Goal: Transaction & Acquisition: Purchase product/service

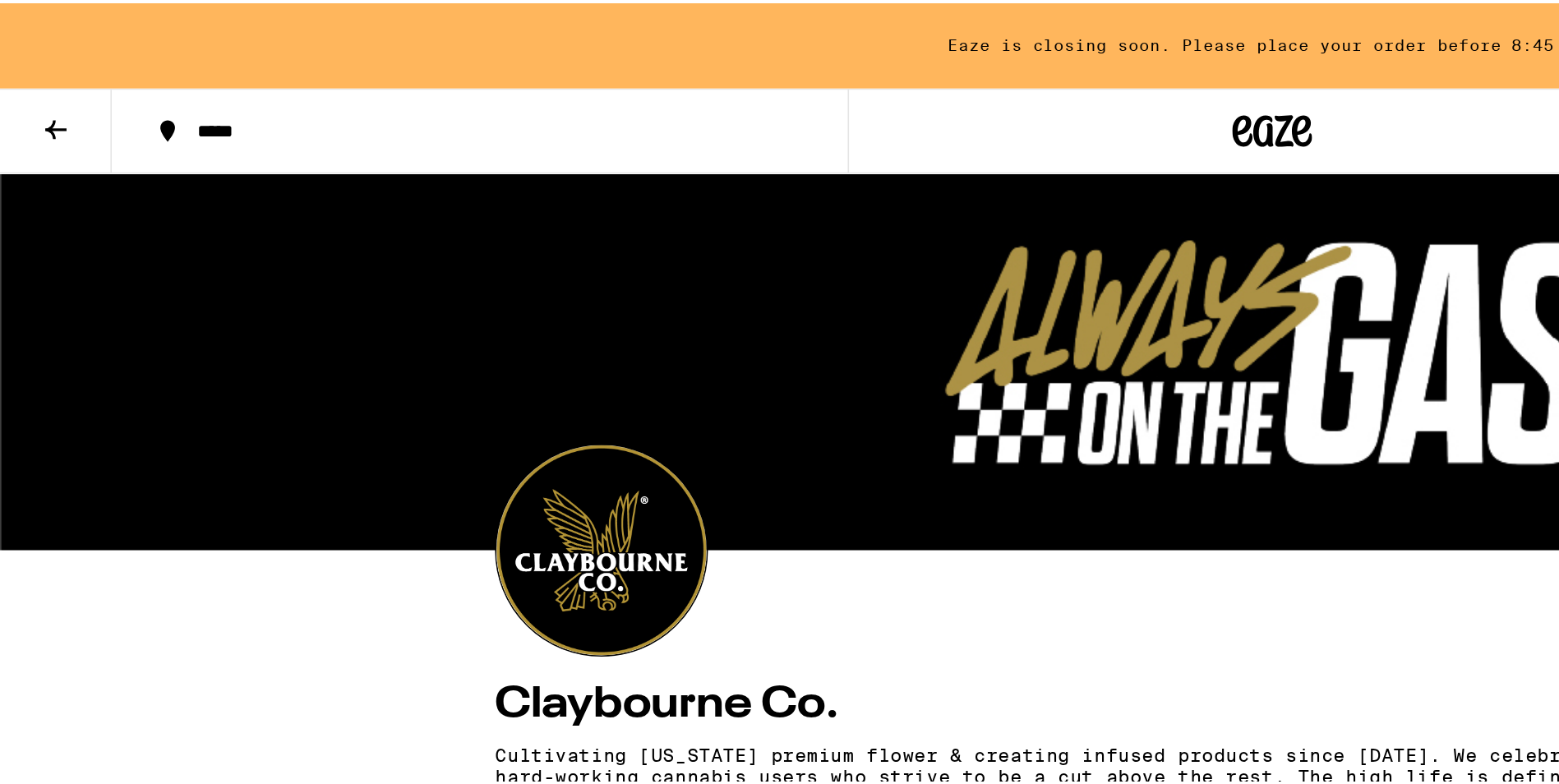
click at [25, 75] on icon at bounding box center [34, 78] width 19 height 19
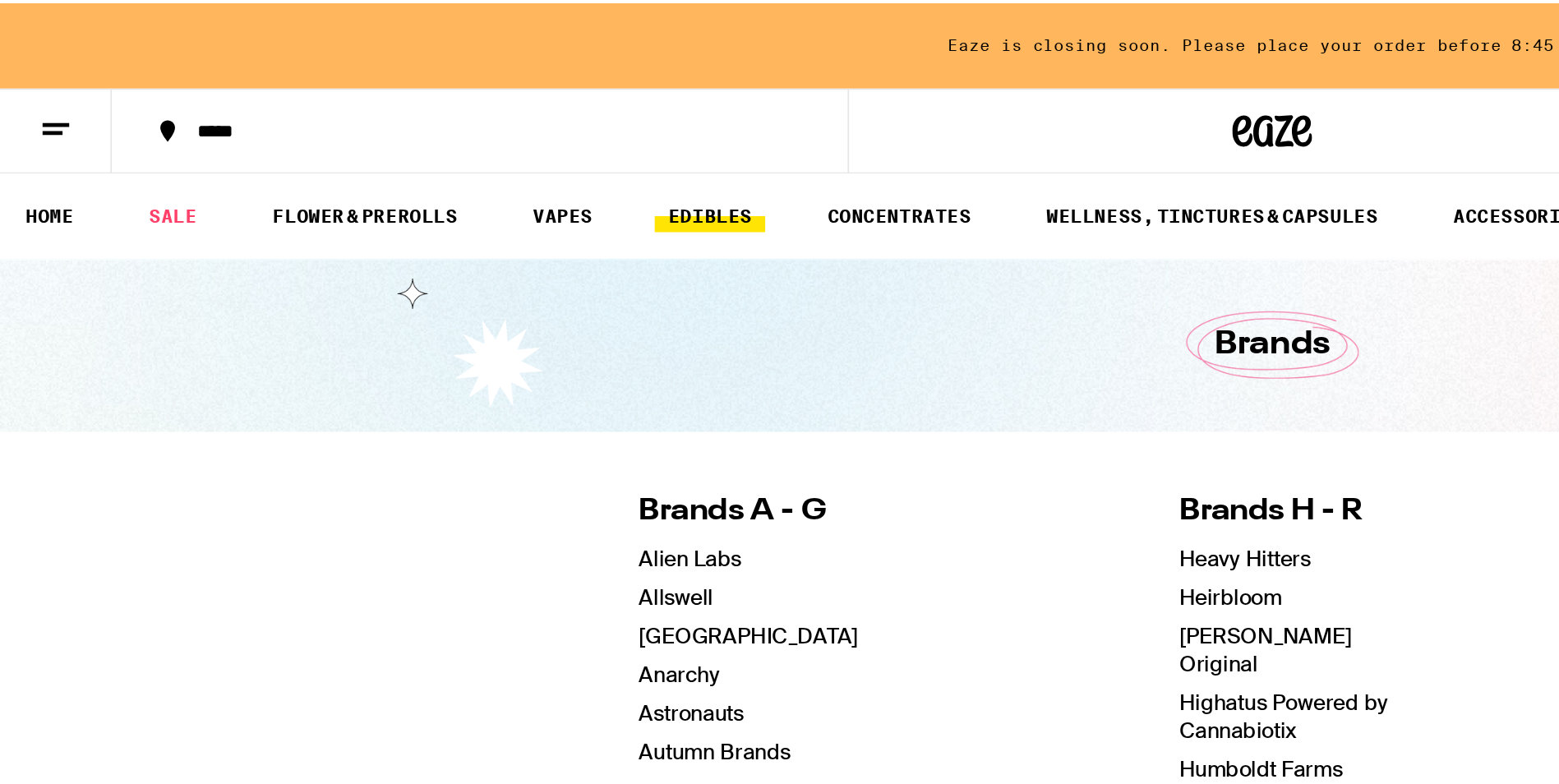
click at [444, 138] on link "EDIBLES" at bounding box center [438, 132] width 68 height 19
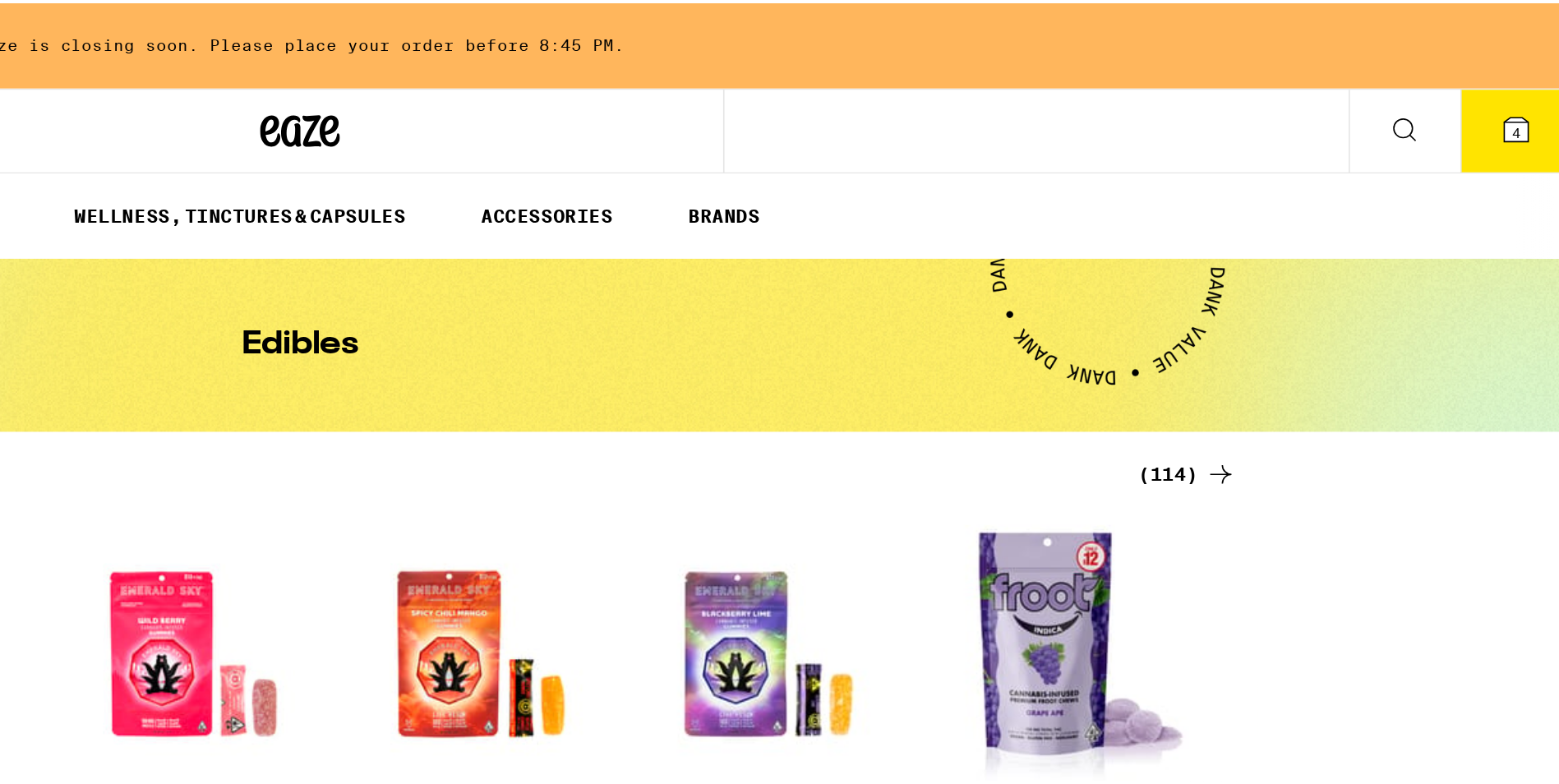
click at [1510, 83] on button "4" at bounding box center [1537, 79] width 69 height 51
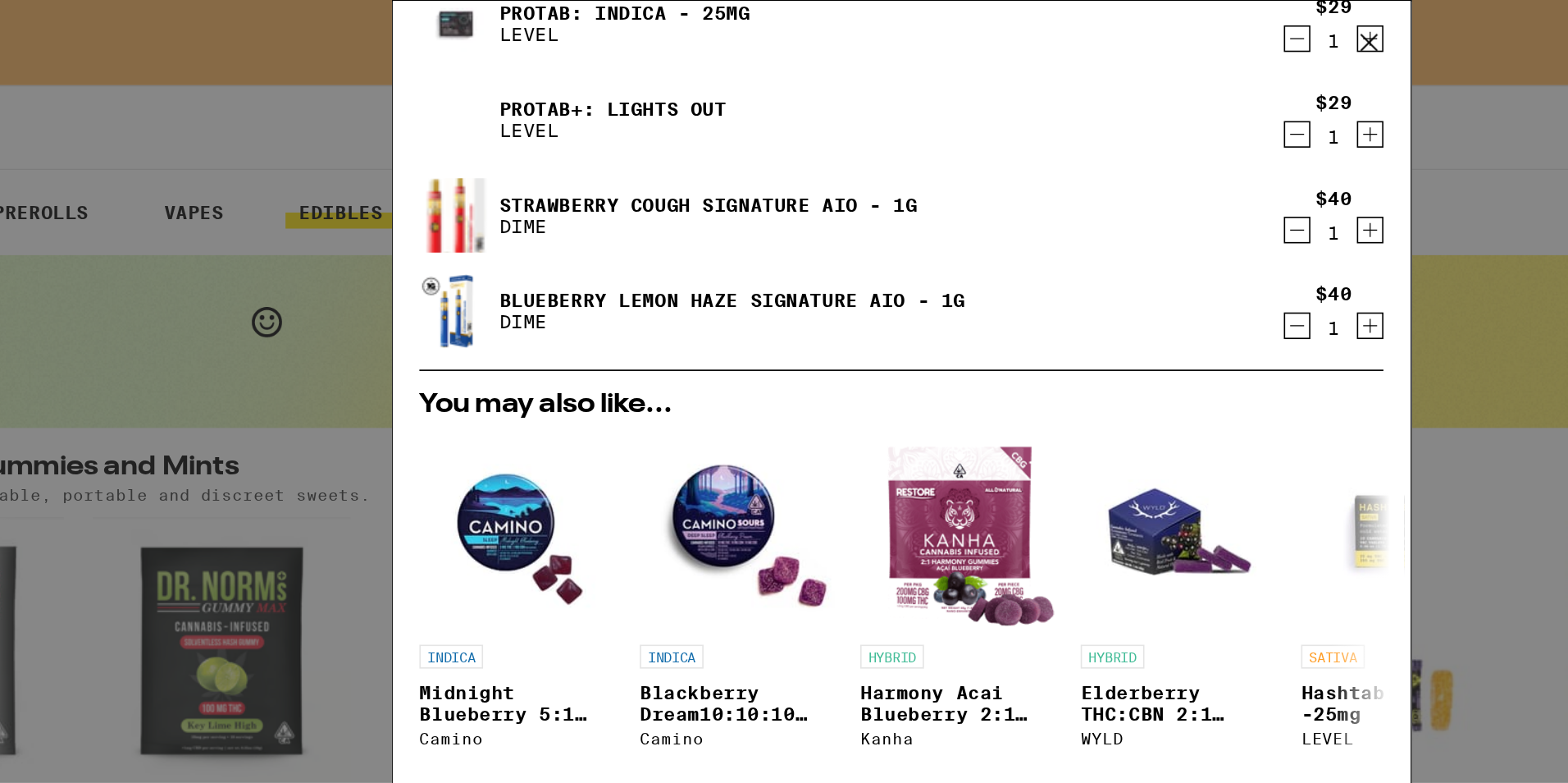
scroll to position [149, 0]
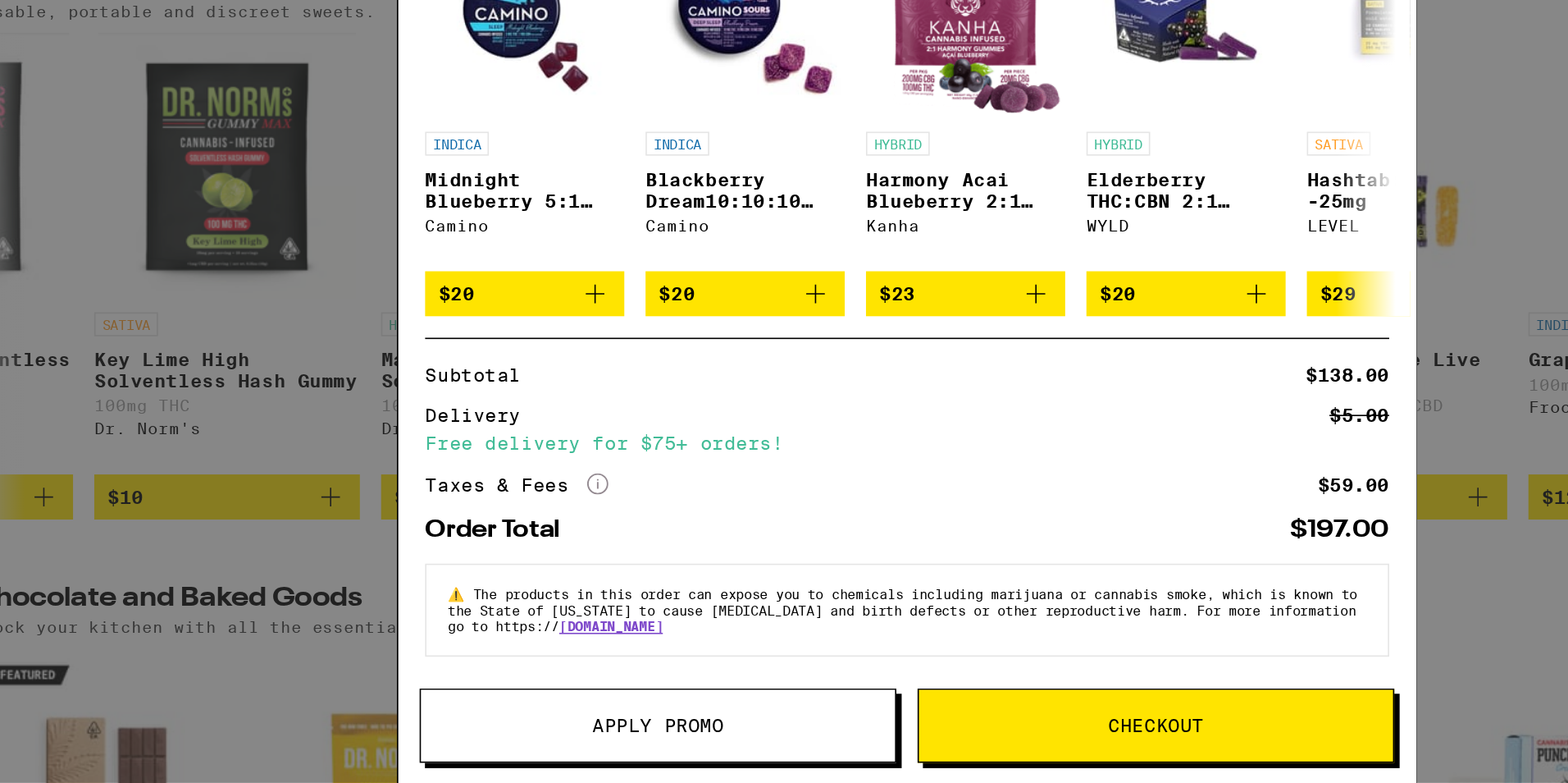
click at [799, 680] on p "⚠️ The products in this order can expose you to chemicals including marijuana o…" at bounding box center [784, 675] width 568 height 30
click at [784, 701] on div "⚠️ The products in this order can expose you to chemicals including marijuana o…" at bounding box center [784, 675] width 596 height 57
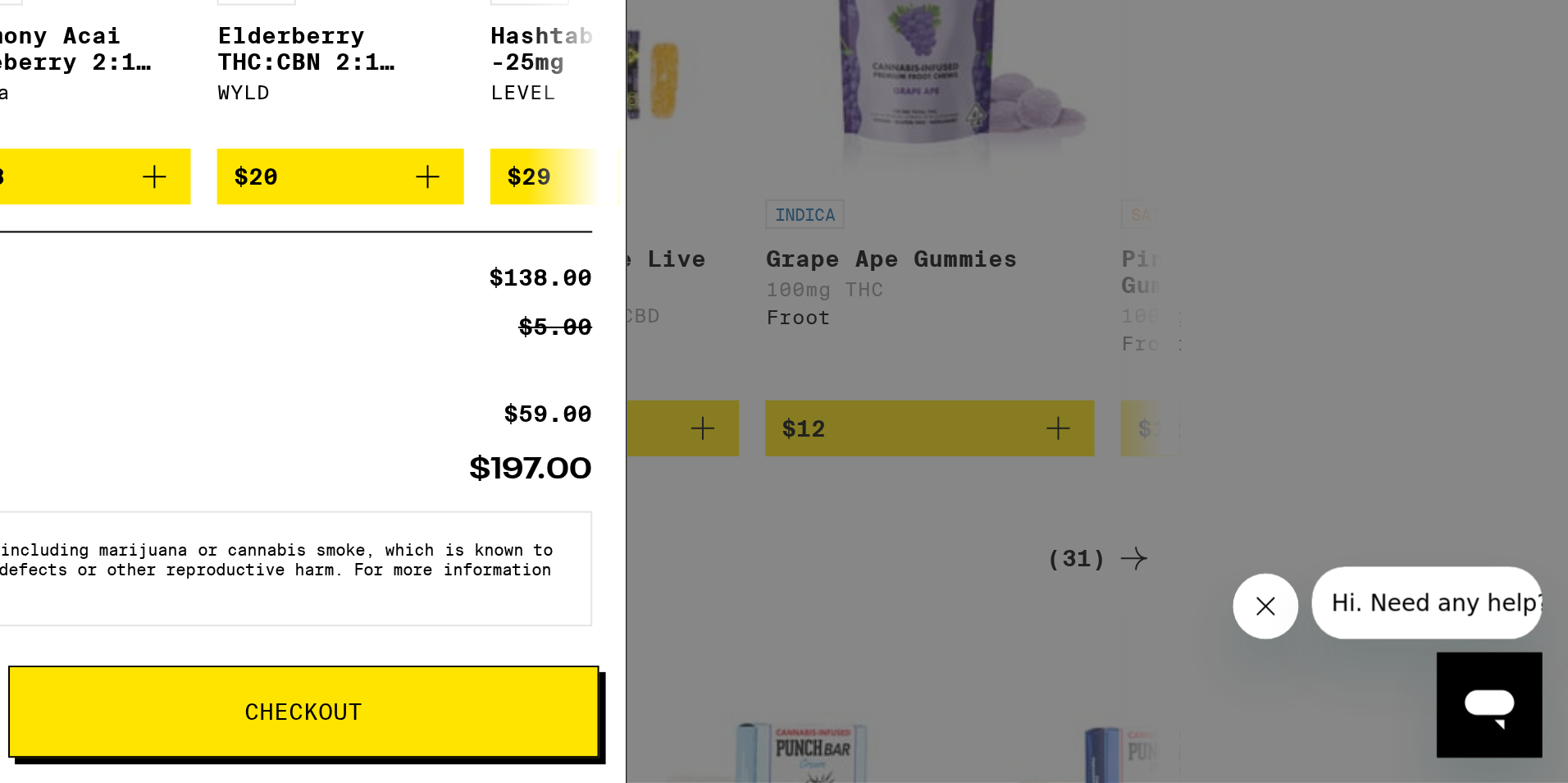
click at [1340, 580] on span "Hi. Need any help?" at bounding box center [1375, 584] width 108 height 13
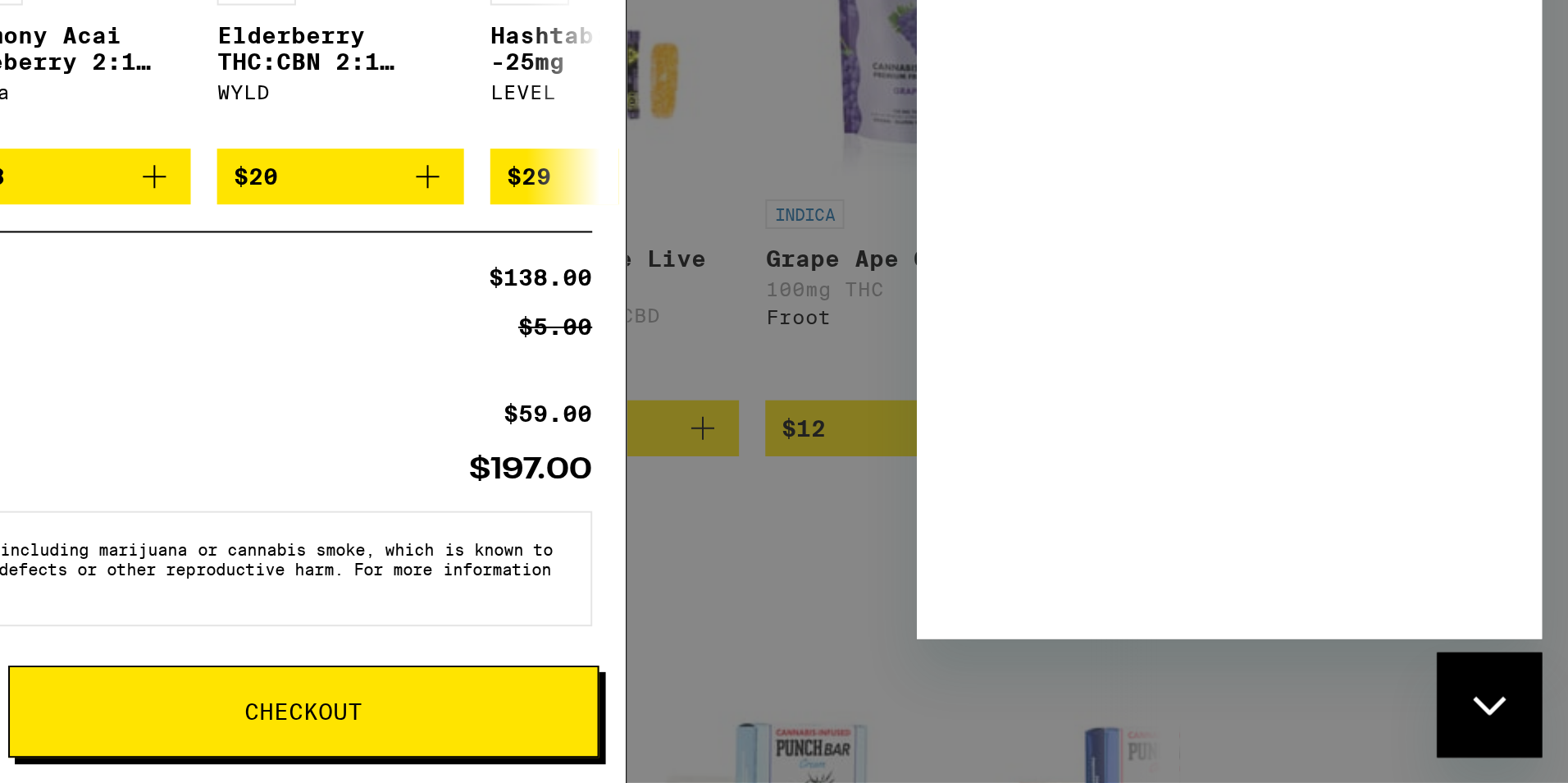
scroll to position [0, 0]
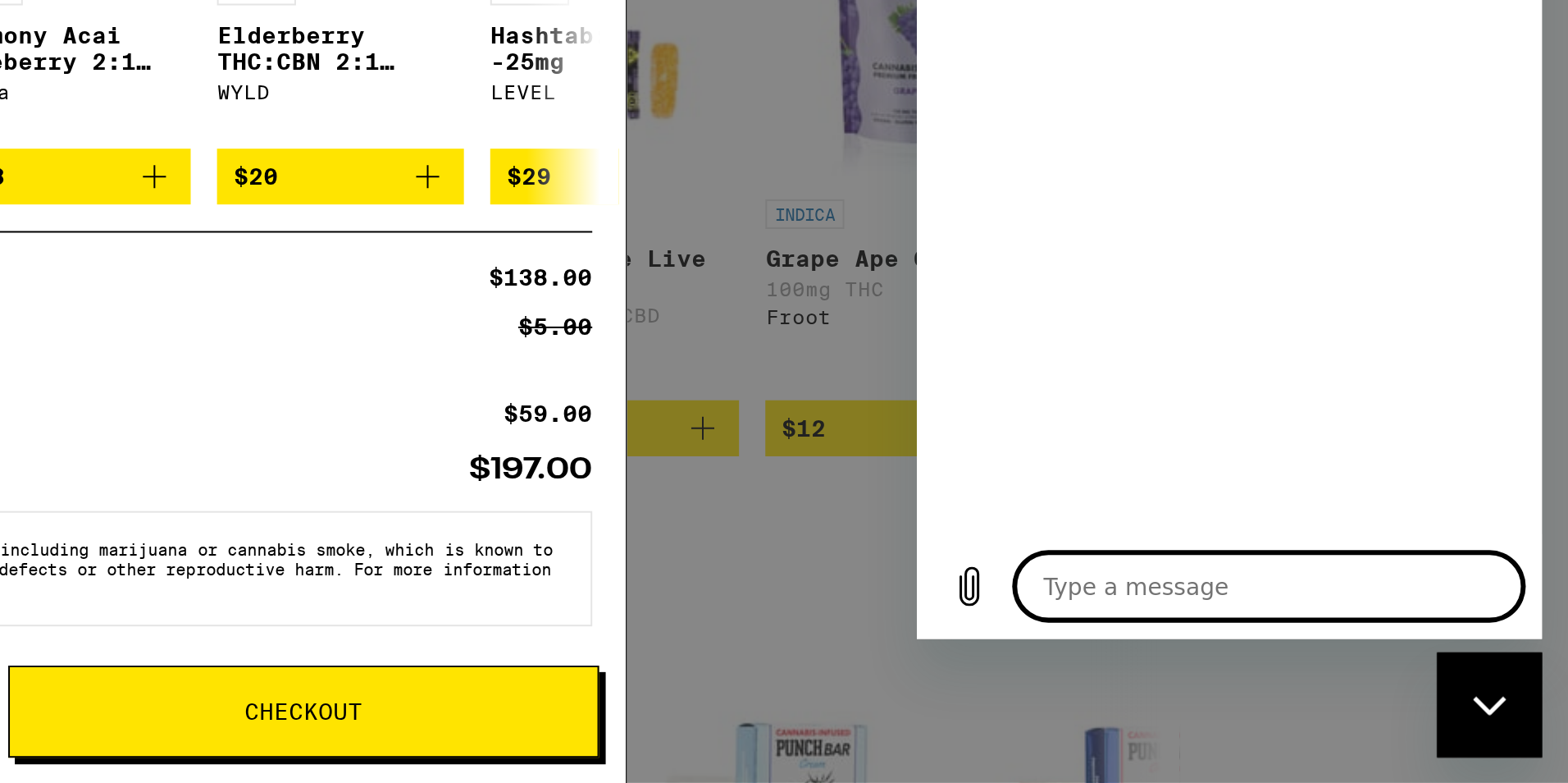
type textarea "x"
click at [987, 38] on textarea at bounding box center [1091, 34] width 253 height 33
type textarea "y"
type textarea "x"
type textarea "ye"
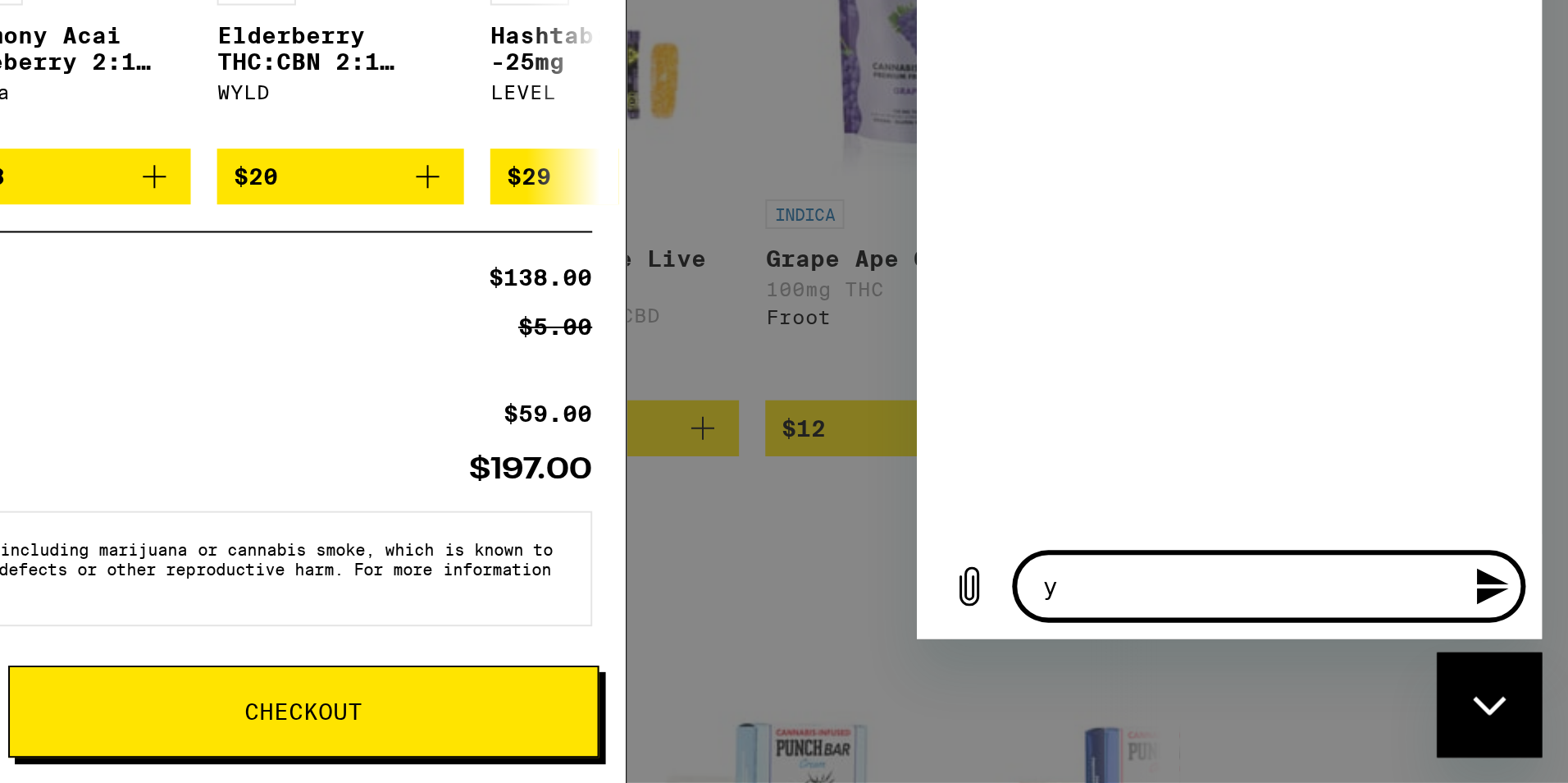
type textarea "x"
type textarea "yes"
type textarea "x"
type textarea "yes"
type textarea "x"
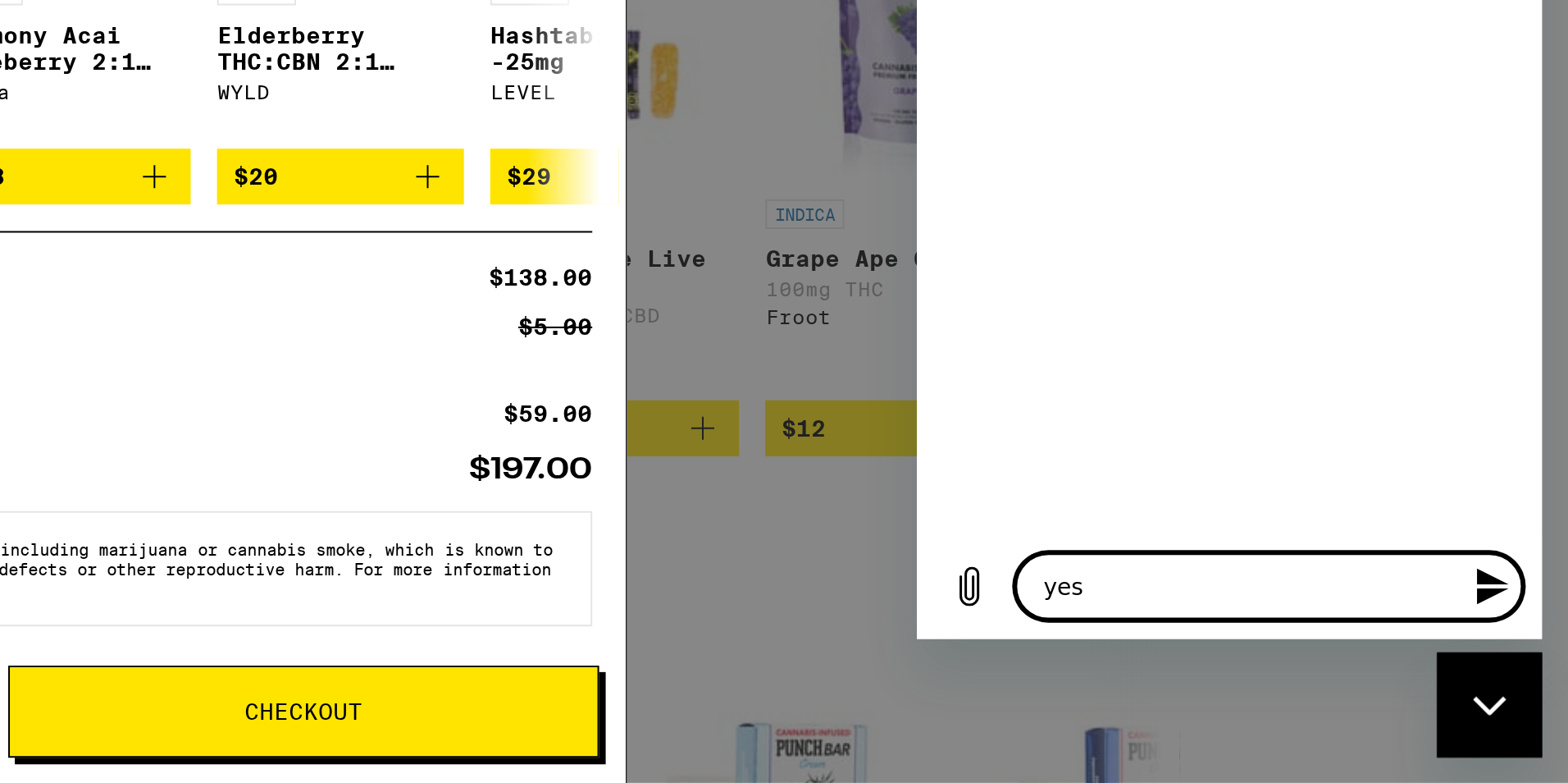
type textarea "yes i"
type textarea "x"
type textarea "yes i["
type textarea "x"
type textarea "yes i"
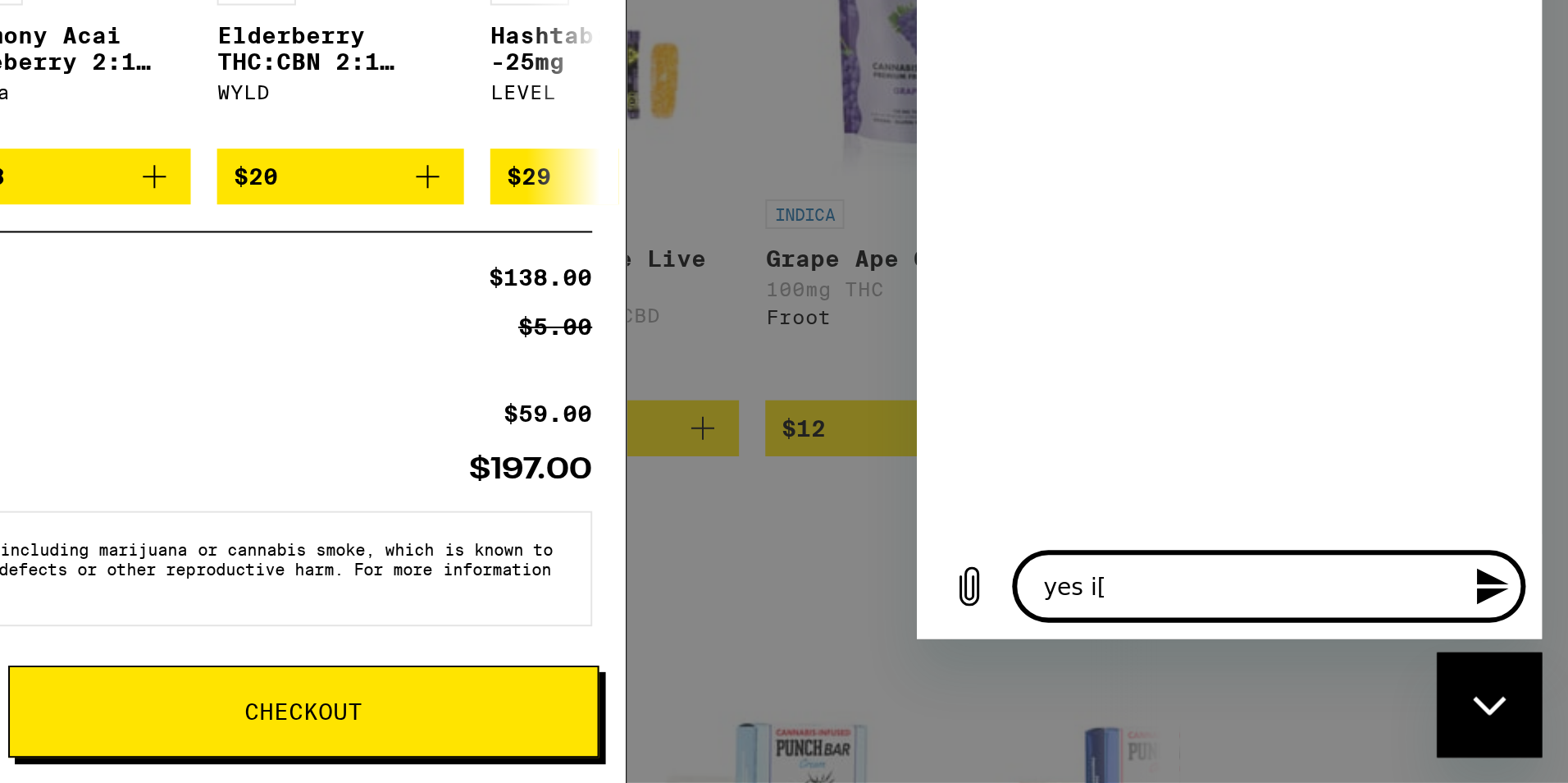
type textarea "x"
type textarea "yes i;"
type textarea "x"
type textarea "yes i"
type textarea "x"
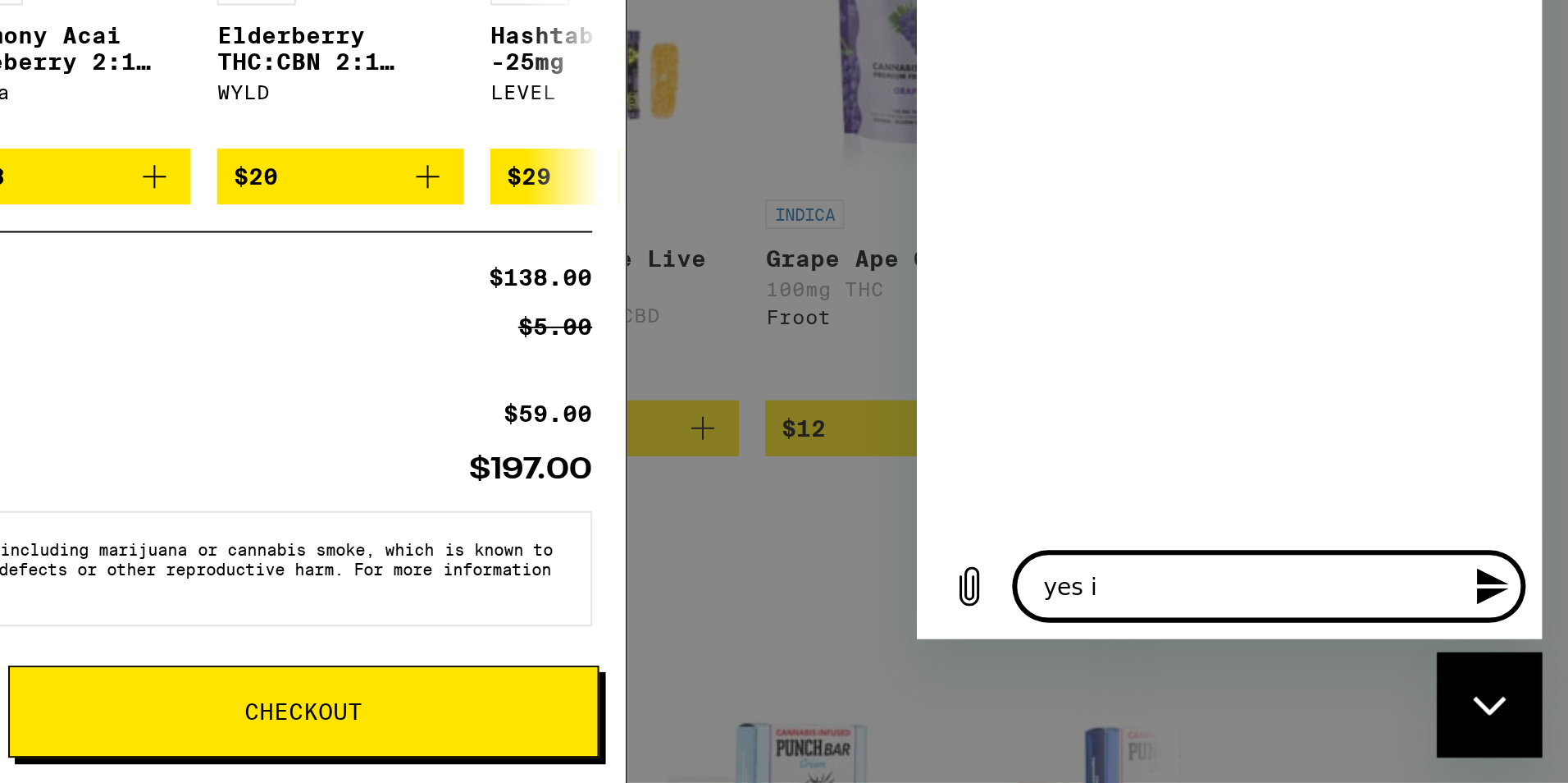
type textarea "yes i'"
type textarea "x"
type textarea "yes i'm"
type textarea "x"
type textarea "yes i'"
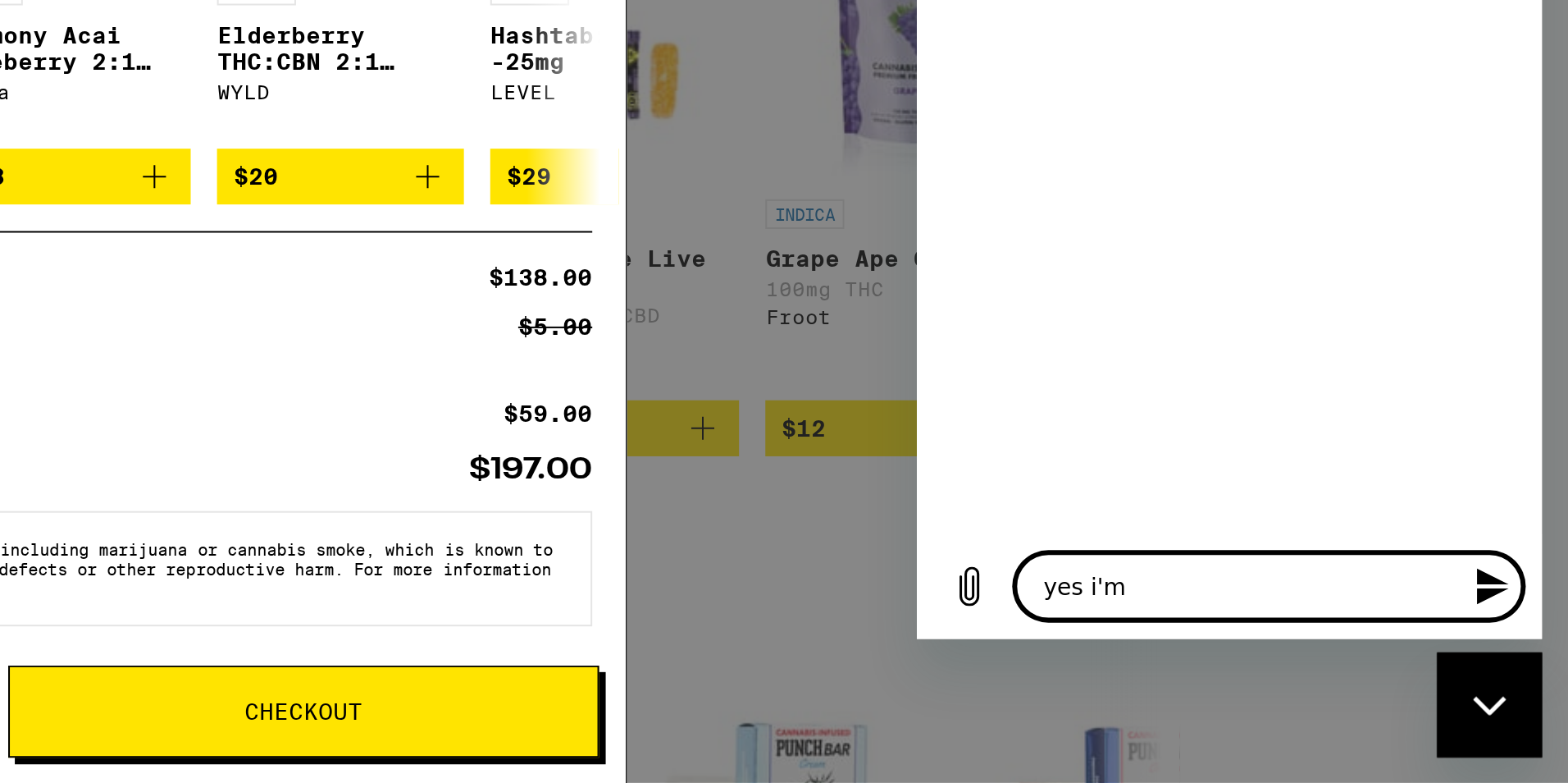
type textarea "x"
type textarea "yes i'v"
type textarea "x"
type textarea "yes i've"
type textarea "x"
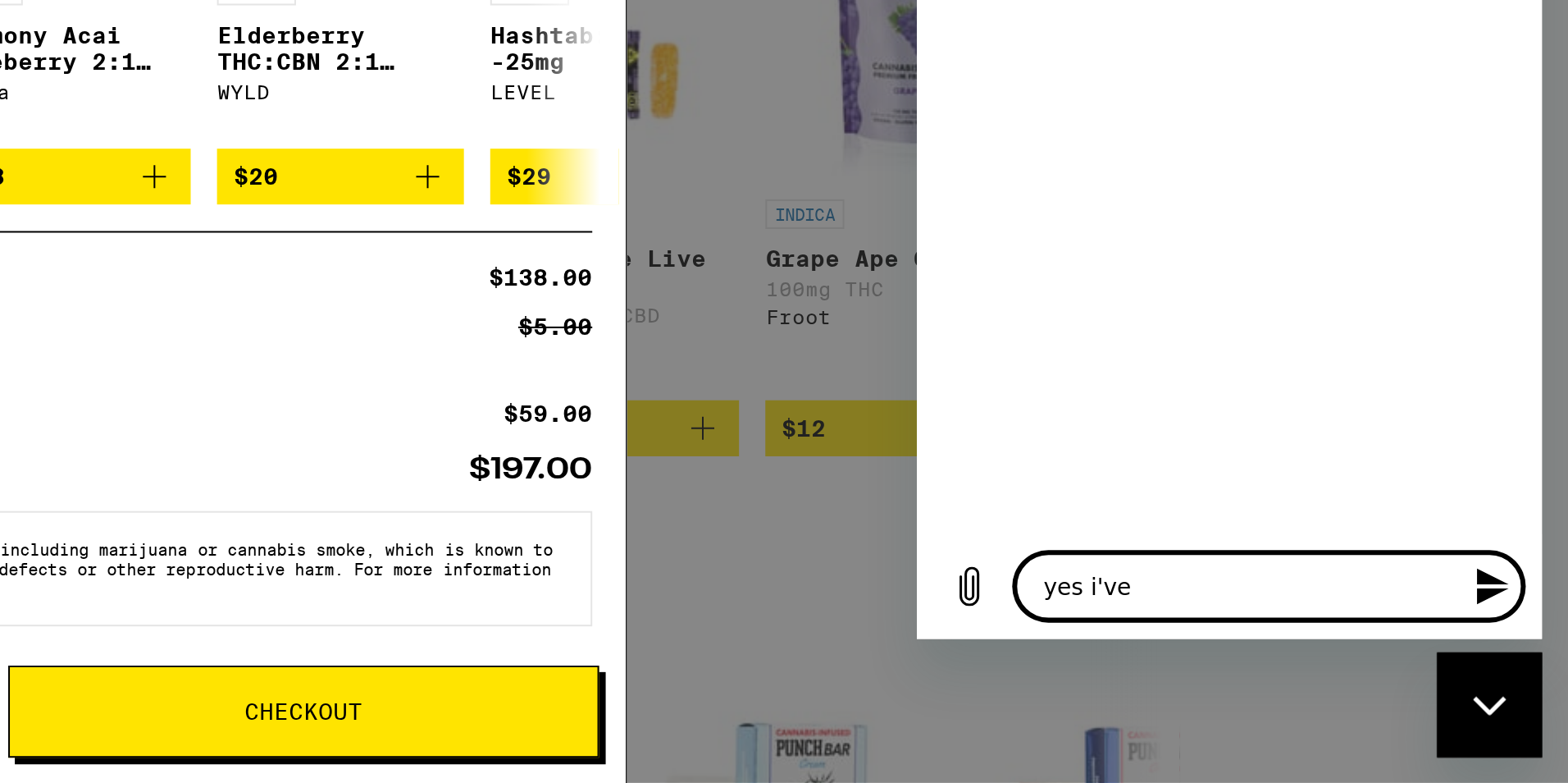
type textarea "yes i've"
type textarea "x"
type textarea "yes i've b"
type textarea "x"
type textarea "yes i've be"
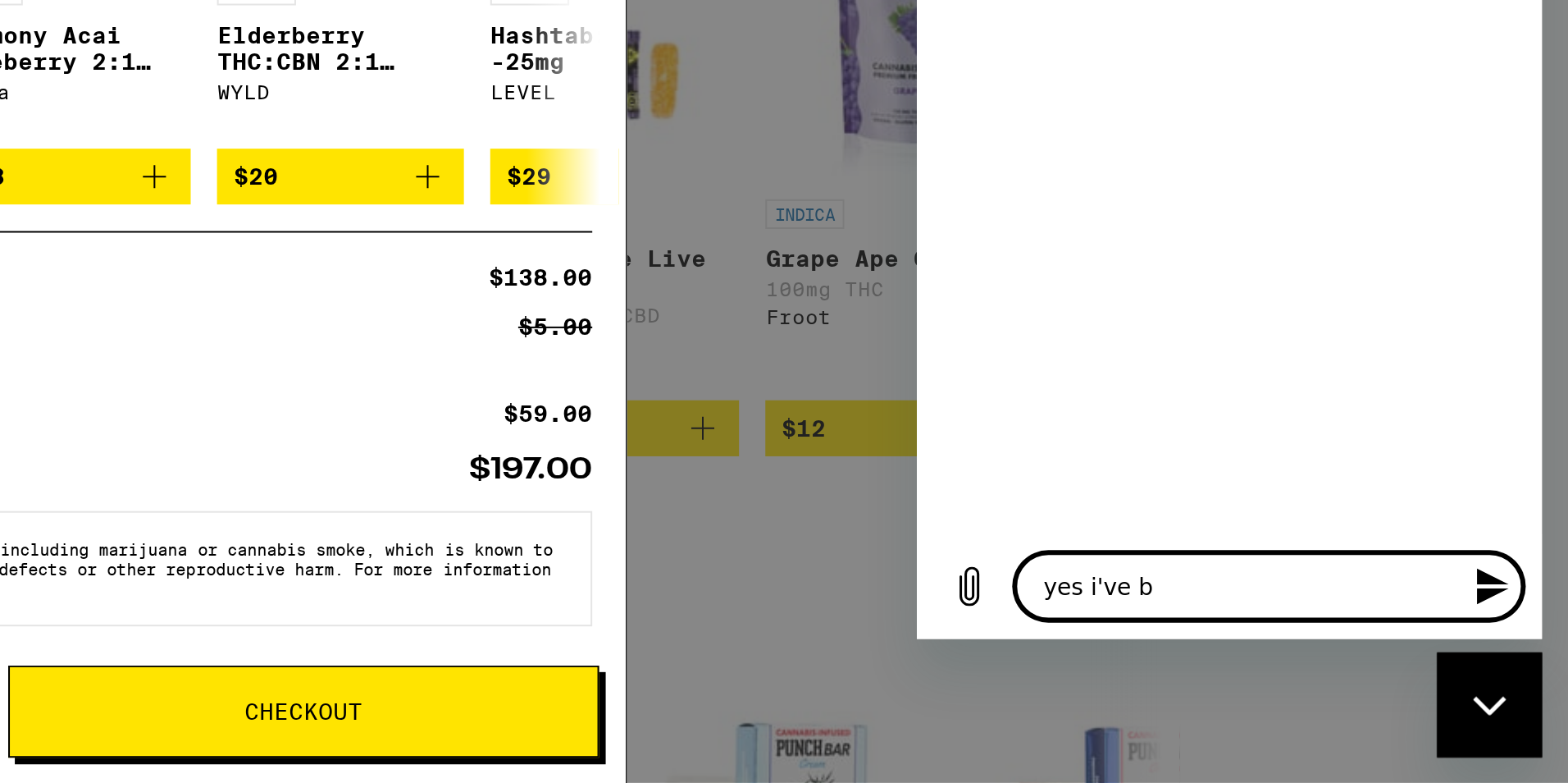
type textarea "x"
type textarea "yes i've bee"
type textarea "x"
type textarea "yes i've beeh"
type textarea "x"
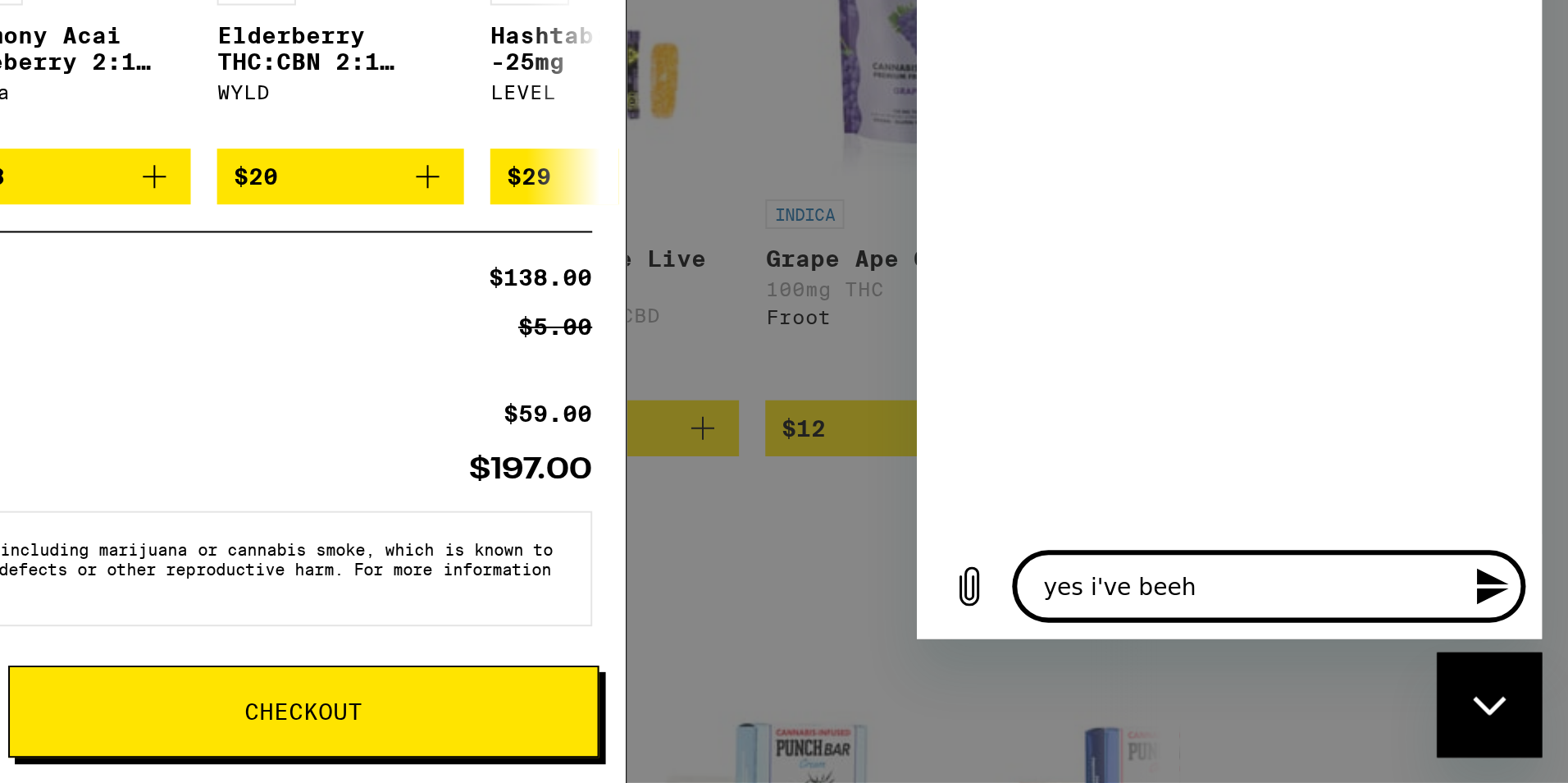
type textarea "yes i've bee"
type textarea "x"
type textarea "yes i've beeb"
type textarea "x"
type textarea "yes i've bee"
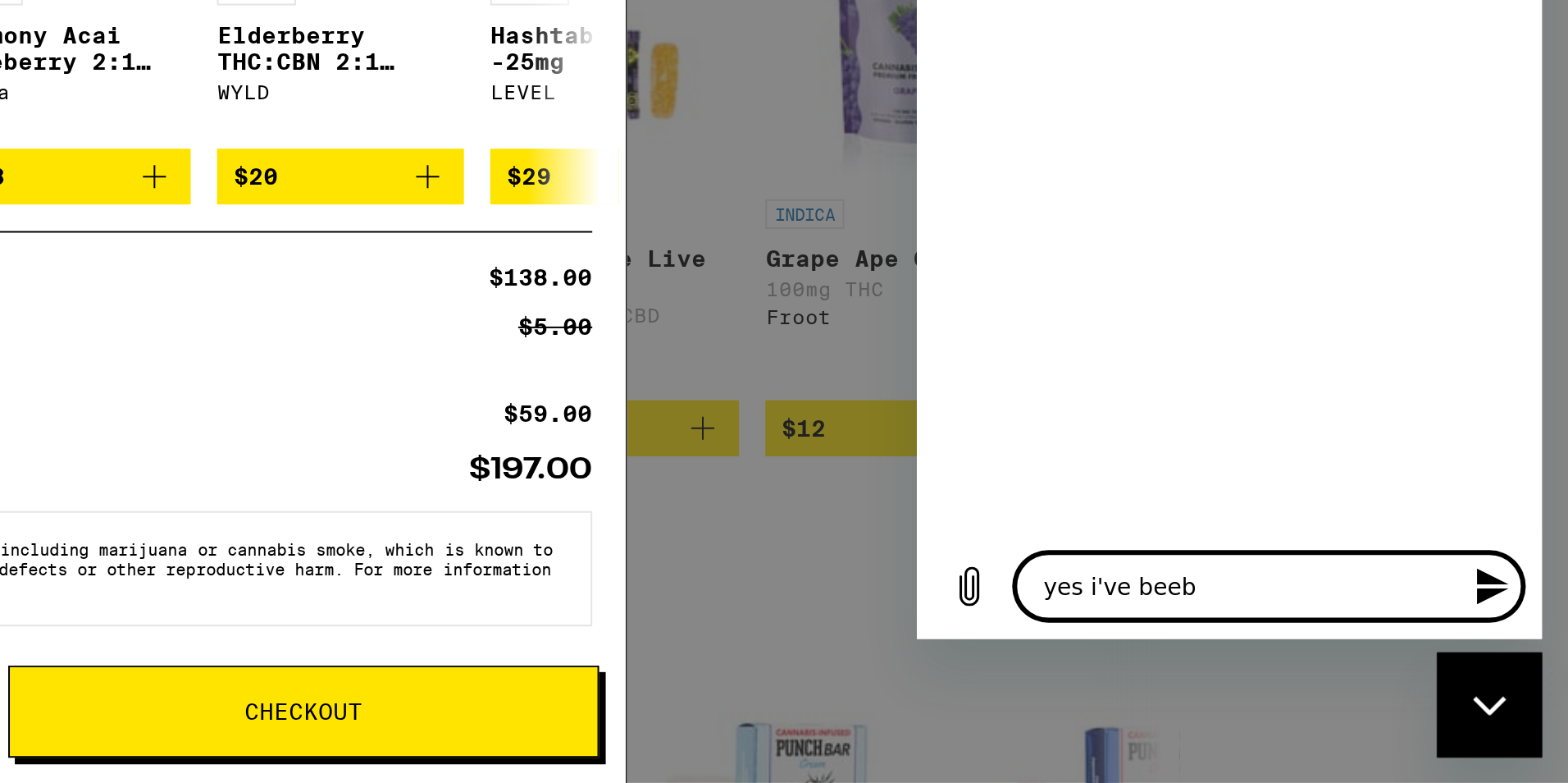
type textarea "x"
type textarea "yes i've been"
type textarea "x"
type textarea "yes i've been"
type textarea "x"
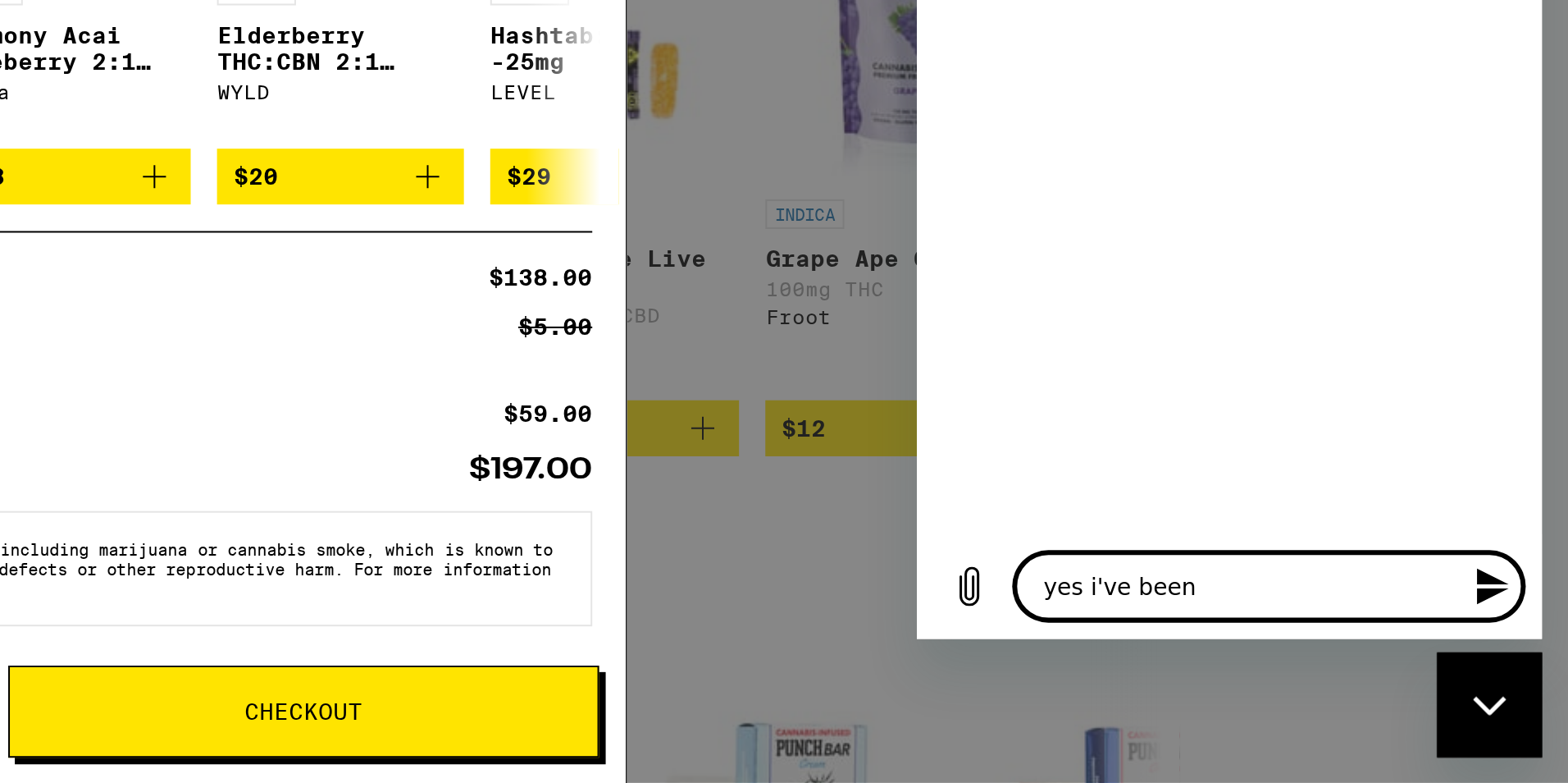
type textarea "yes i've been t"
type textarea "x"
type textarea "yes i've been tr"
type textarea "x"
type textarea "yes i've been try"
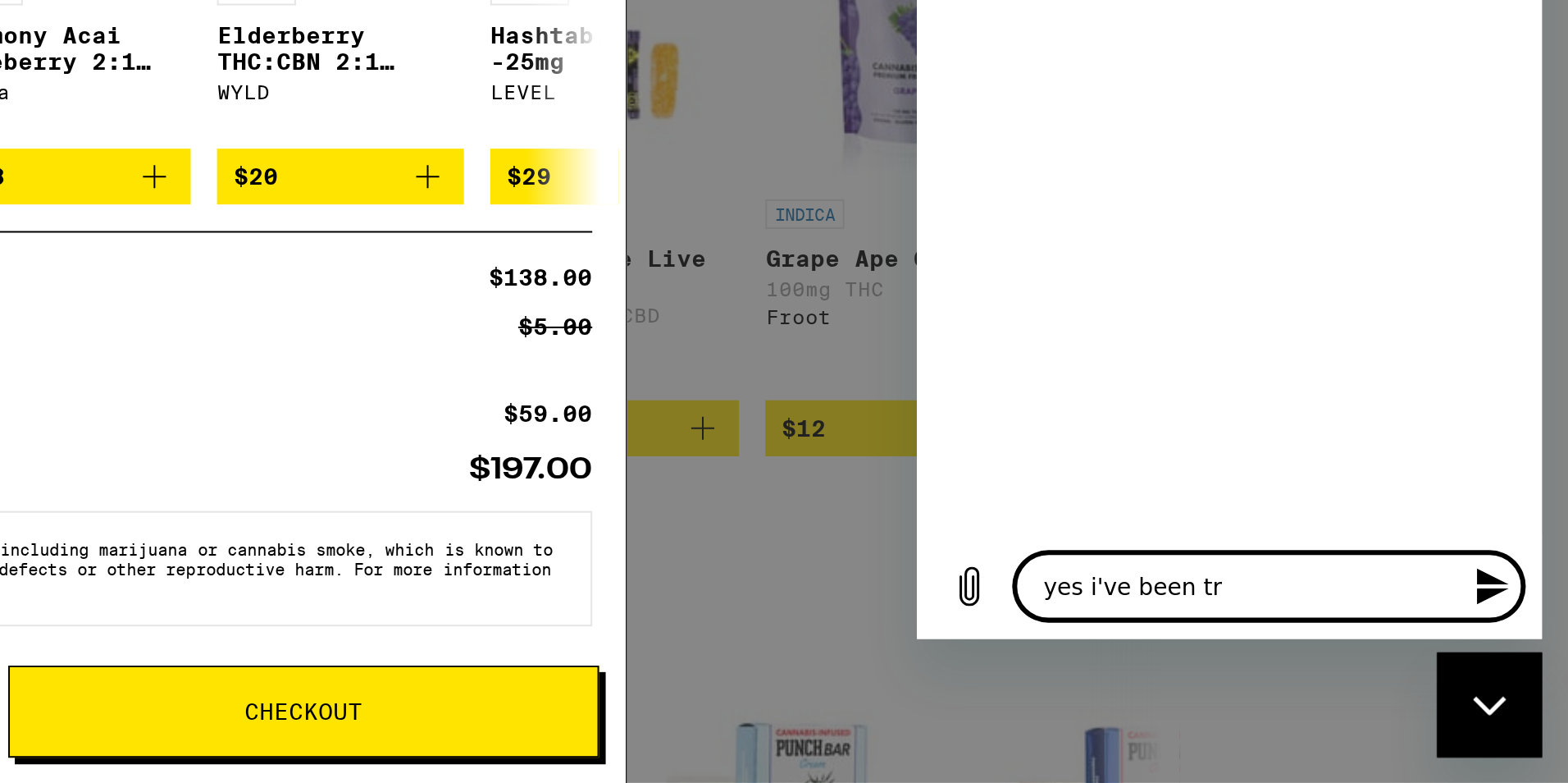
type textarea "x"
type textarea "yes i've been tryi"
type textarea "x"
type textarea "yes i've been tryii"
type textarea "x"
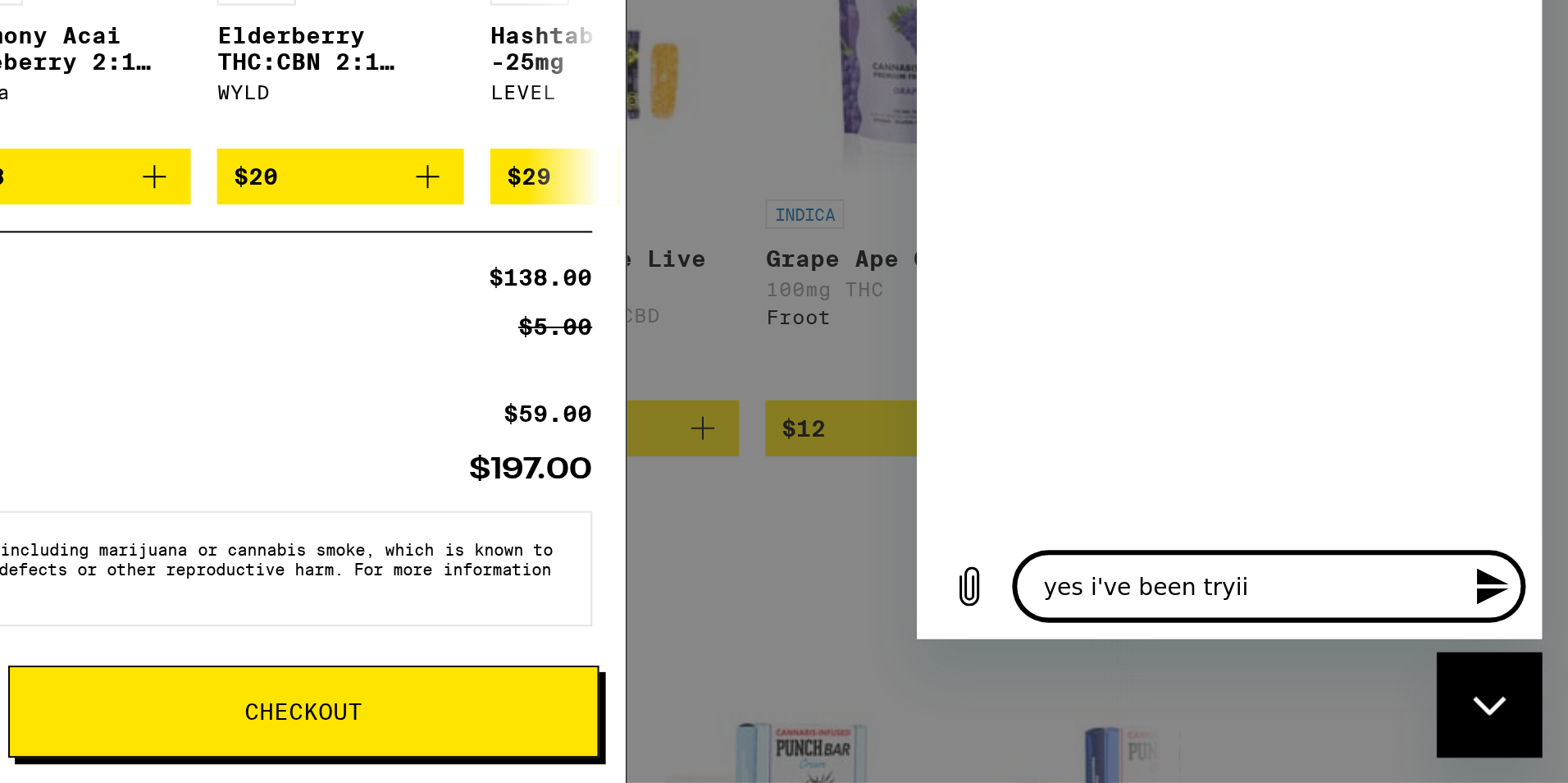
type textarea "yes i've been tryiin"
type textarea "x"
type textarea "yes i've been tryiing"
type textarea "x"
click at [1059, 41] on textarea "yes i've been tryiing" at bounding box center [1091, 34] width 253 height 33
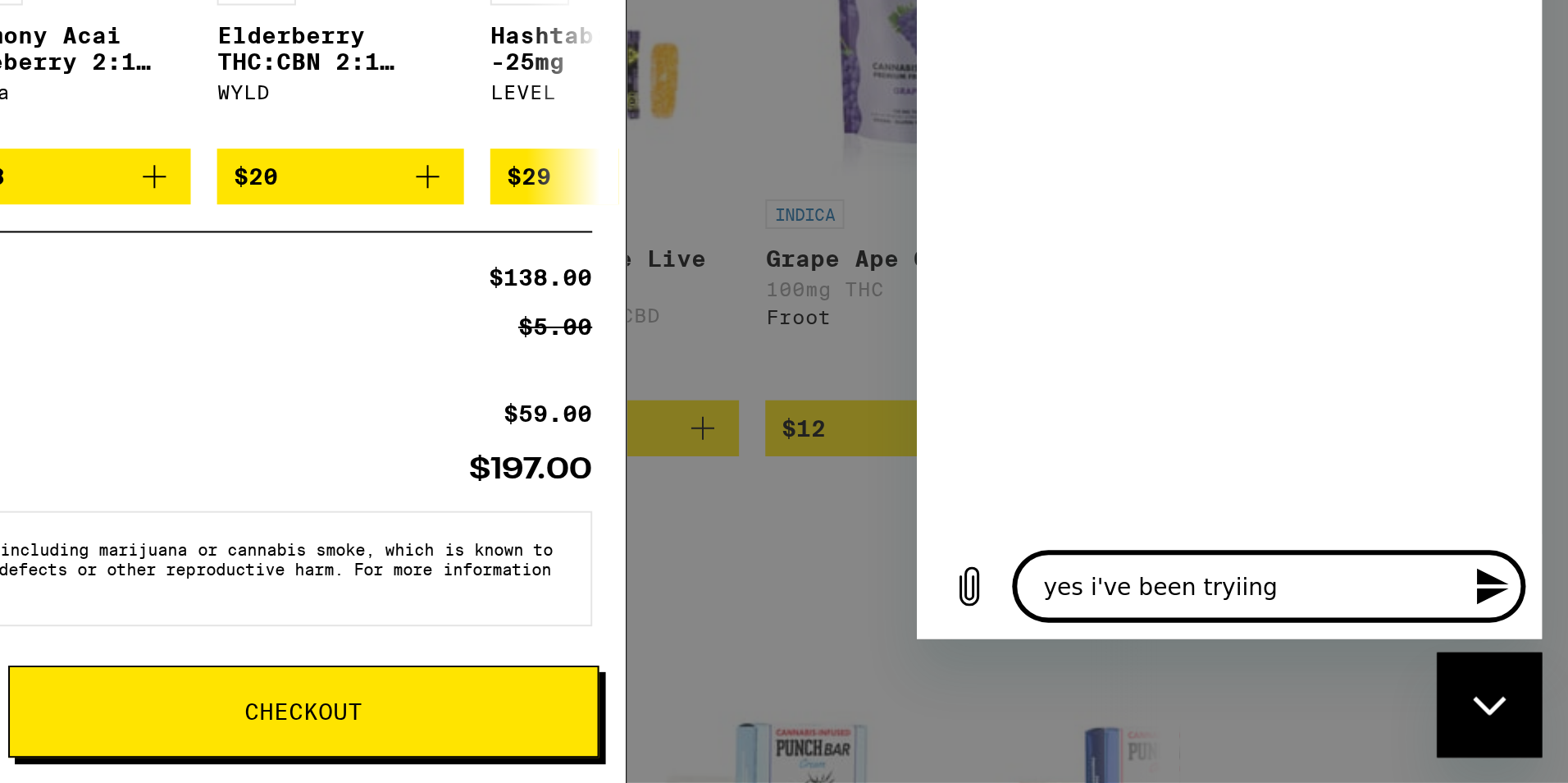
type textarea "yes i've been triing"
type textarea "x"
type textarea "yes i've been trtiing"
type textarea "x"
type textarea "yes i've been trtyiing"
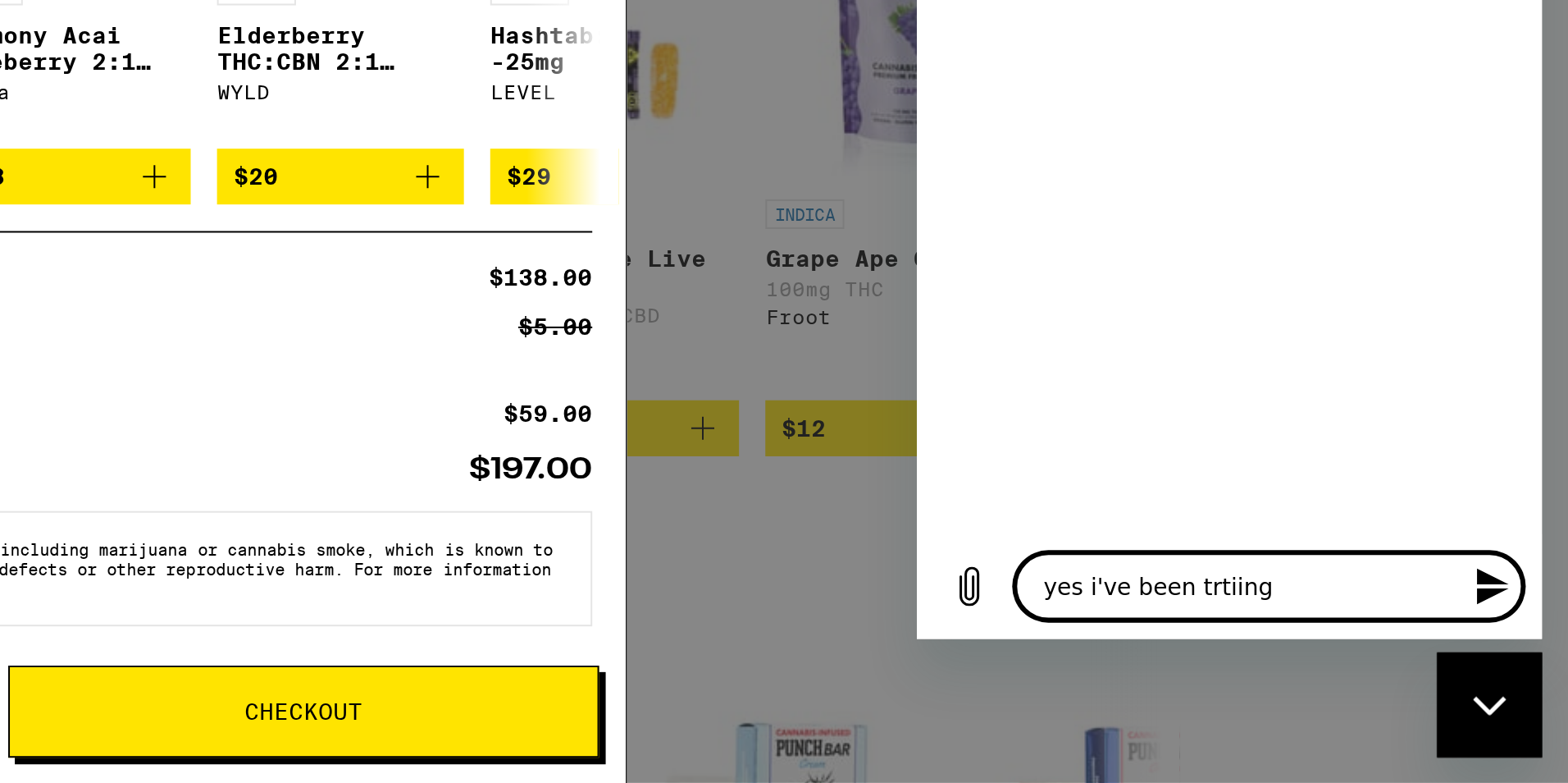
type textarea "x"
click at [1118, 40] on textarea "yes i've been trtyiing" at bounding box center [1091, 34] width 253 height 33
type textarea "yes i've been trtyiin"
type textarea "x"
type textarea "yes i've been trtyii"
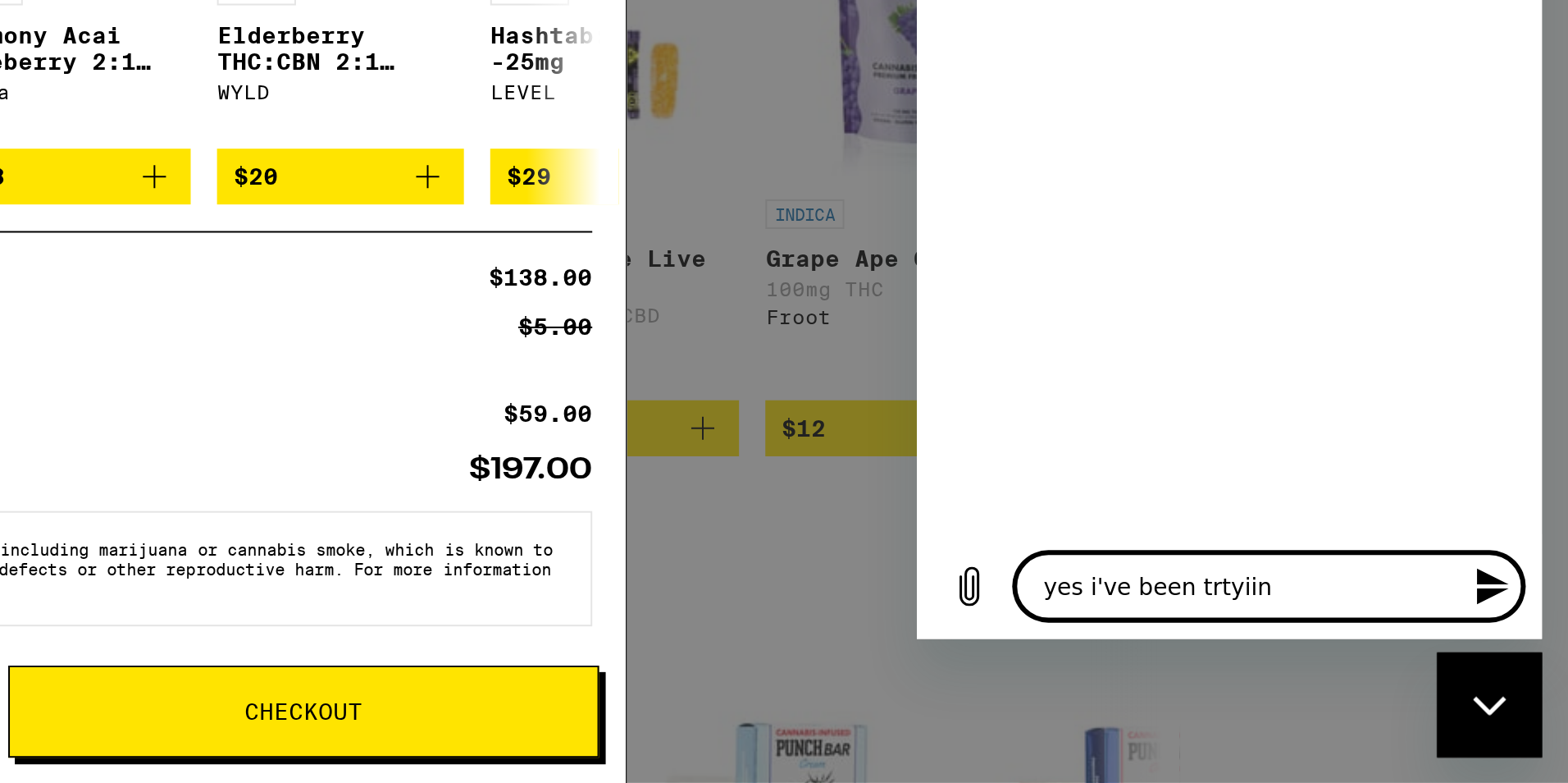
type textarea "x"
type textarea "yes i've been trtyi"
type textarea "x"
type textarea "yes i've been trty"
type textarea "x"
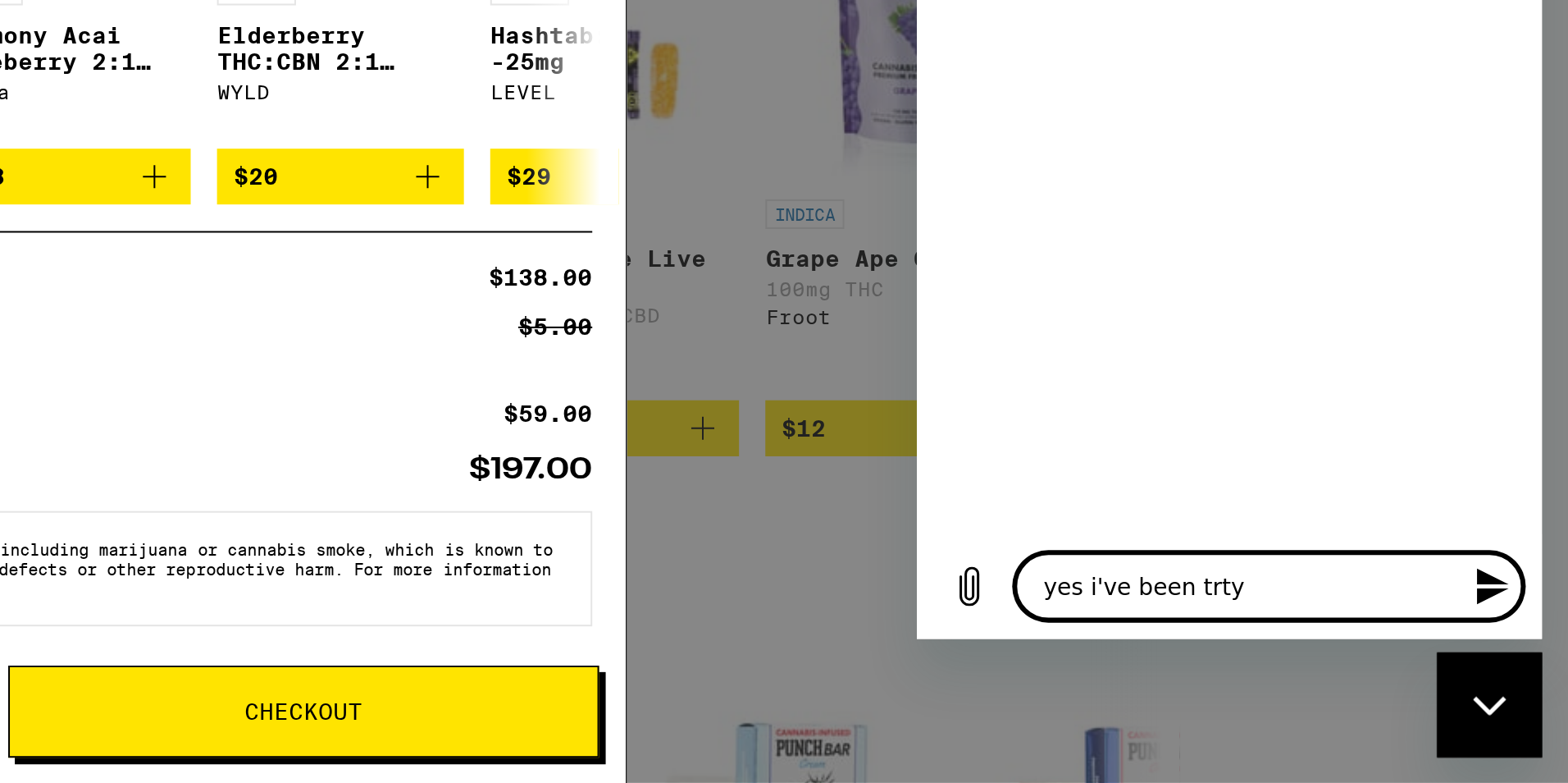
type textarea "yes i've been trt"
type textarea "x"
type textarea "yes i've been tr"
type textarea "x"
type textarea "yes i've been try"
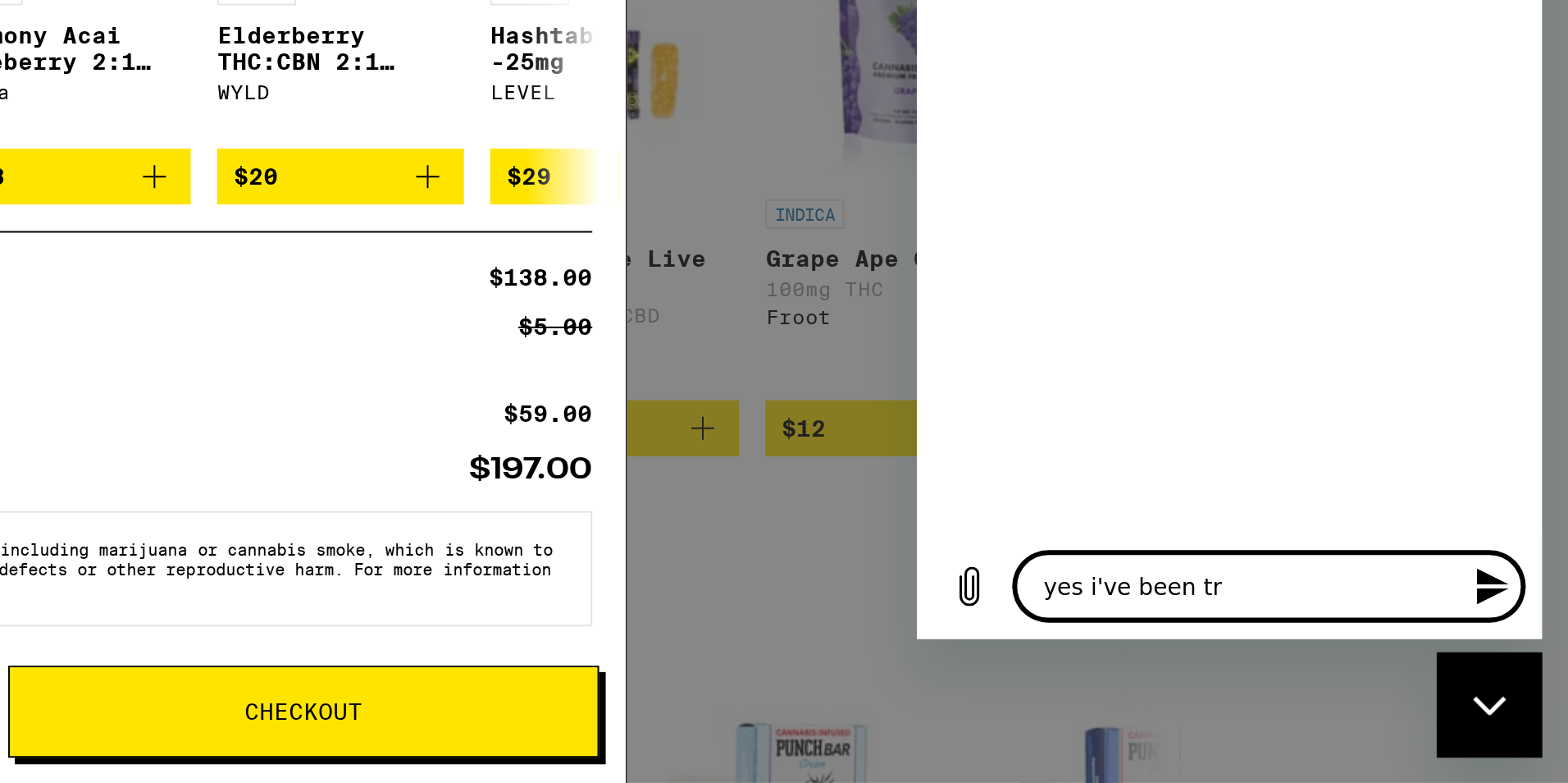
type textarea "x"
type textarea "yes i've been tryi"
type textarea "x"
type textarea "yes i've been tryin"
type textarea "x"
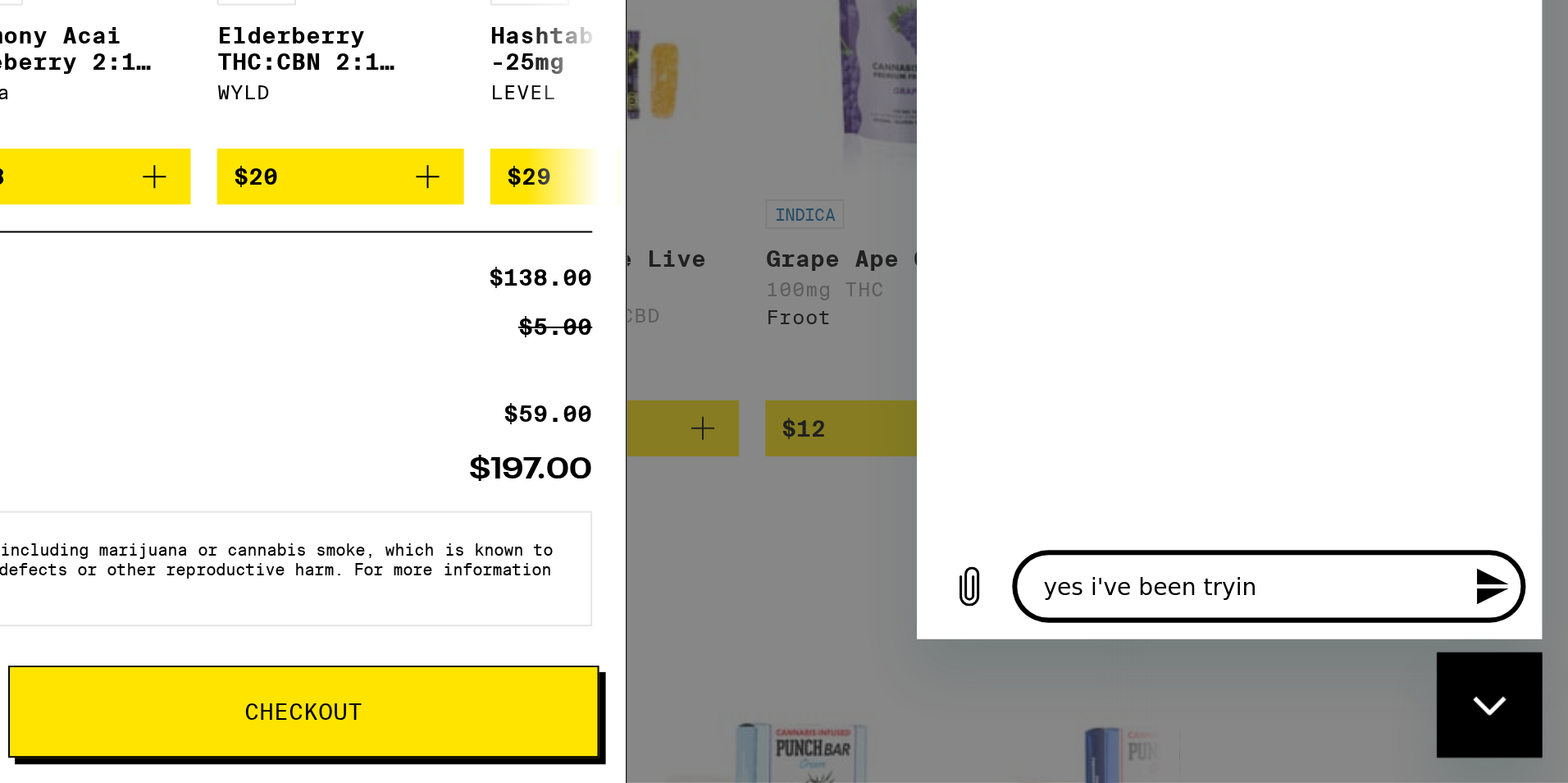
type textarea "yes i've been trying"
type textarea "x"
type textarea "yes i've been trying"
type textarea "x"
type textarea "yes i've been trying t"
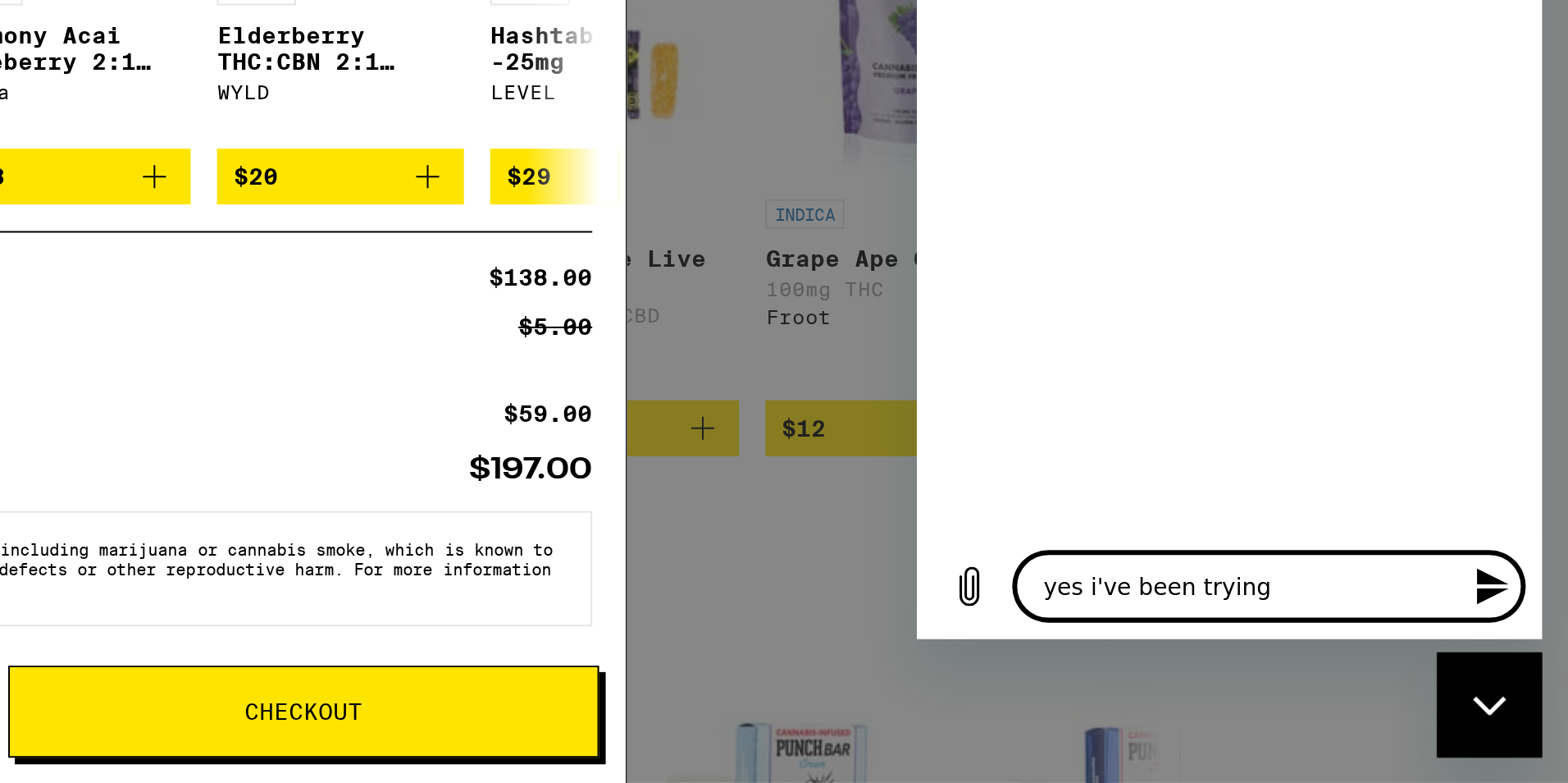
type textarea "x"
type textarea "yes i've been trying to"
type textarea "x"
type textarea "yes i've been trying to"
type textarea "x"
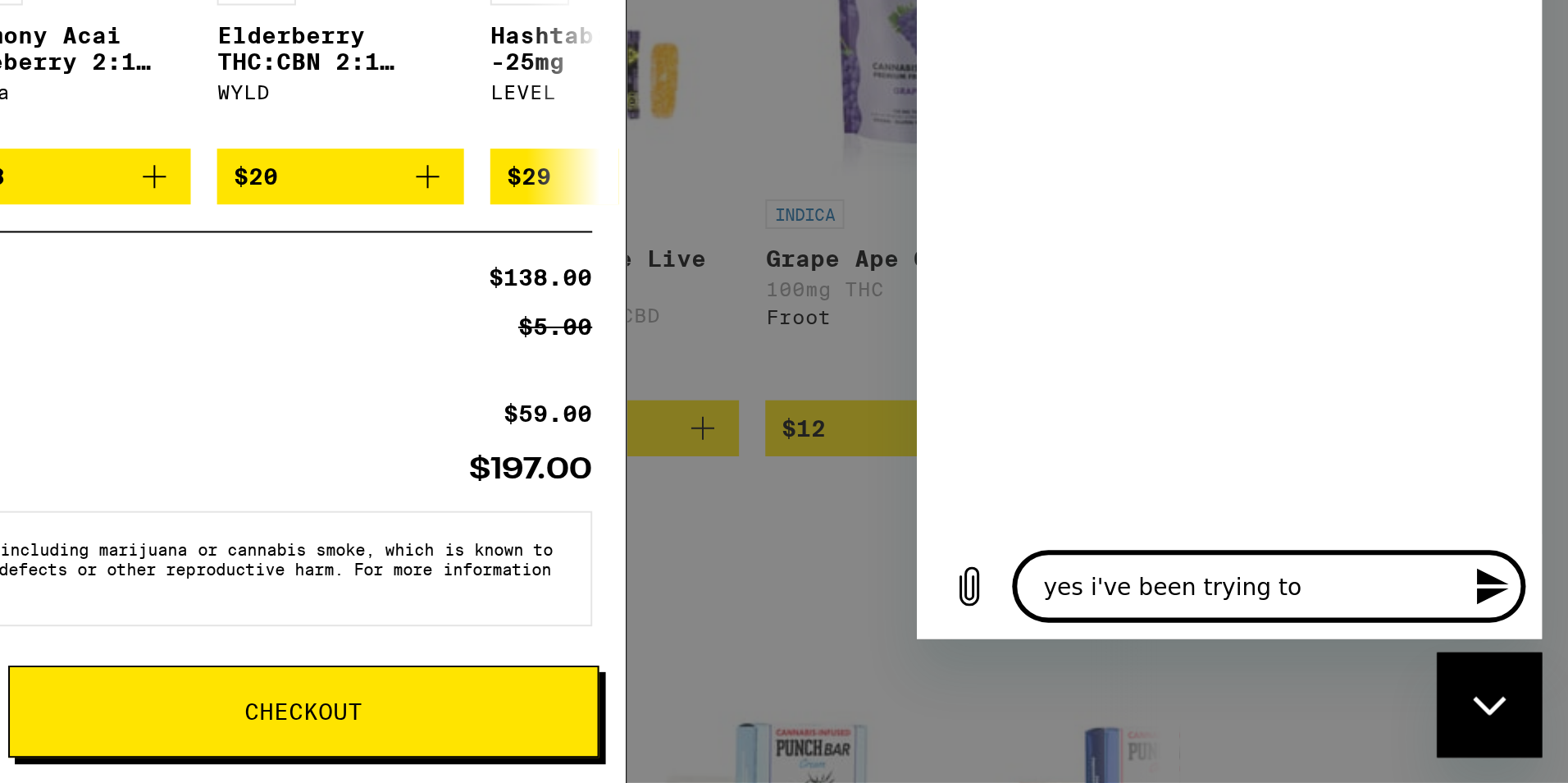
type textarea "yes i've been trying to p"
type textarea "x"
type textarea "yes i've been trying to pl"
type textarea "x"
type textarea "yes i've been trying to plC"
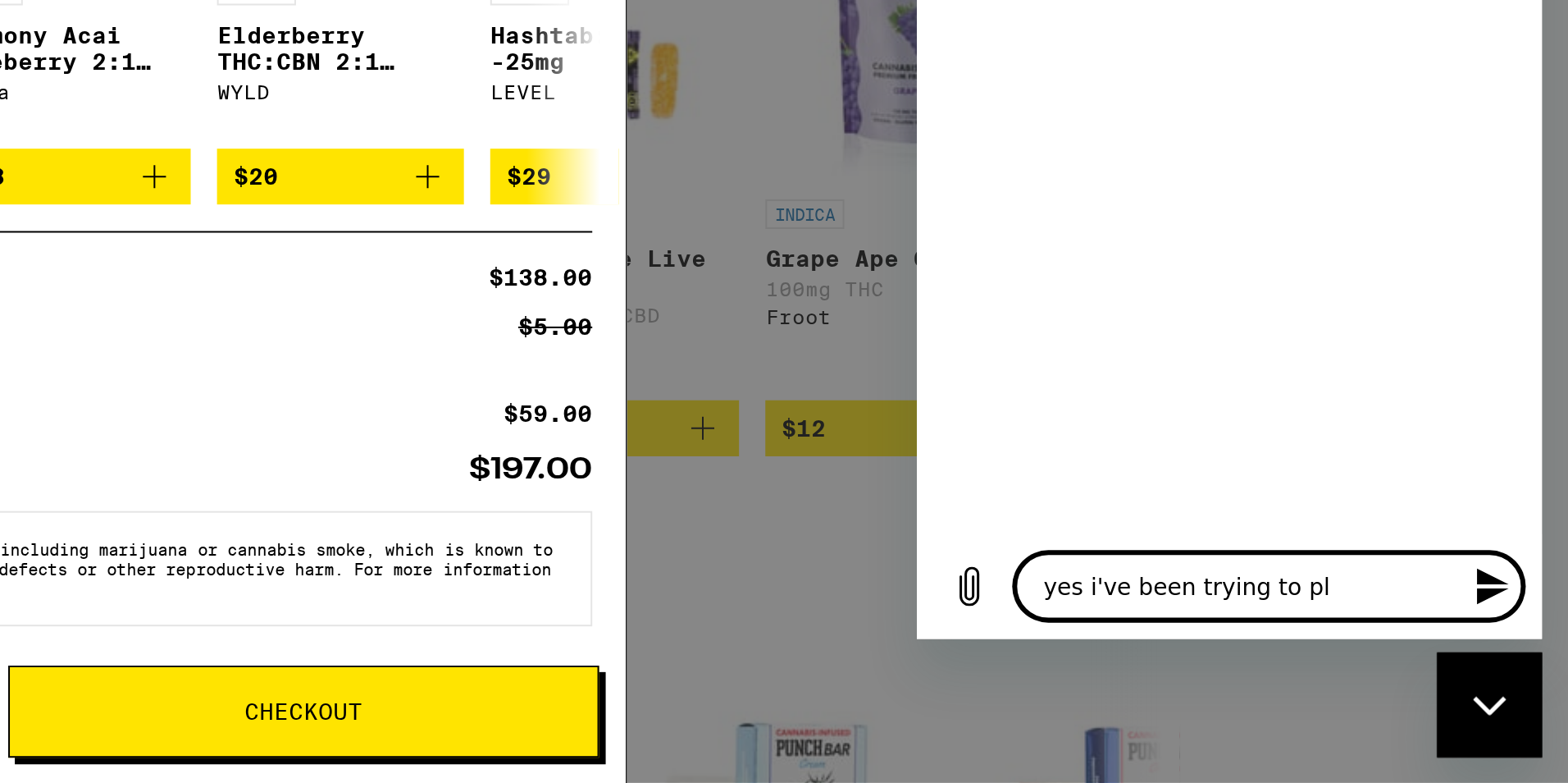
type textarea "x"
type textarea "yes i've been trying to plCZ"
type textarea "x"
type textarea "yes i've been trying to plCZR"
type textarea "x"
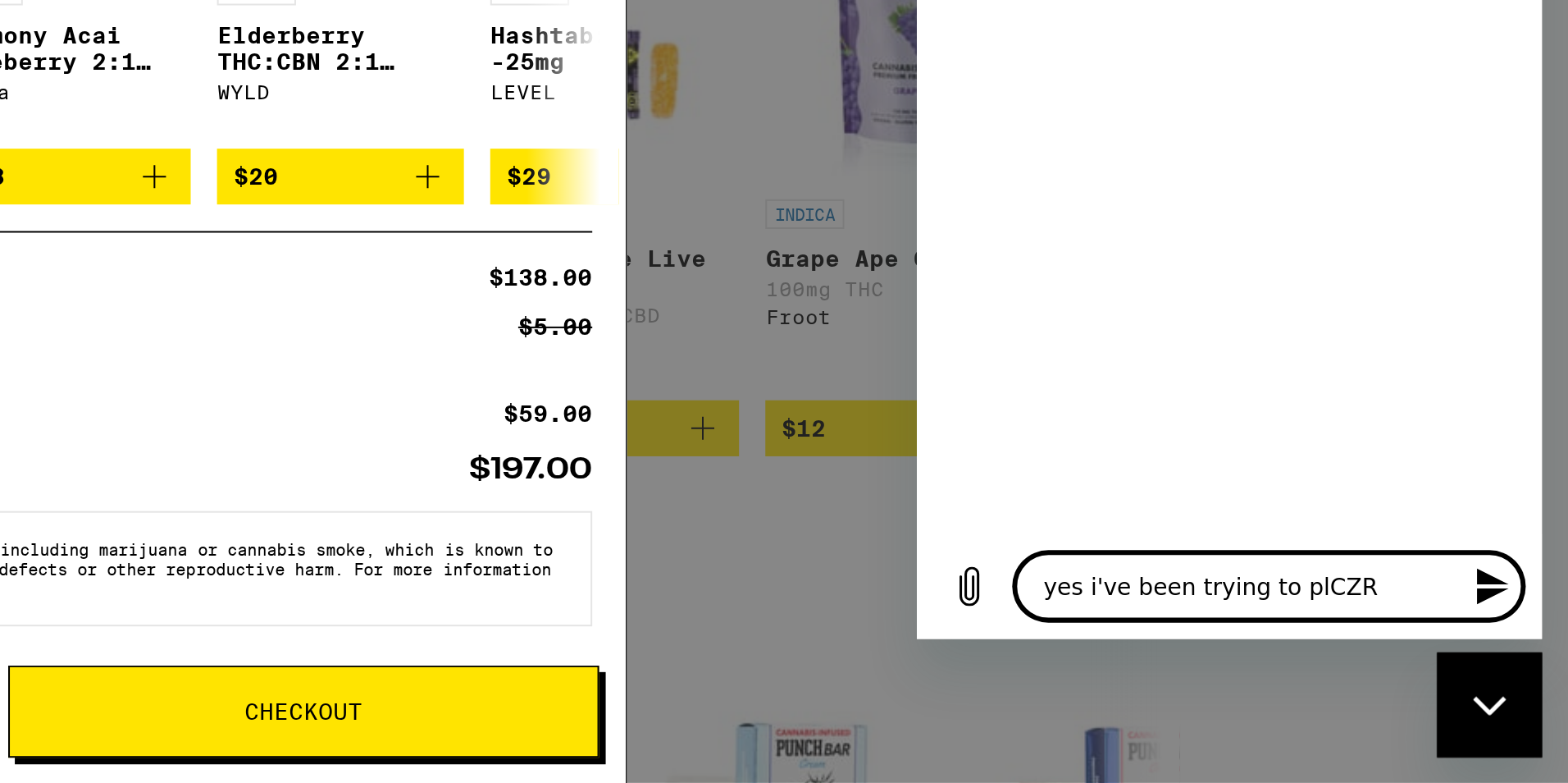
type textarea "yes i've been trying to plCZ"
type textarea "x"
type textarea "yes i've been trying to plC"
type textarea "x"
type textarea "yes i've been trying to pl"
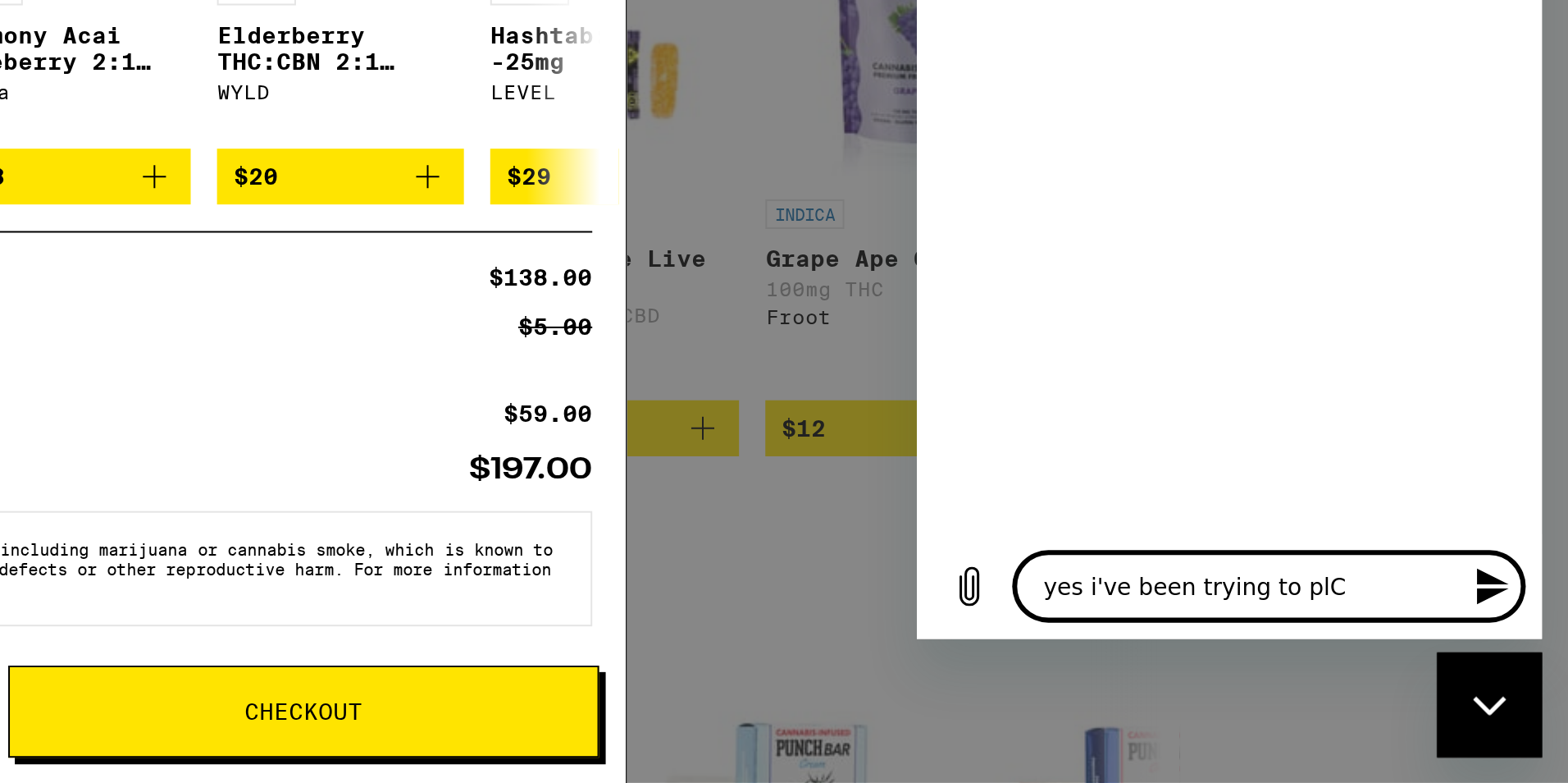
type textarea "x"
type textarea "yes i've been trying to plA"
type textarea "x"
type textarea "yes i've been trying to pl"
type textarea "x"
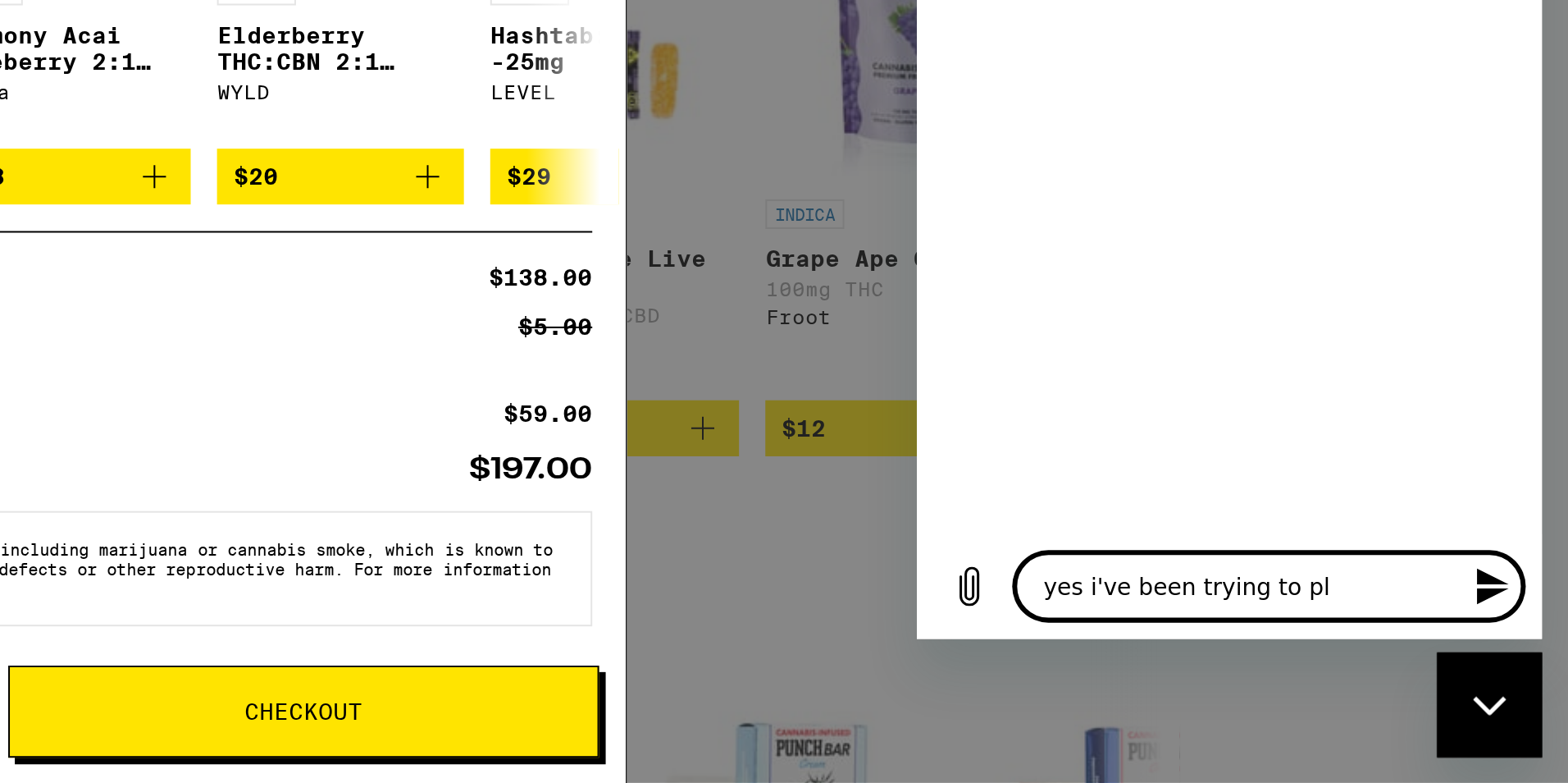
type textarea "yes i've been trying to plA"
type textarea "x"
type textarea "yes i've been trying to pl"
type textarea "x"
type textarea "yes i've been trying to pls"
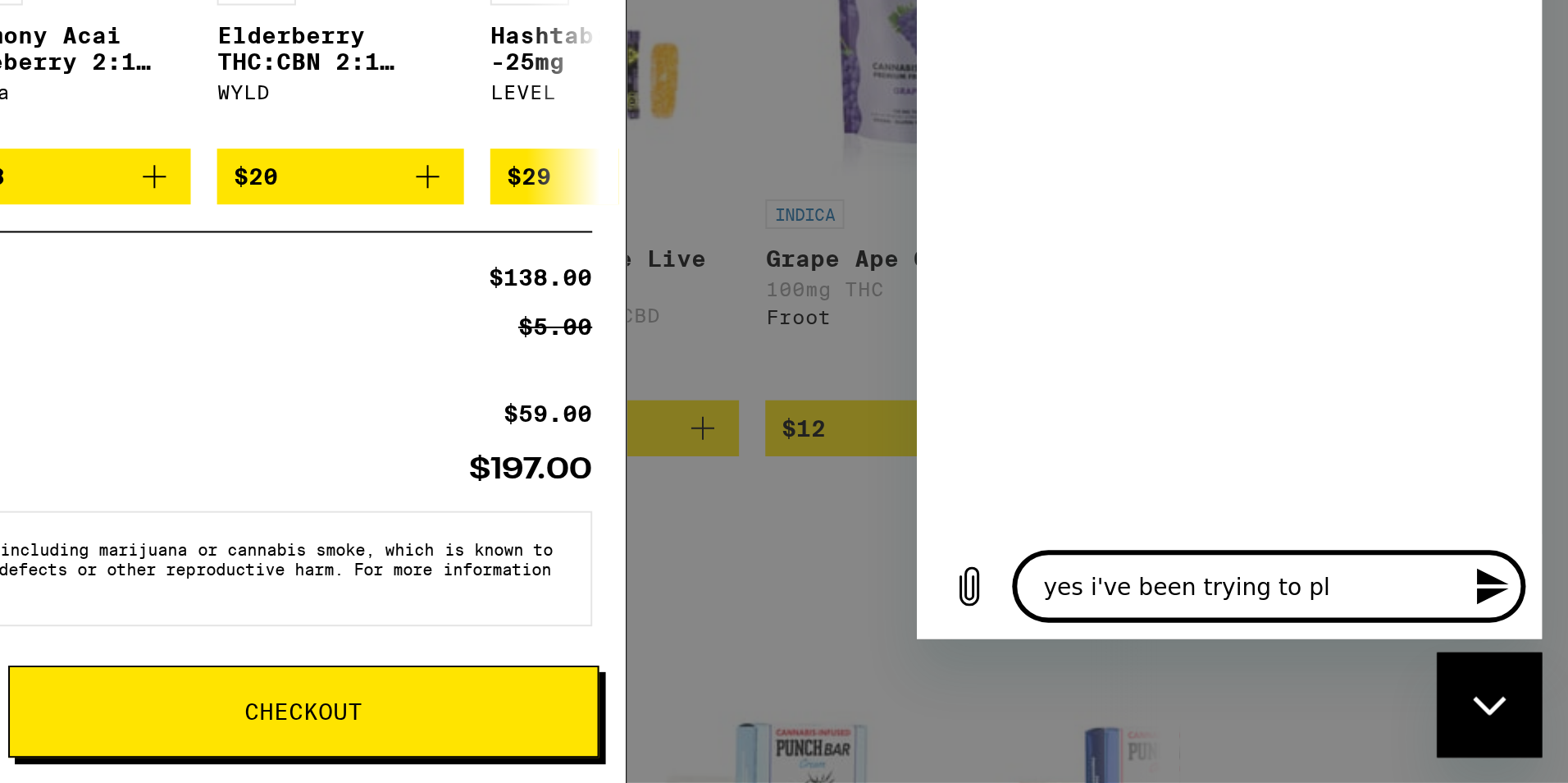
type textarea "x"
type textarea "yes i've been trying to pl"
type textarea "x"
type textarea "yes i've been trying to pla"
type textarea "x"
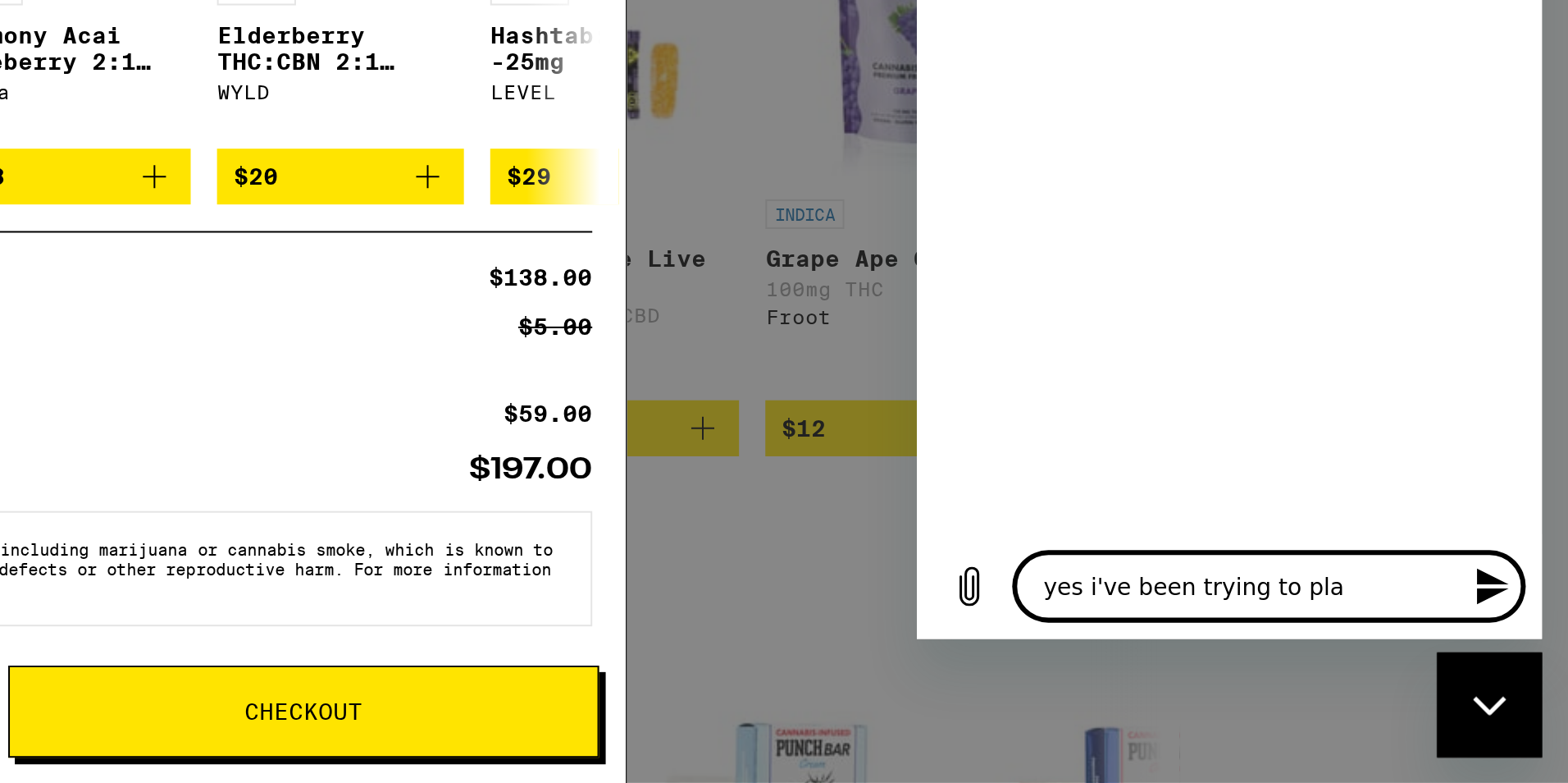
type textarea "yes i've been trying to plac"
type textarea "x"
type textarea "yes i've been trying to place"
type textarea "x"
type textarea "yes i've been trying to place"
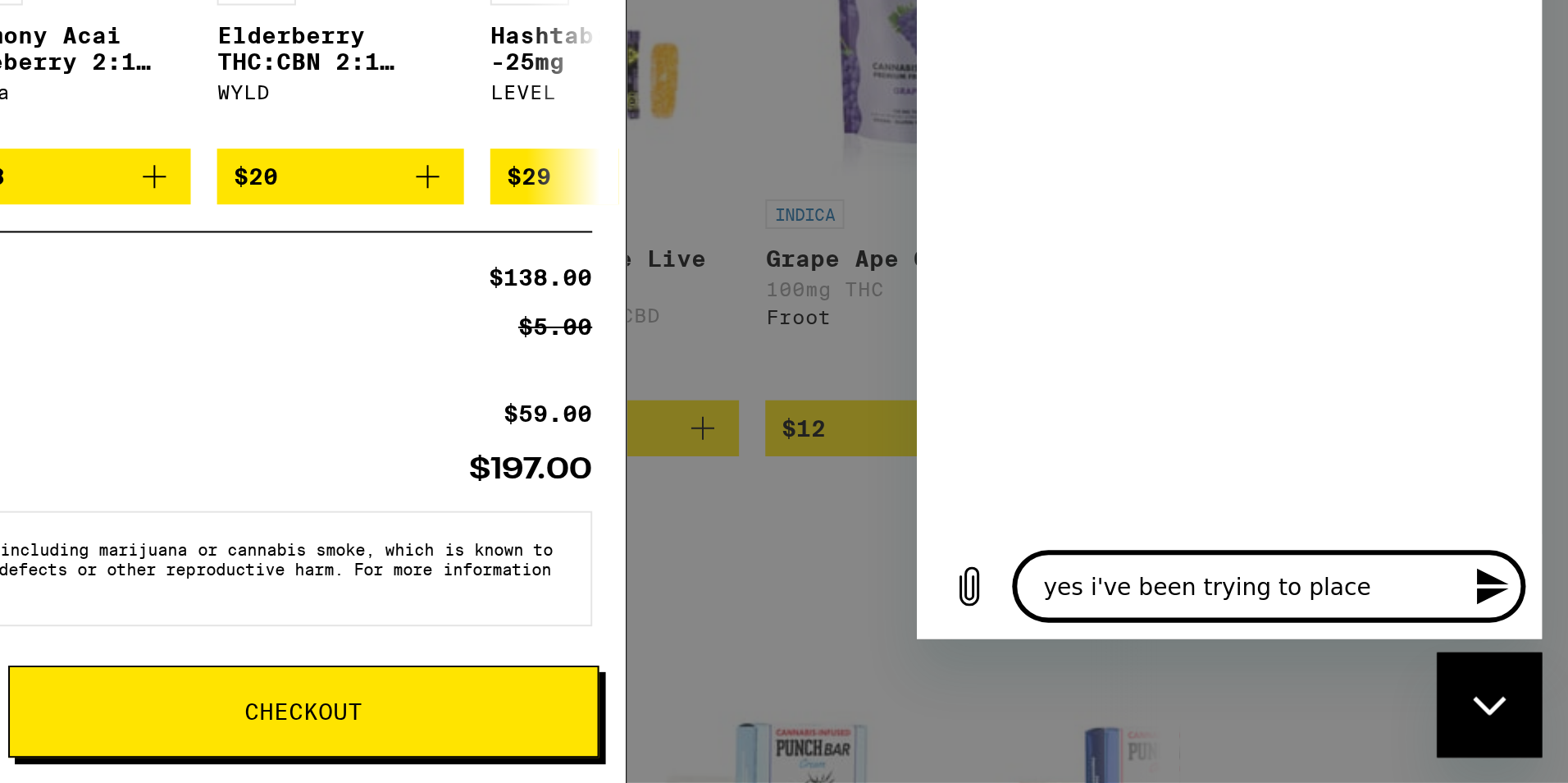
type textarea "x"
type textarea "yes i've been trying to place a"
type textarea "x"
type textarea "yes i've been trying to place an"
type textarea "x"
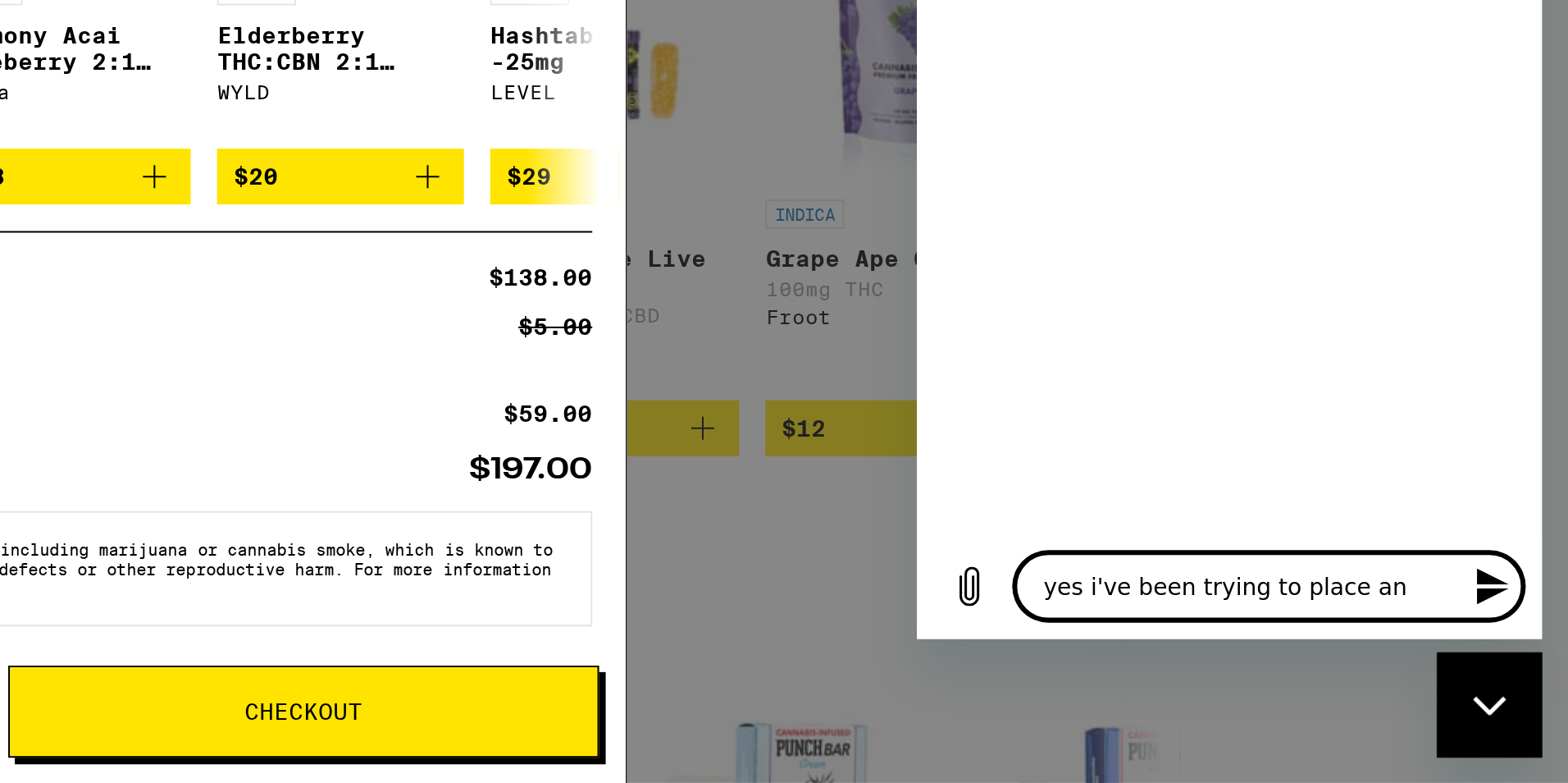
type textarea "yes i've been trying to place an"
type textarea "x"
type textarea "yes i've been trying to place an o"
type textarea "x"
type textarea "yes i've been trying to place an or"
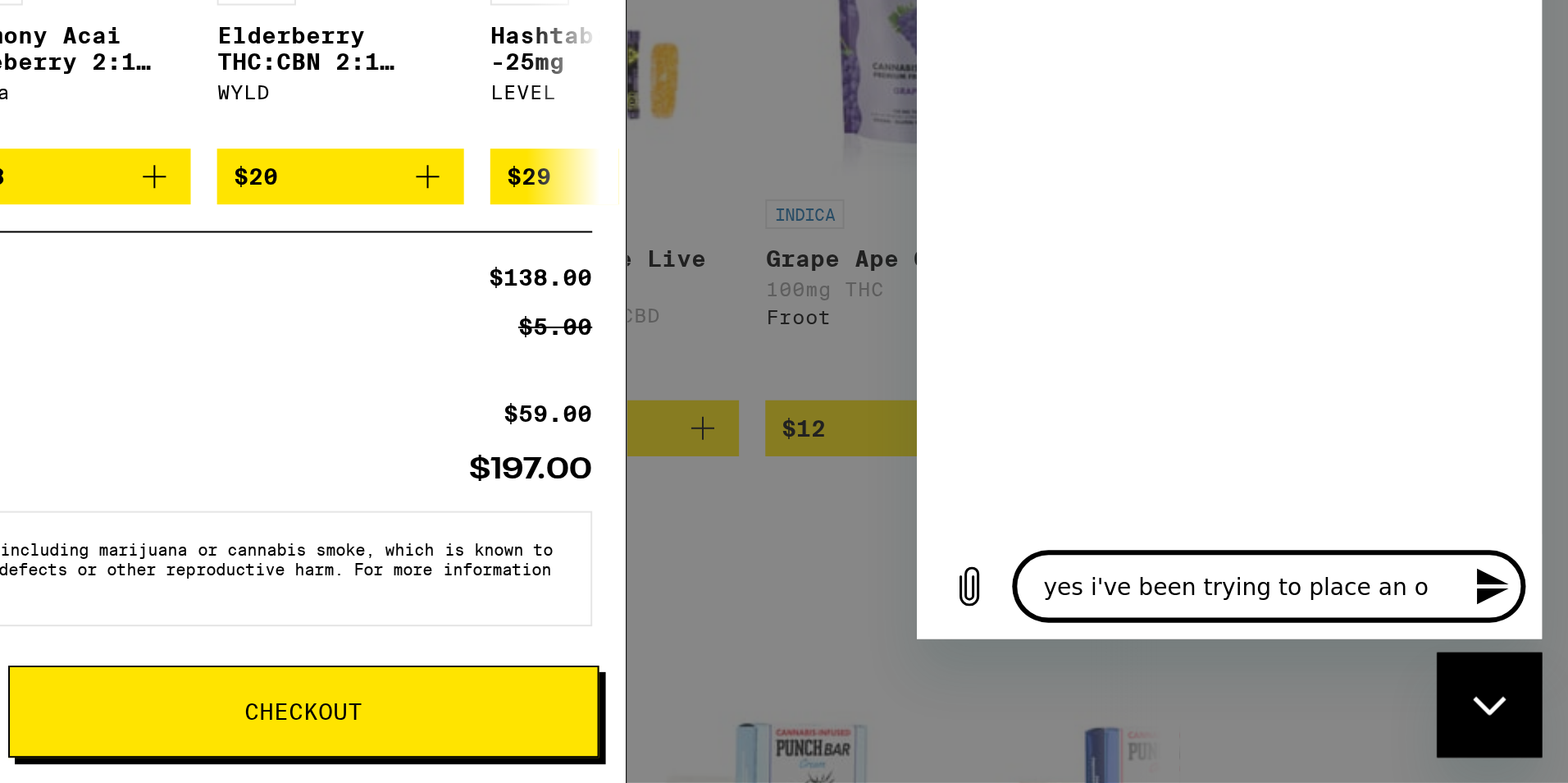
type textarea "x"
type textarea "yes i've been trying to place an ord"
type textarea "x"
type textarea "yes i've been trying to place an orde"
type textarea "x"
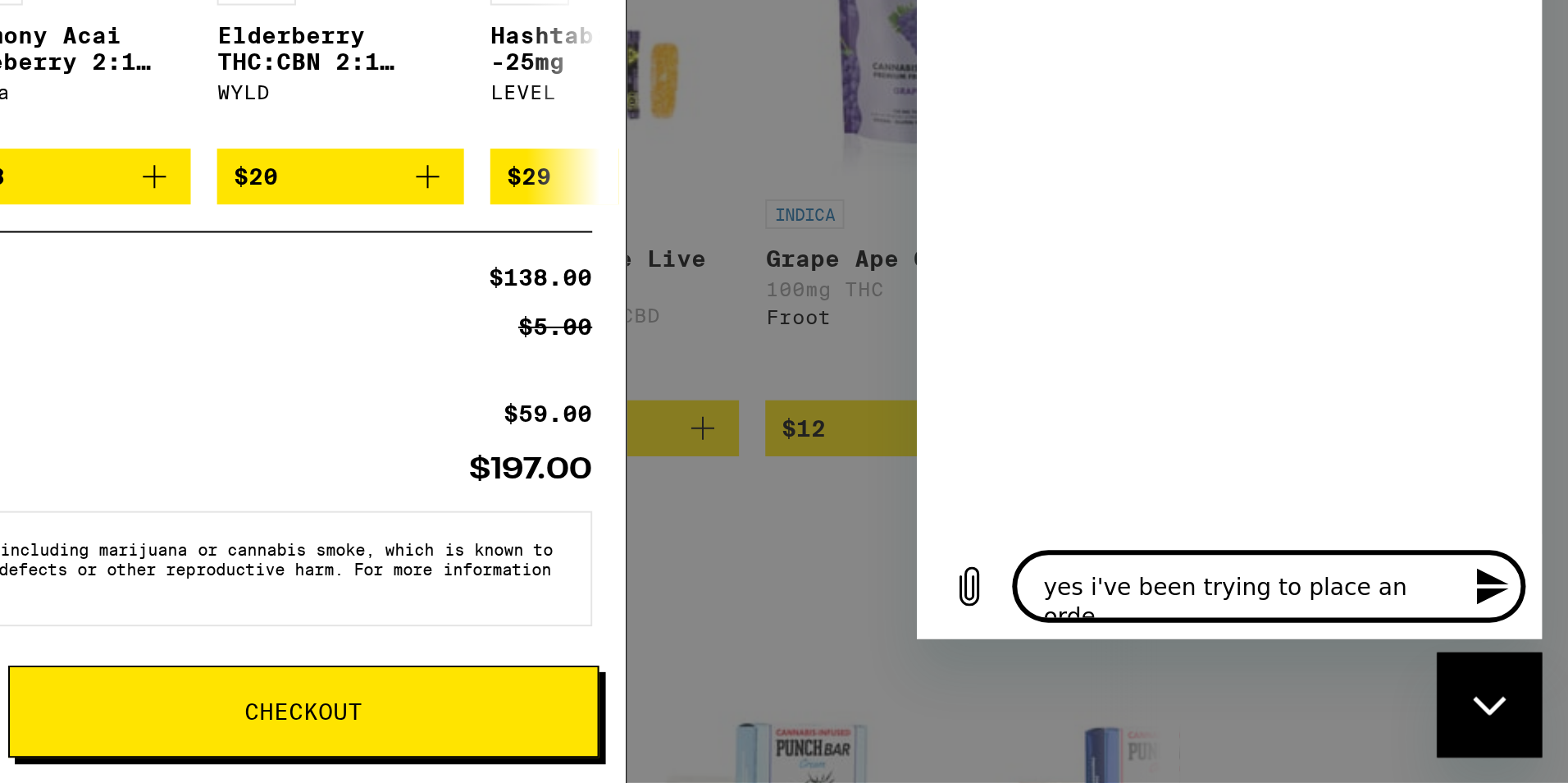
type textarea "yes i've been trying to place an order"
type textarea "x"
type textarea "yes i've been trying to place an orderf"
type textarea "x"
type textarea "yes i've been trying to place an orderfo"
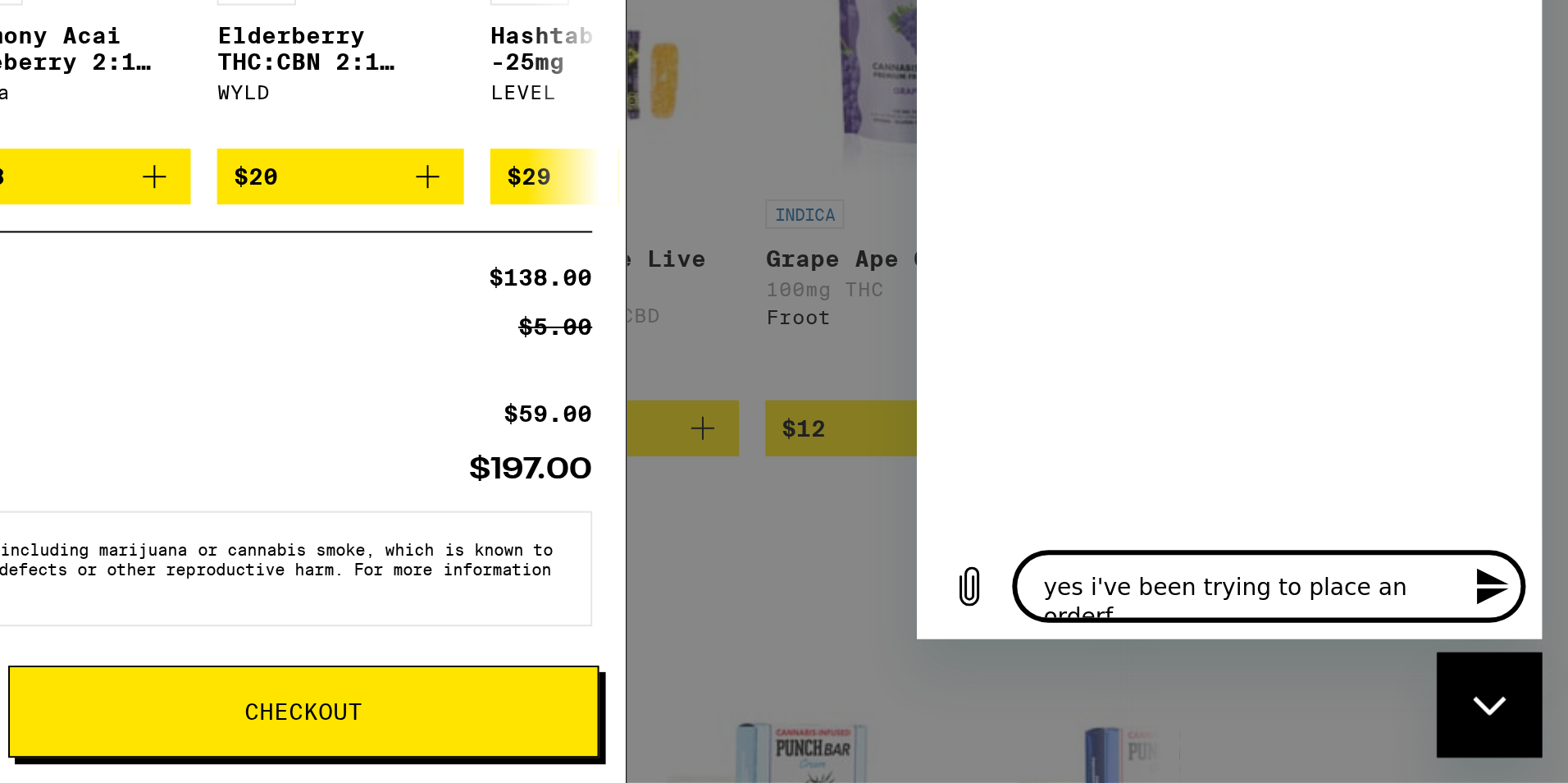
type textarea "x"
type textarea "yes i've been trying to place an orderfor"
type textarea "x"
click at [1159, 48] on textarea "yes i've been trying to place an orderfor" at bounding box center [1091, 34] width 253 height 33
click at [1166, 27] on textarea "yes i've been trying to place an orderfor" at bounding box center [1091, 34] width 253 height 33
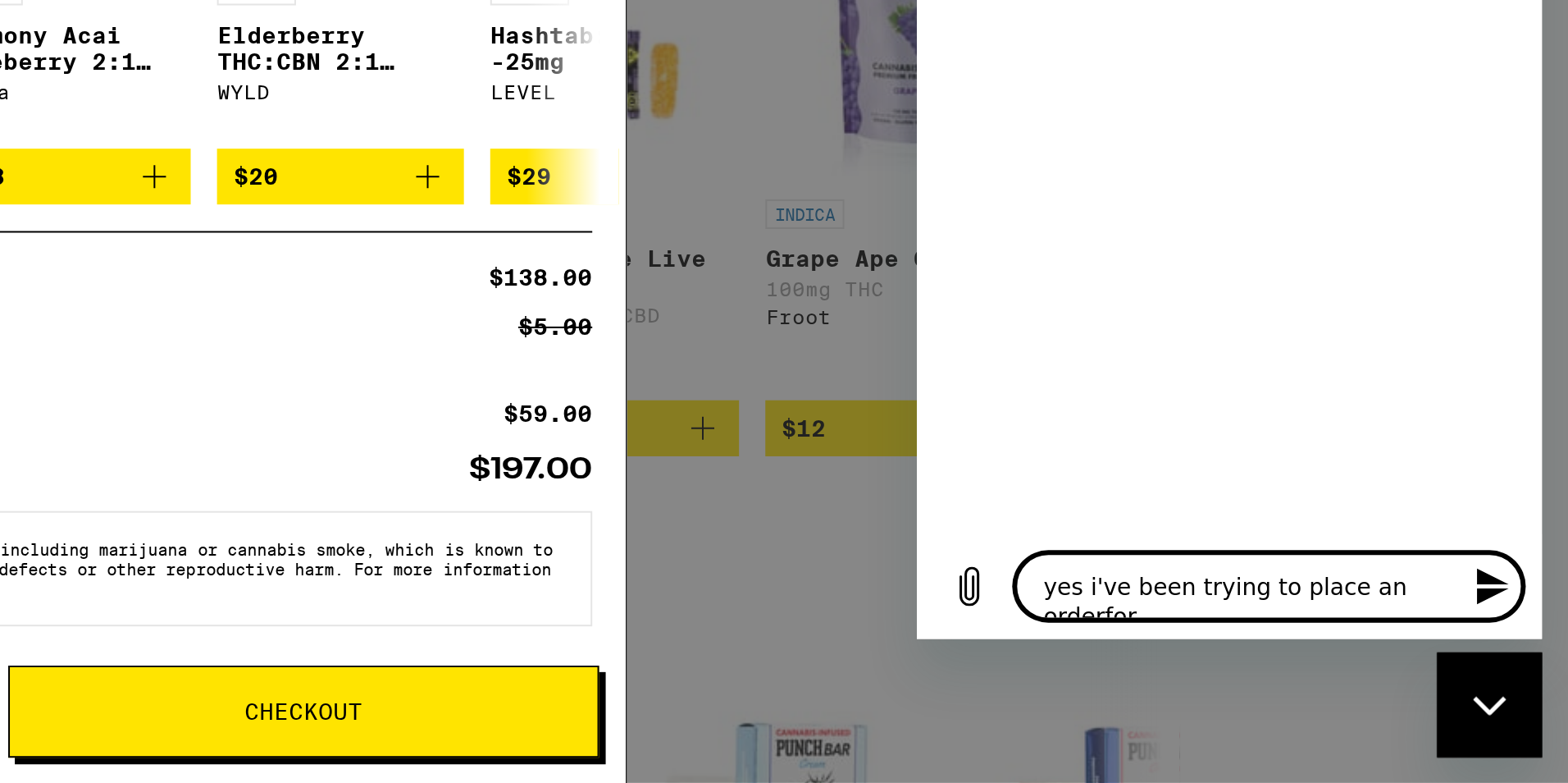
type textarea "yes i've been trying to place an order for"
type textarea "x"
type textarea "yes i've been trying to place an order for"
click at [1198, 46] on button "Send message" at bounding box center [1201, 34] width 33 height 33
click at [1459, 658] on div "Close messaging window" at bounding box center [1463, 678] width 49 height 49
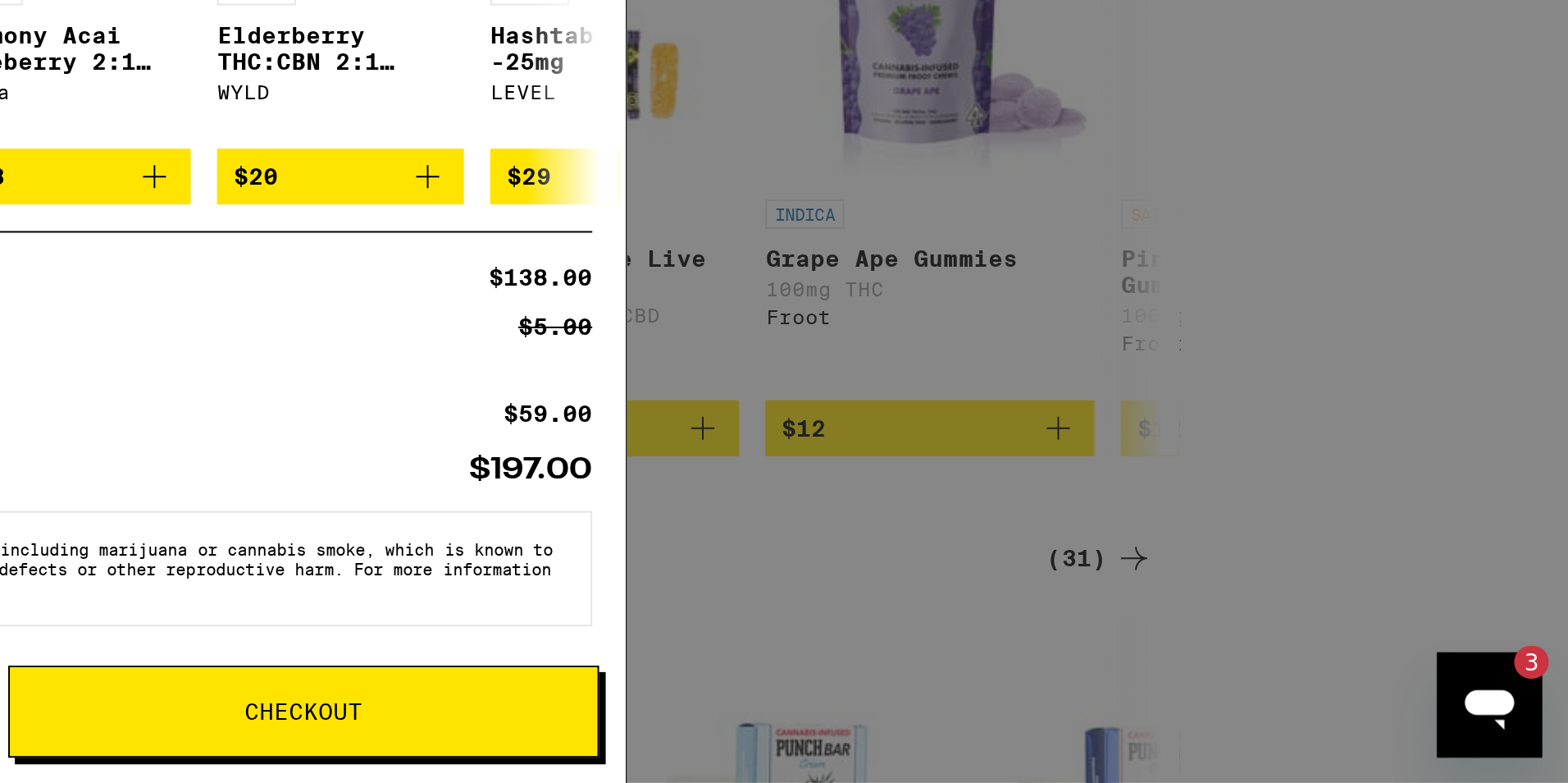
click at [1450, 682] on icon "Open messaging window, 3 unread messages" at bounding box center [1464, 678] width 30 height 30
click at [1445, 682] on div "Open messaging window, 3 unread messages" at bounding box center [1463, 678] width 49 height 49
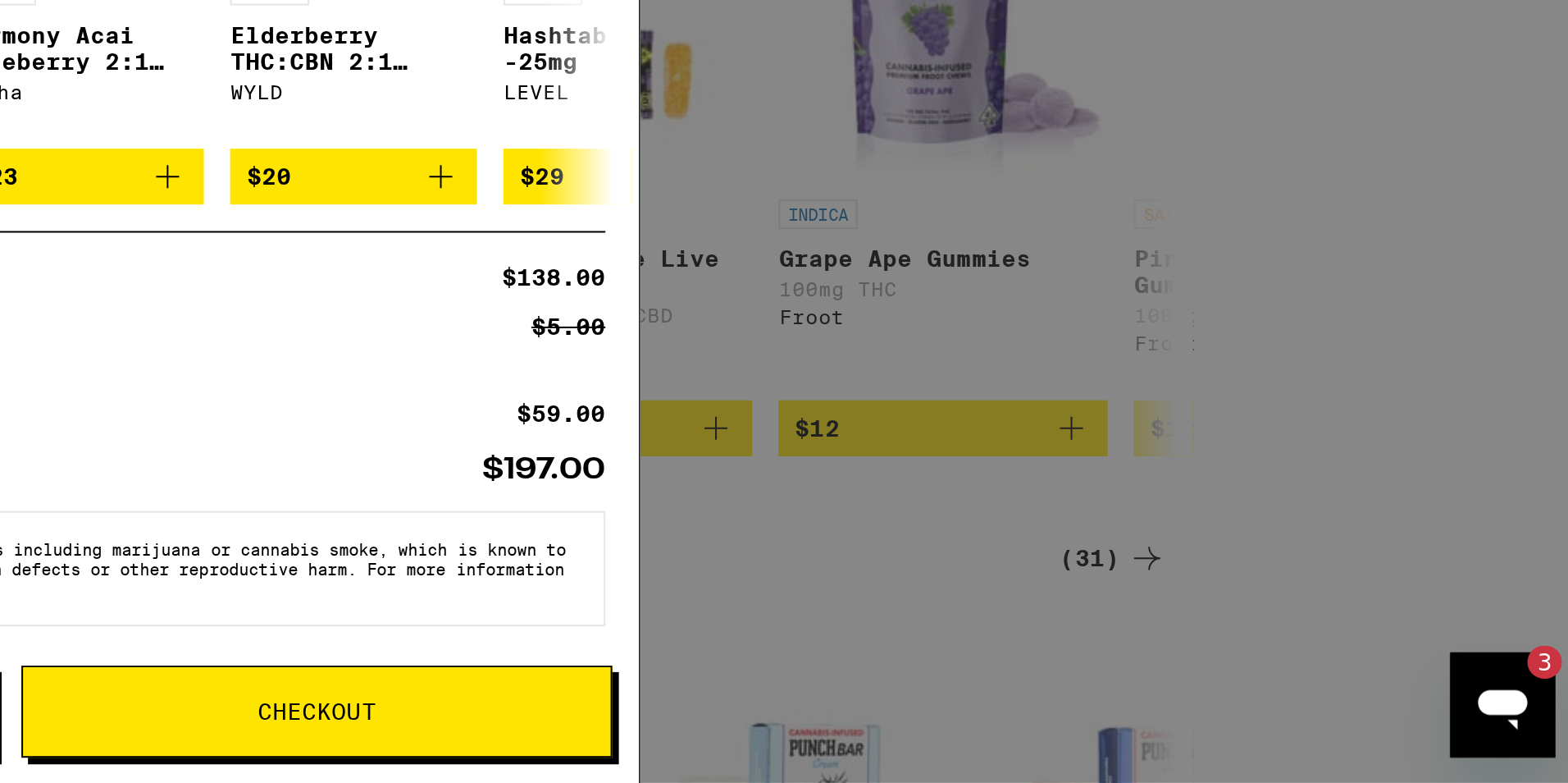
click at [1455, 679] on div "Open messaging window, 3 unread messages" at bounding box center [1476, 678] width 49 height 49
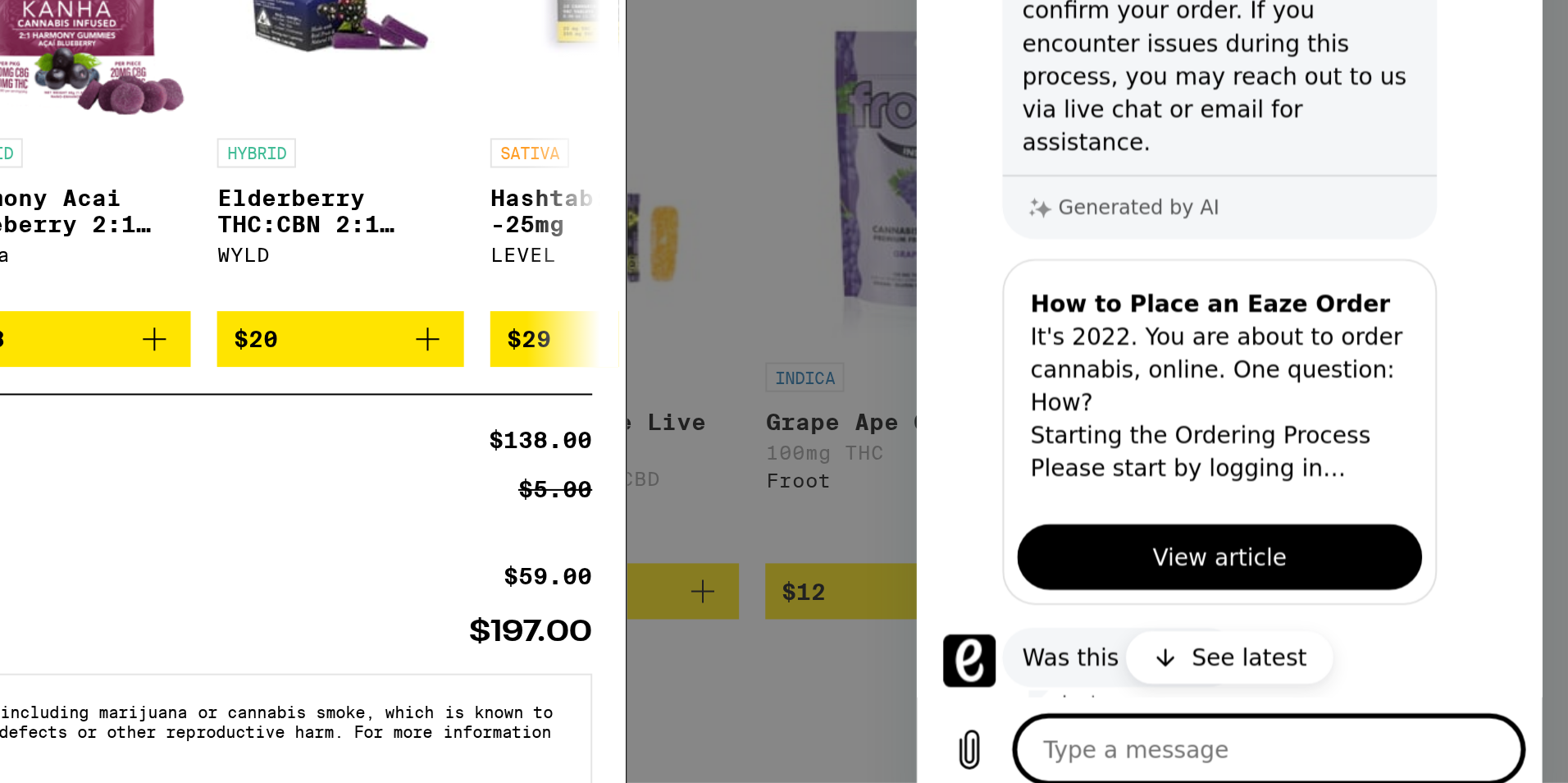
scroll to position [168, 0]
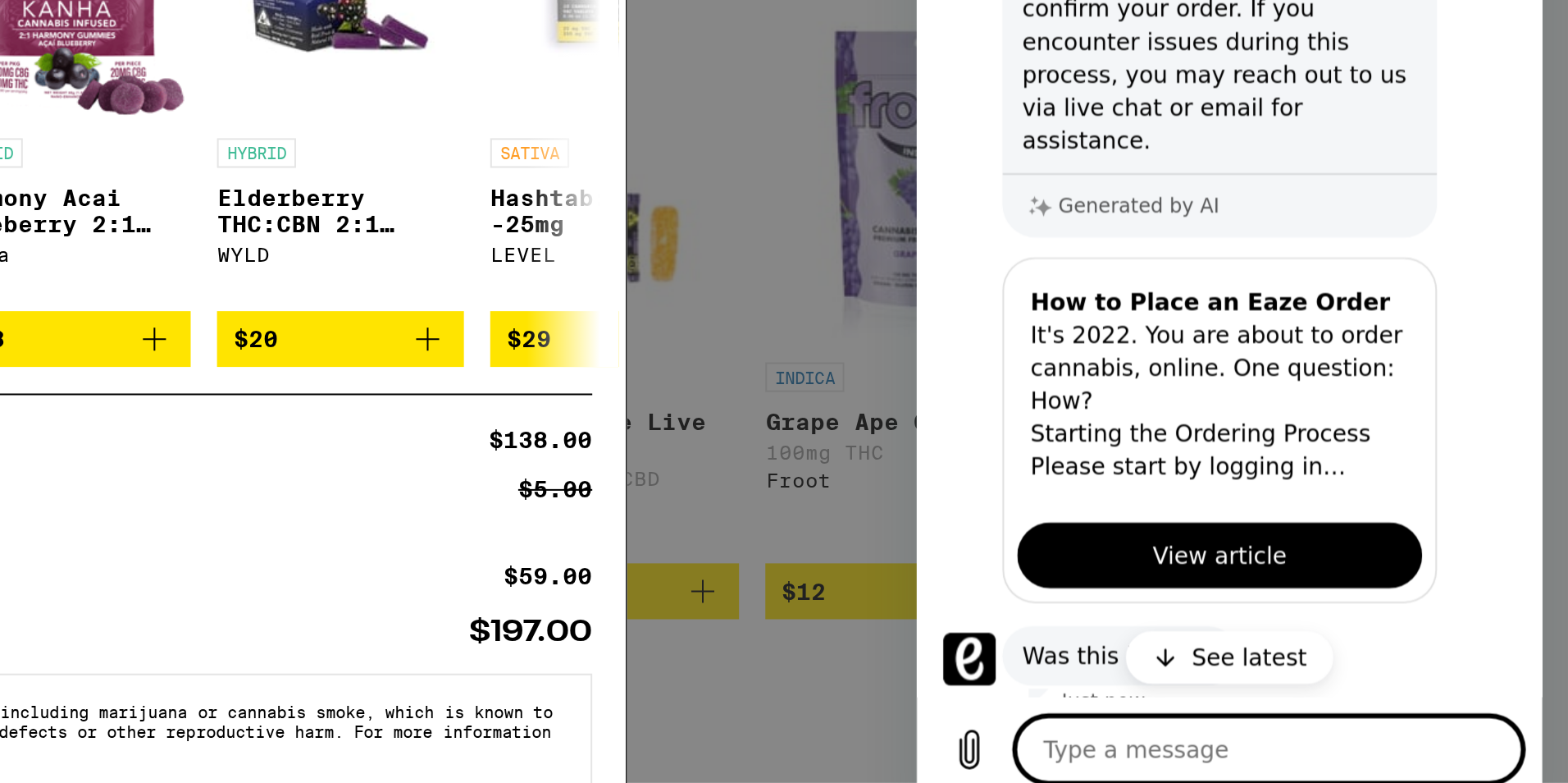
click at [1040, 91] on span "View article" at bounding box center [1067, 101] width 67 height 19
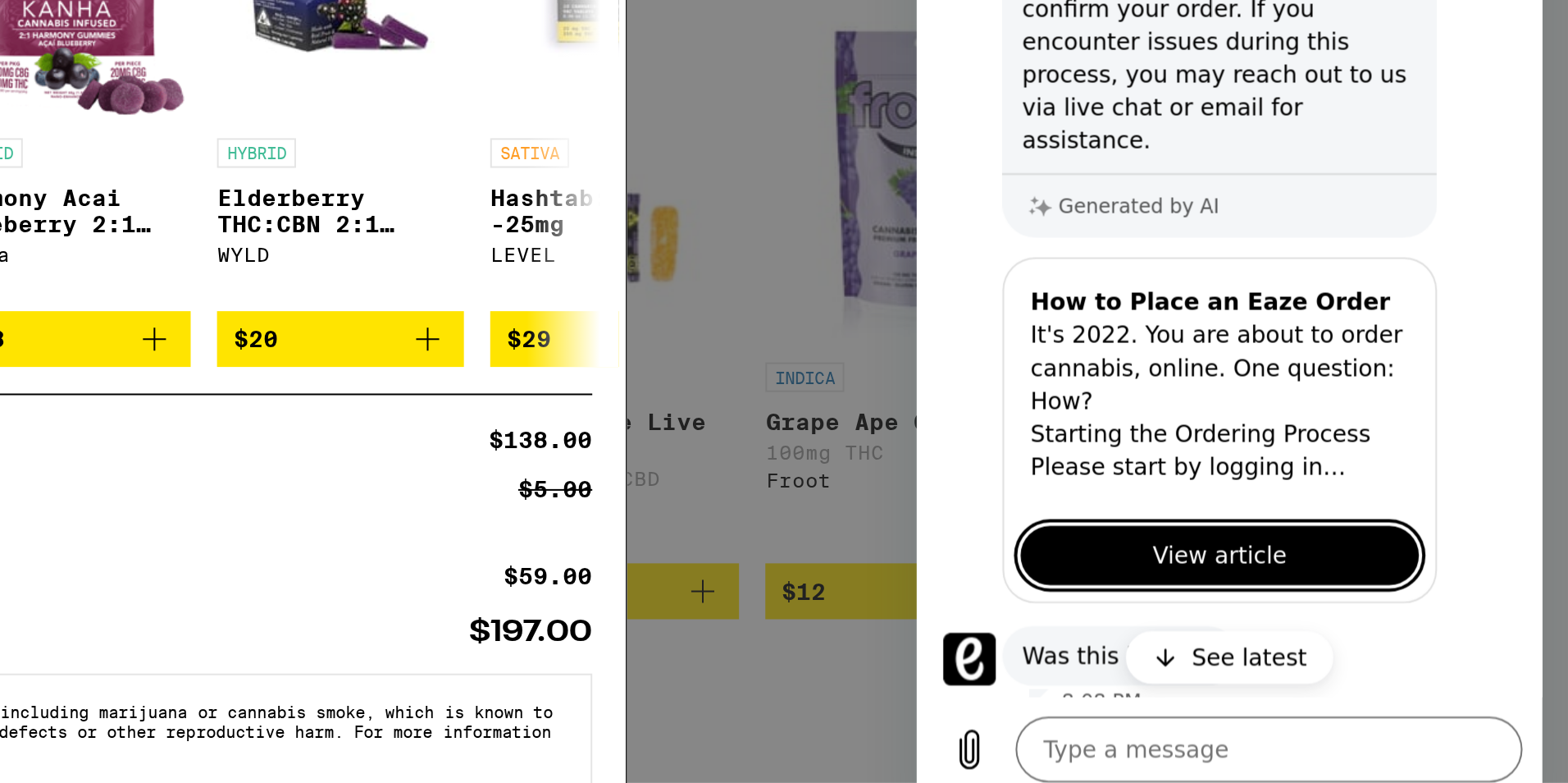
type textarea "x"
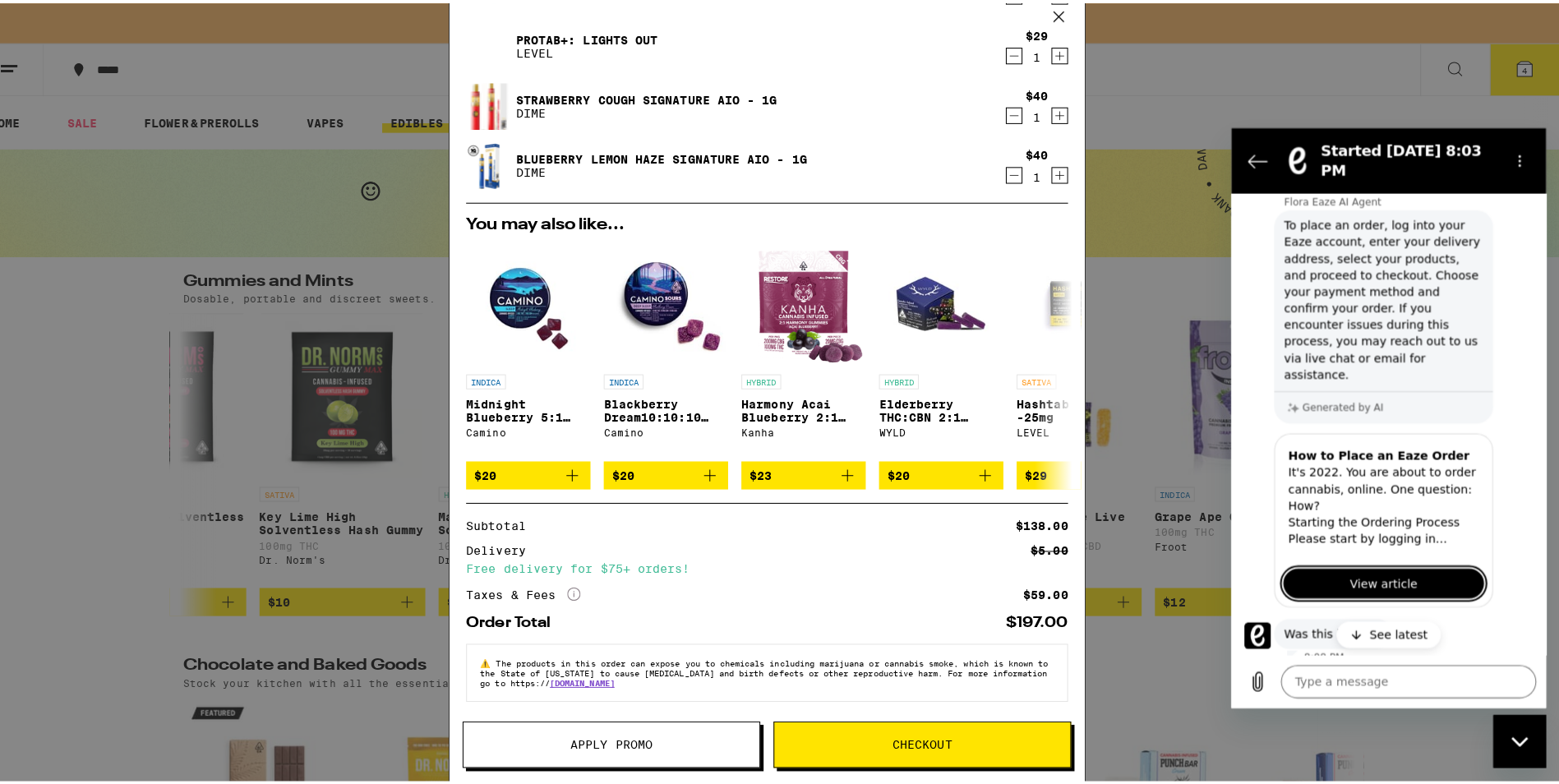
scroll to position [0, 0]
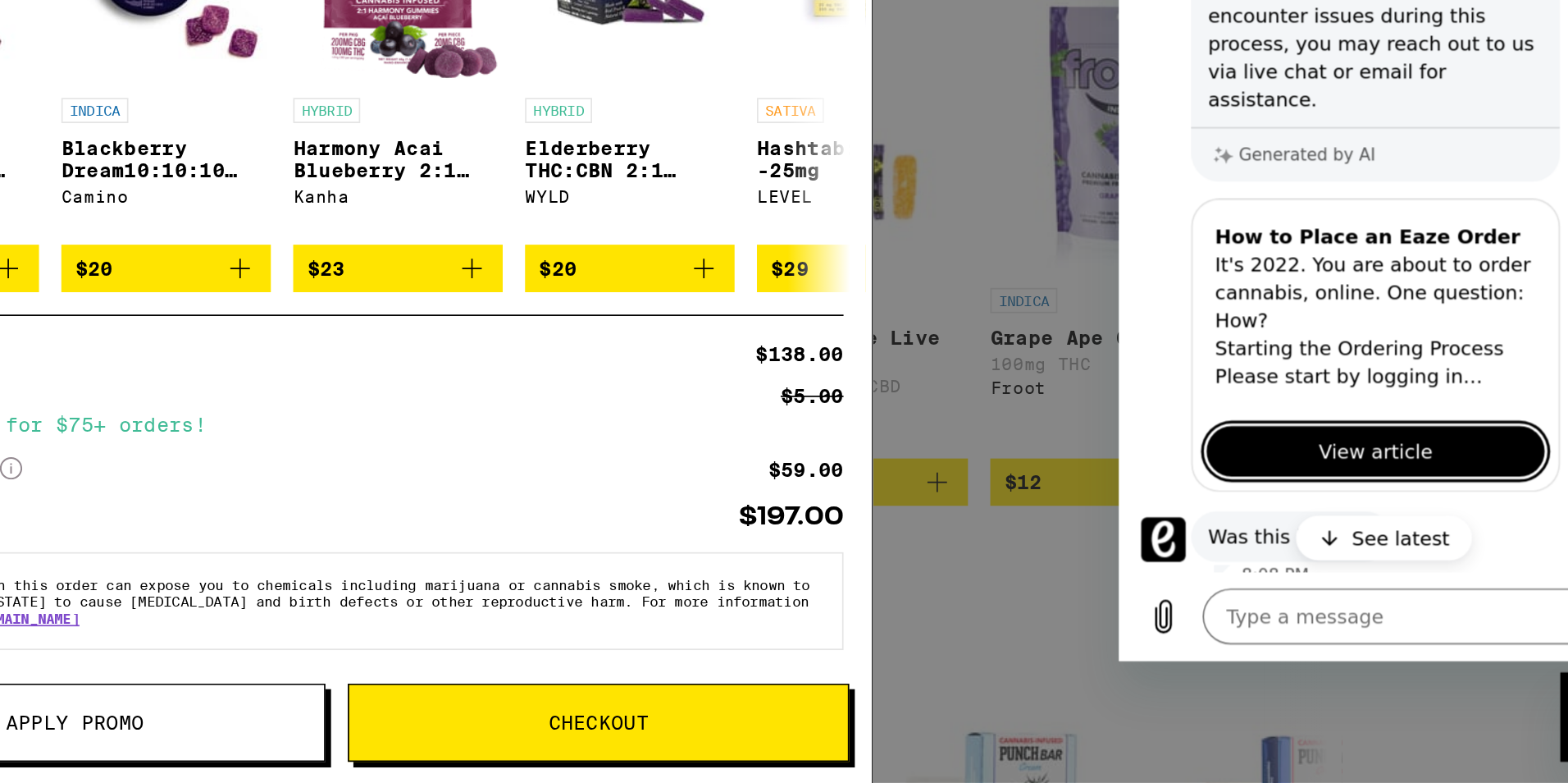
click at [907, 739] on button "Checkout" at bounding box center [938, 747] width 294 height 46
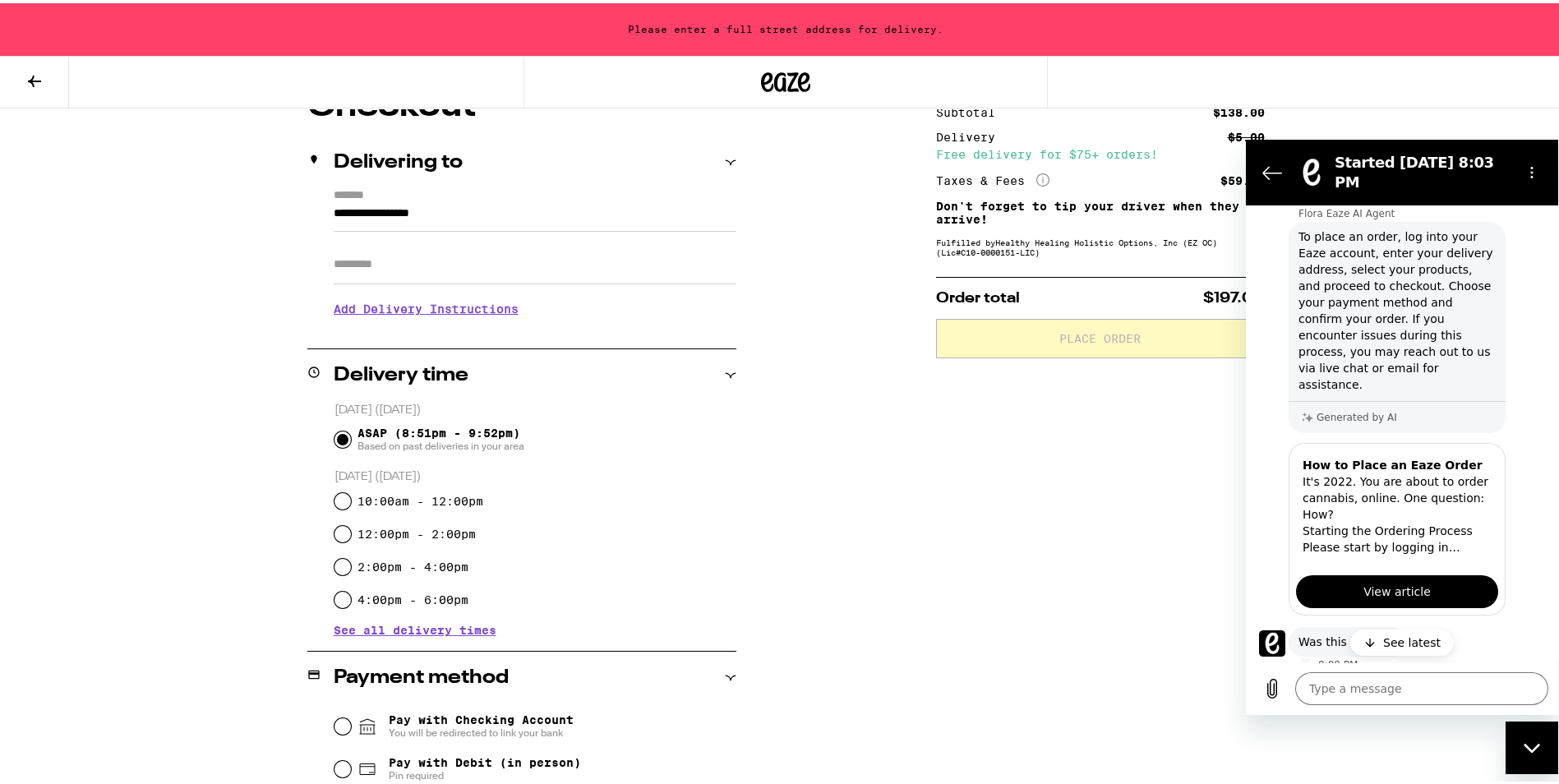
scroll to position [195, 0]
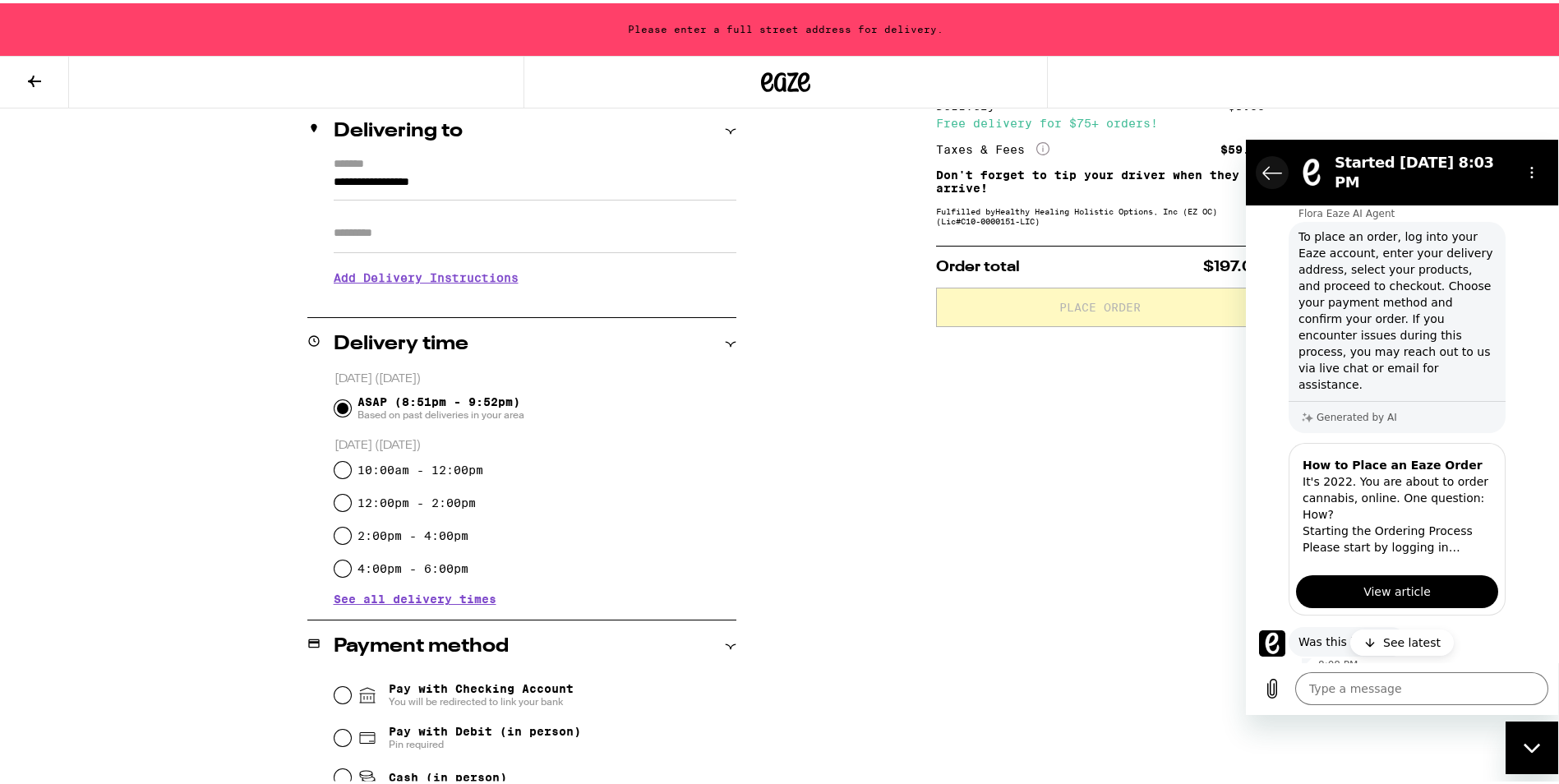
click at [1282, 174] on icon "Back to the conversation list" at bounding box center [1272, 171] width 19 height 19
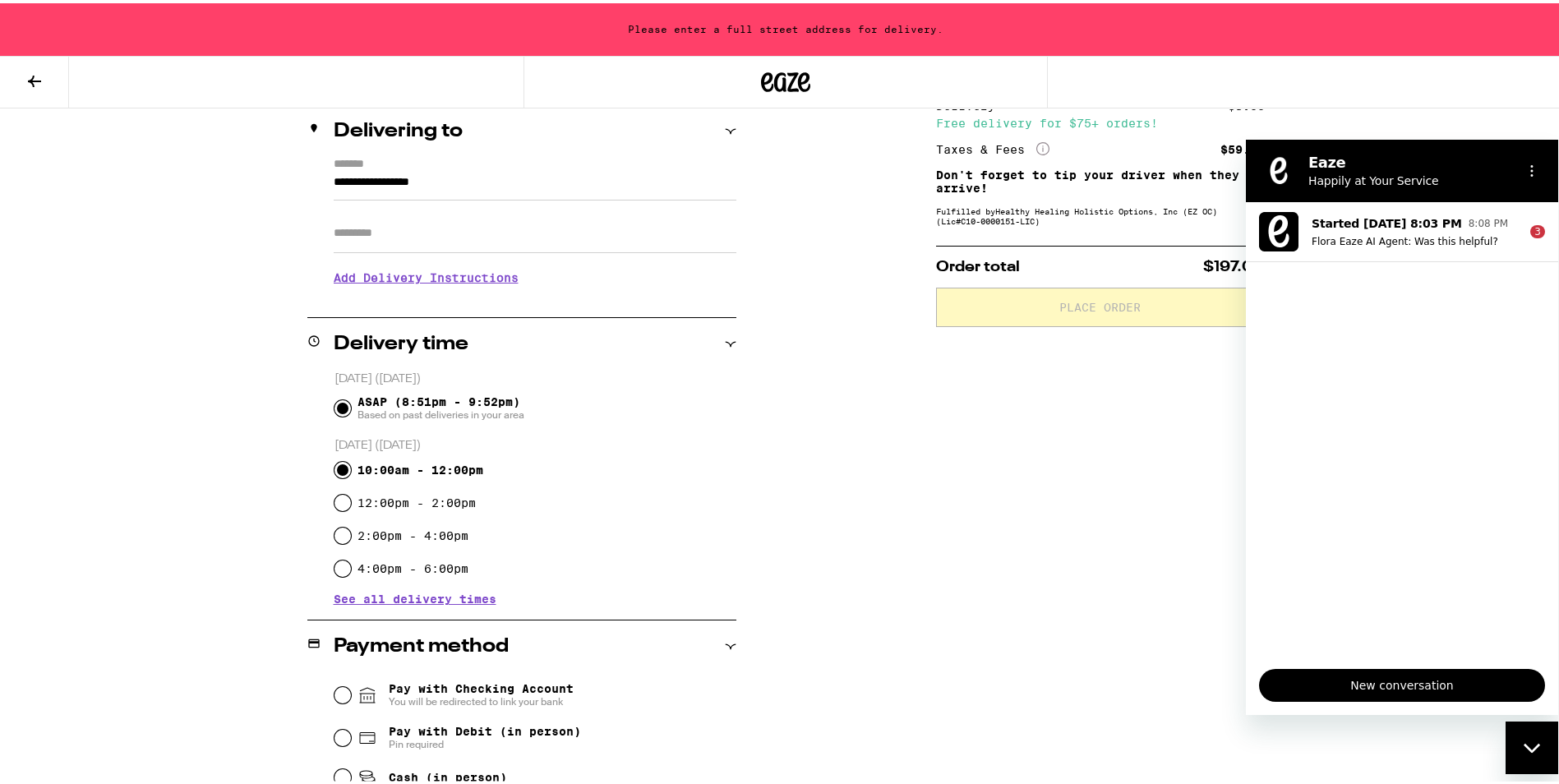
click at [335, 470] on input "10:00am - 12:00pm" at bounding box center [343, 466] width 17 height 17
radio input "true"
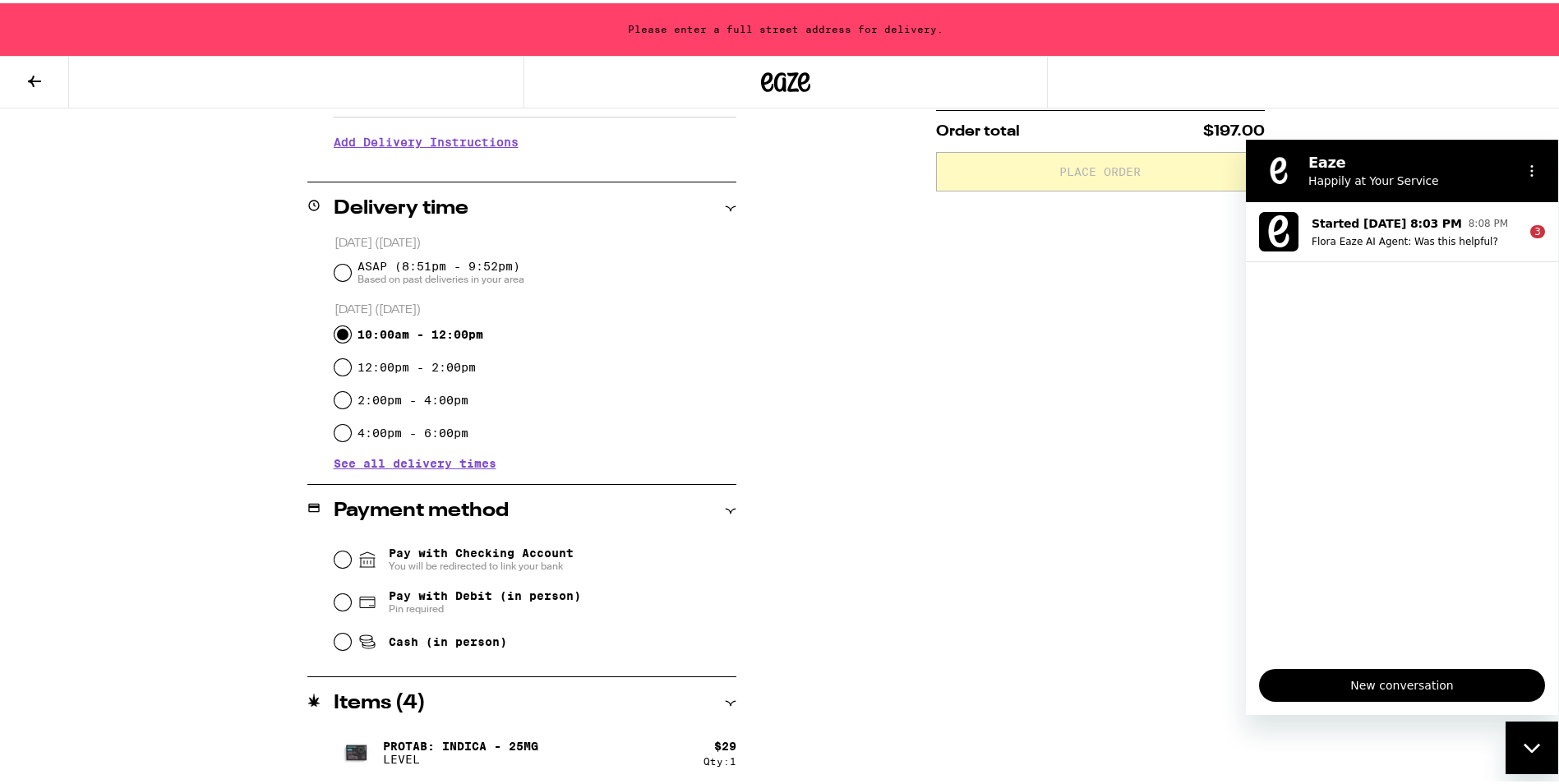
scroll to position [332, 0]
click at [335, 606] on input "Pay with Debit (in person) Pin required" at bounding box center [343, 598] width 17 height 17
radio input "true"
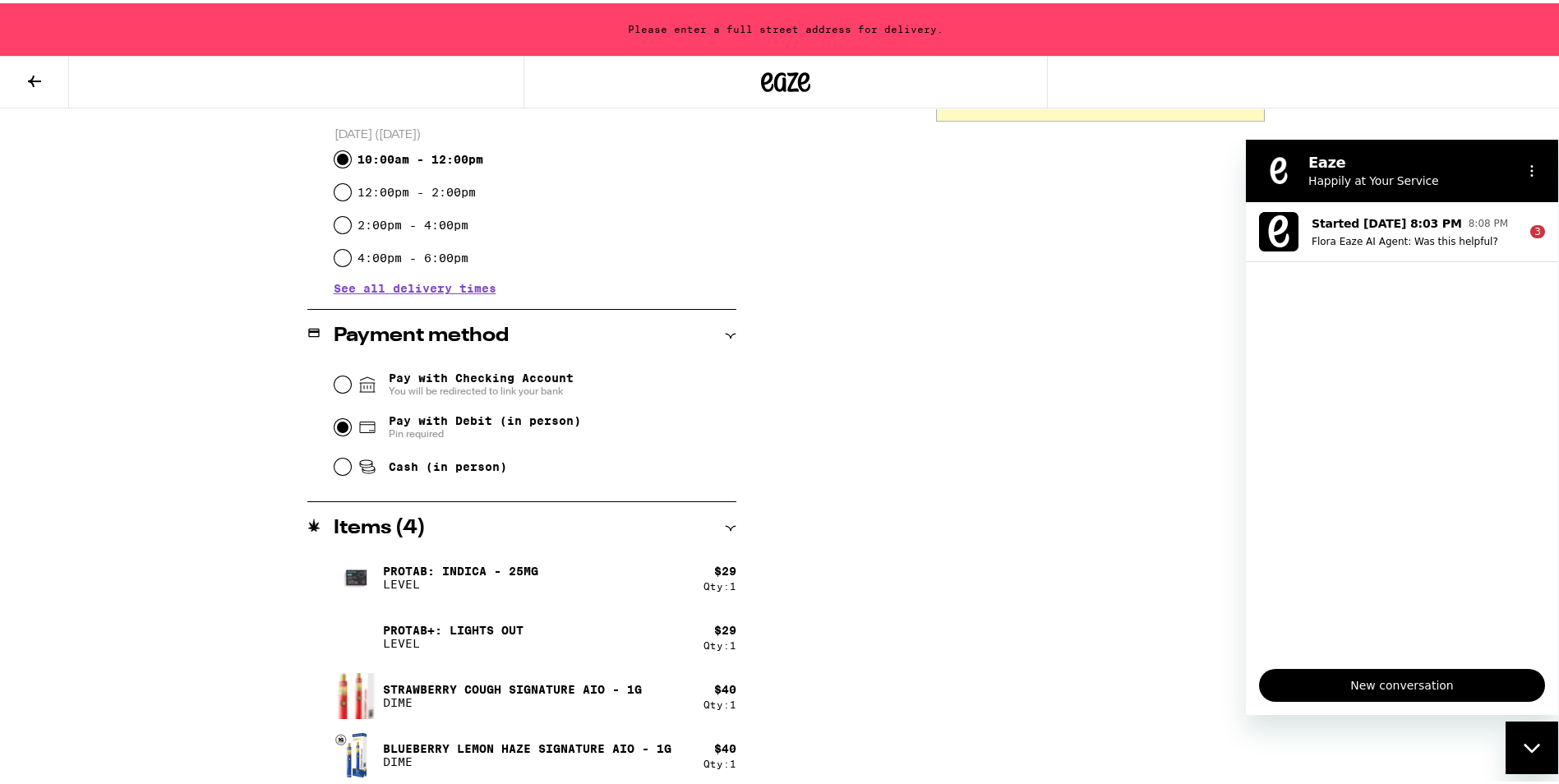
scroll to position [511, 0]
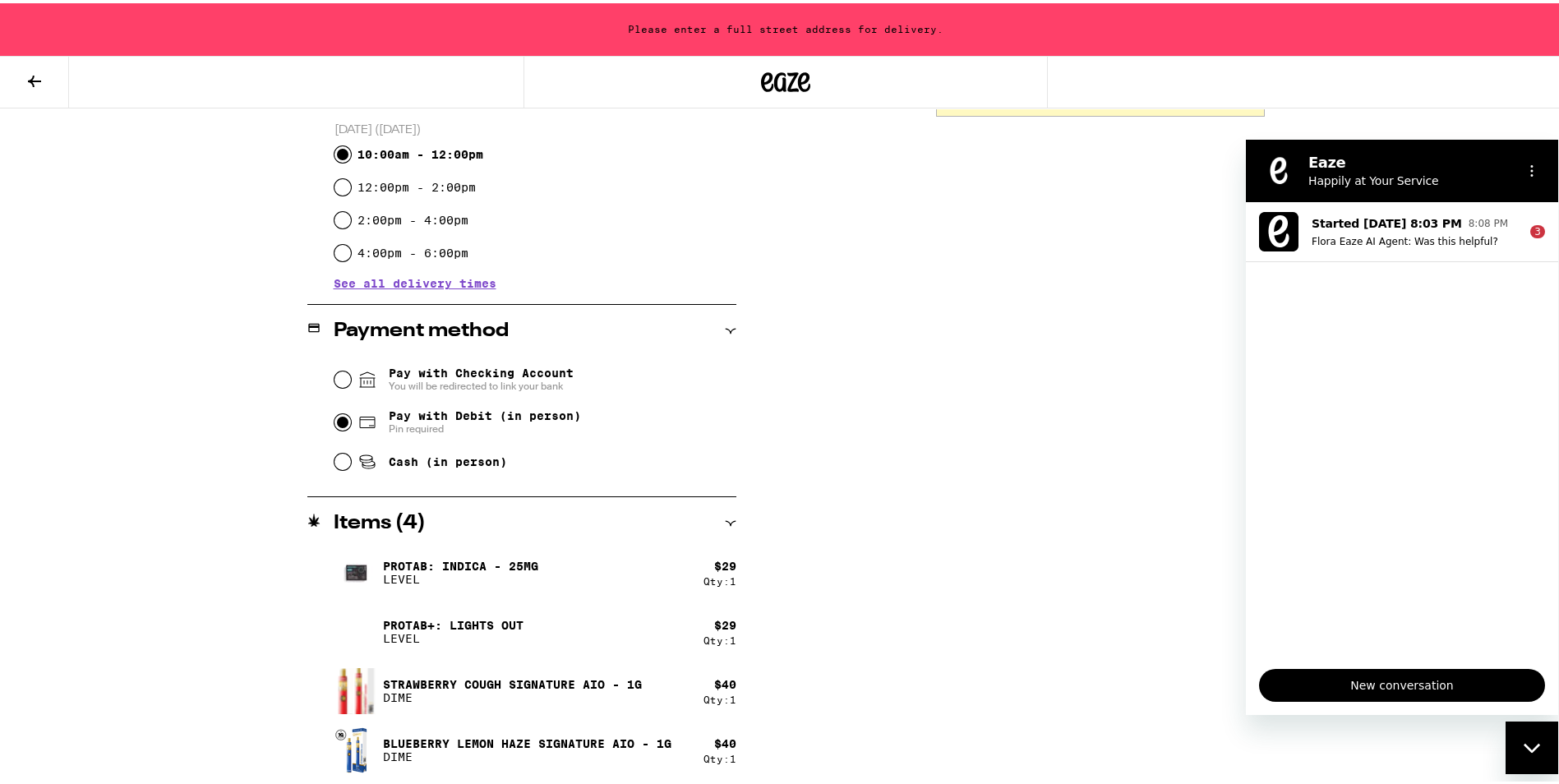
click at [117, 763] on div "**********" at bounding box center [785, 136] width 1571 height 1295
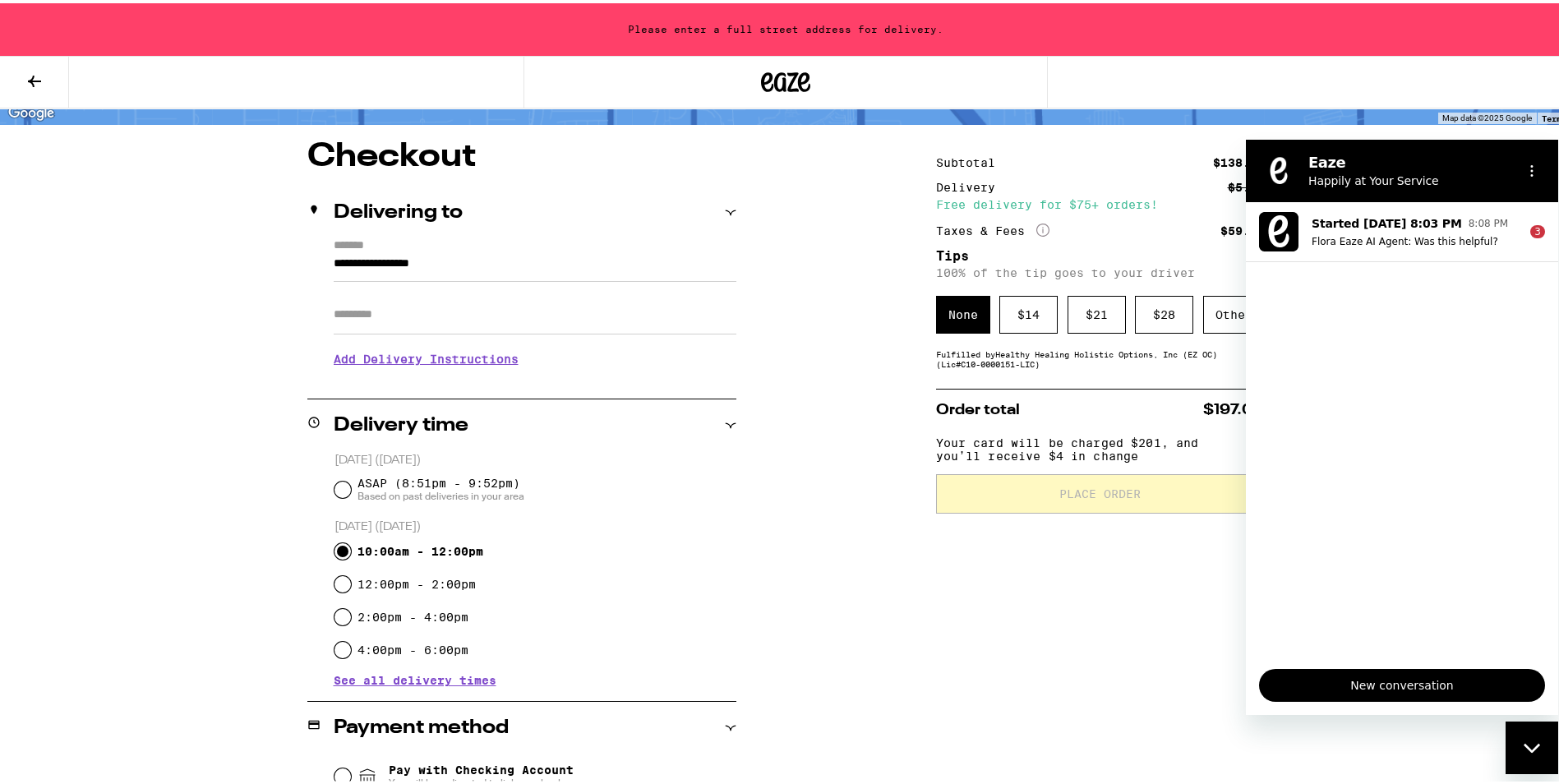
scroll to position [0, 0]
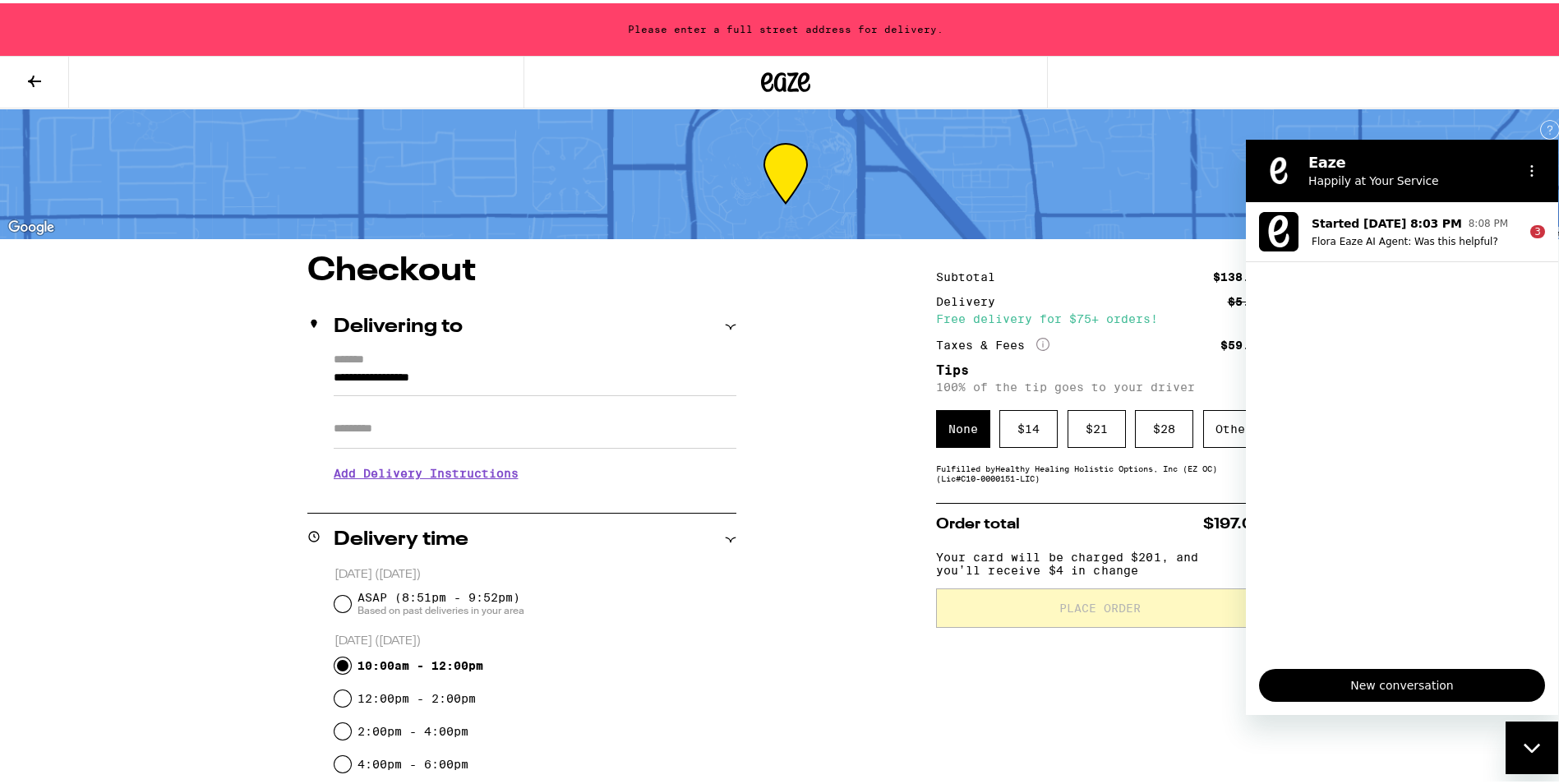
click at [1533, 744] on icon "Close messaging window" at bounding box center [1533, 747] width 18 height 11
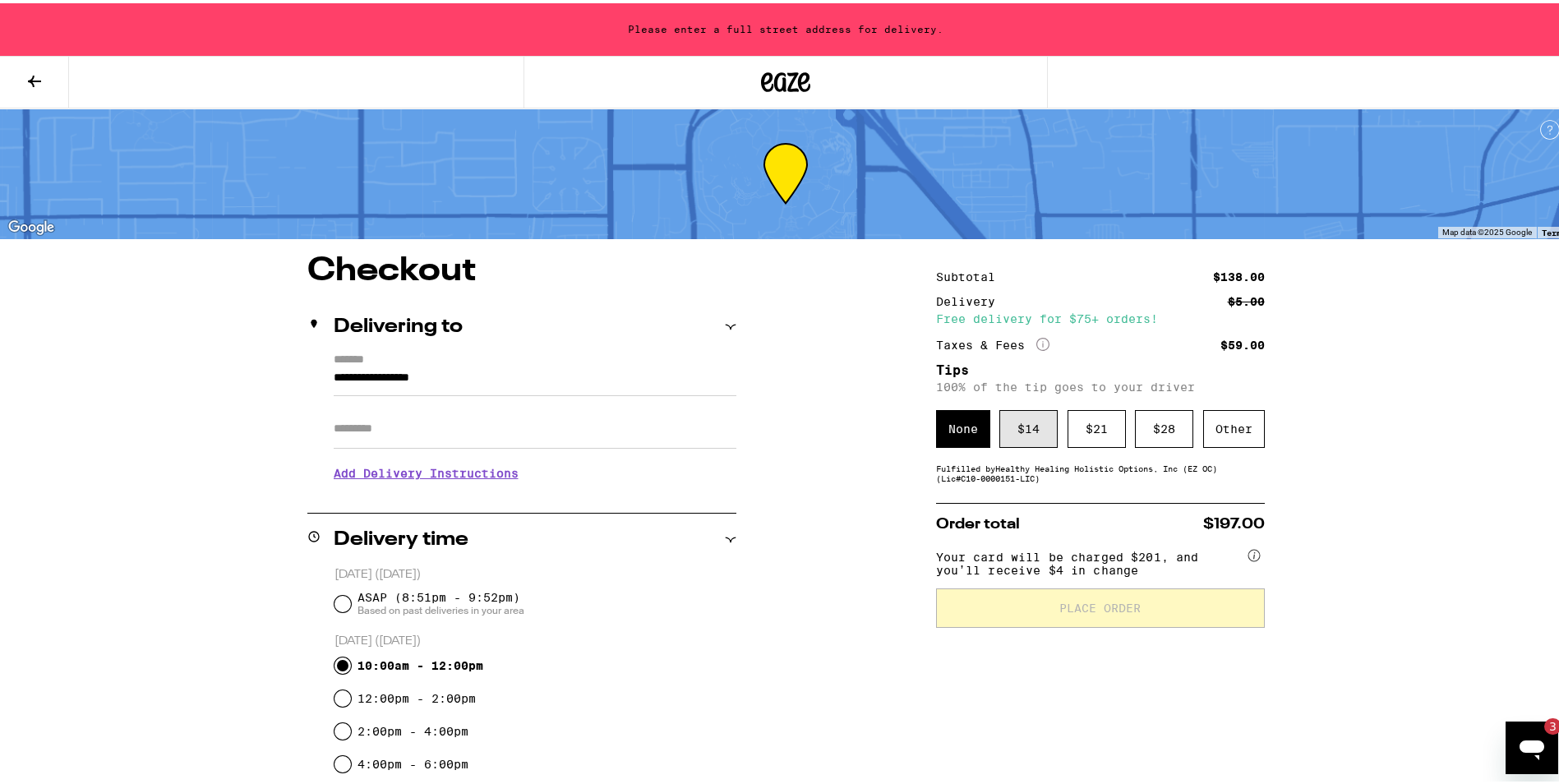
click at [1015, 432] on div "$ 14" at bounding box center [1029, 426] width 58 height 38
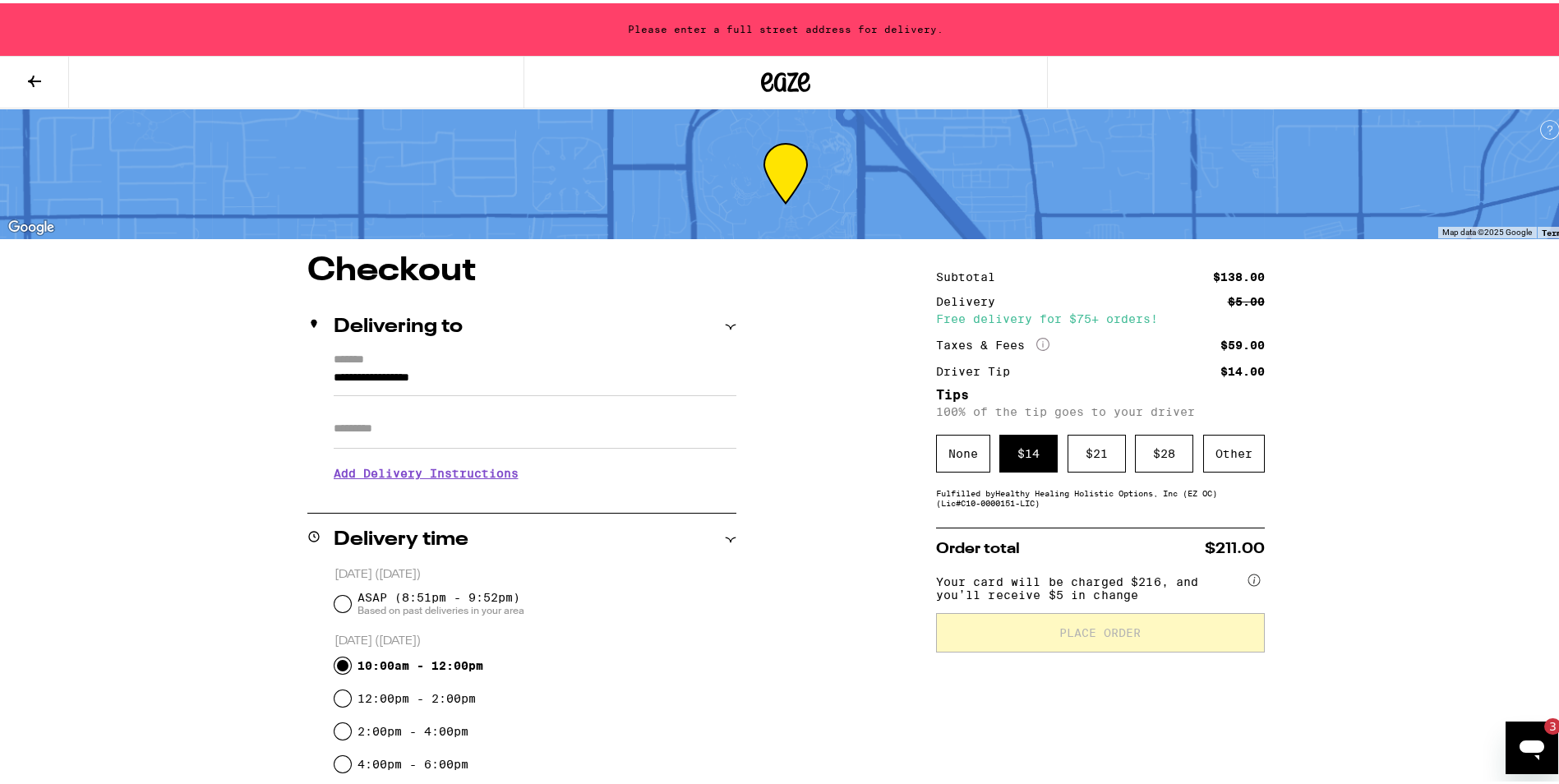
click at [339, 445] on input "Apt/Suite" at bounding box center [535, 426] width 403 height 40
click at [370, 433] on input "Apt/Suite" at bounding box center [535, 426] width 403 height 40
click at [363, 435] on input "Apt/Suite" at bounding box center [535, 426] width 403 height 40
click at [385, 432] on input "Apt/Suite" at bounding box center [535, 426] width 403 height 40
click at [409, 432] on input "Apt/Suite" at bounding box center [535, 426] width 403 height 40
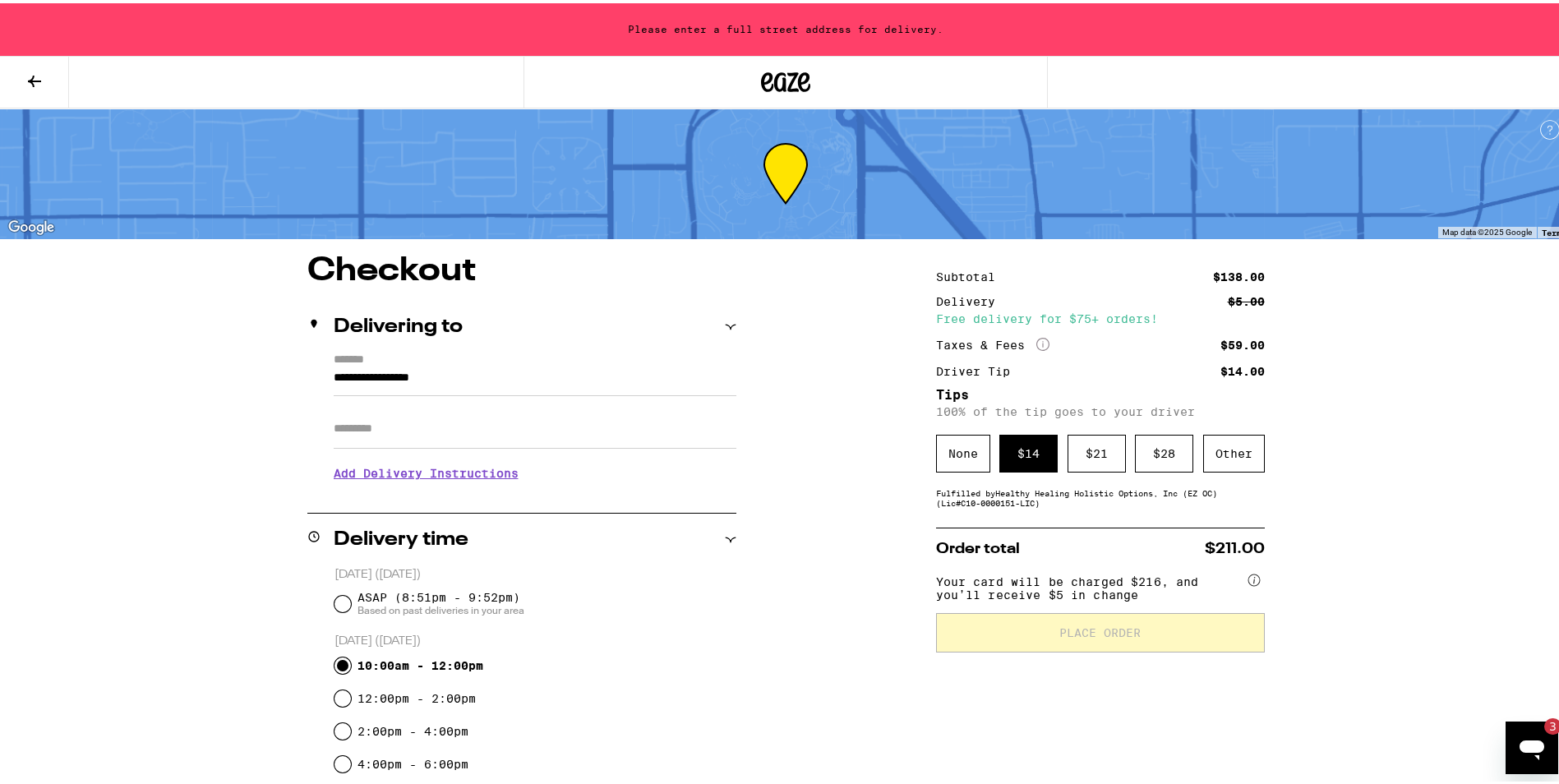
click at [314, 479] on div "**********" at bounding box center [522, 420] width 429 height 141
click at [369, 431] on input "Apt/Suite" at bounding box center [535, 426] width 403 height 40
click at [342, 432] on input "Apt/Suite" at bounding box center [535, 426] width 403 height 40
click at [370, 476] on h3 "Add Delivery Instructions" at bounding box center [535, 470] width 403 height 38
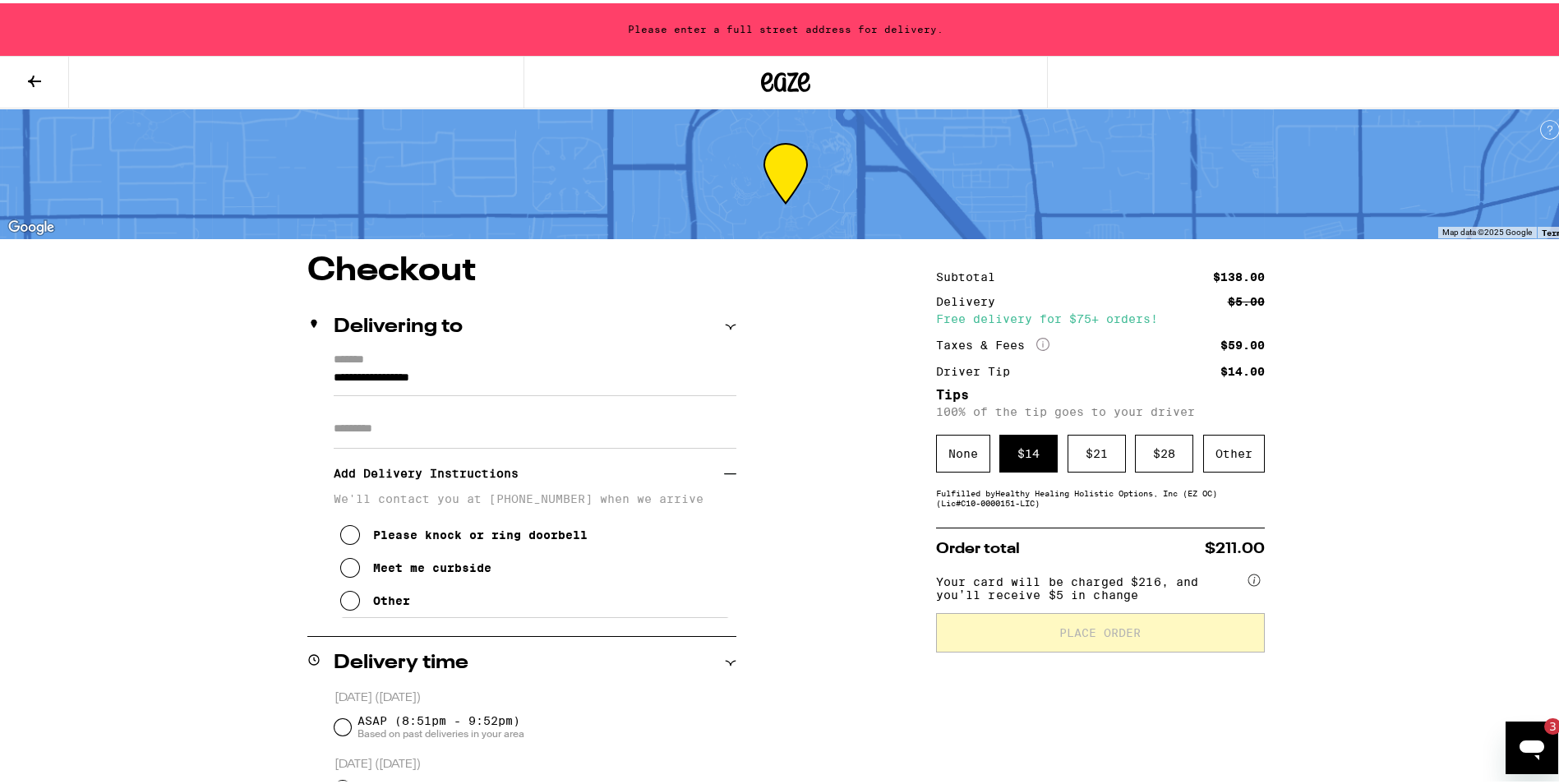
click at [465, 373] on input "**********" at bounding box center [535, 379] width 403 height 28
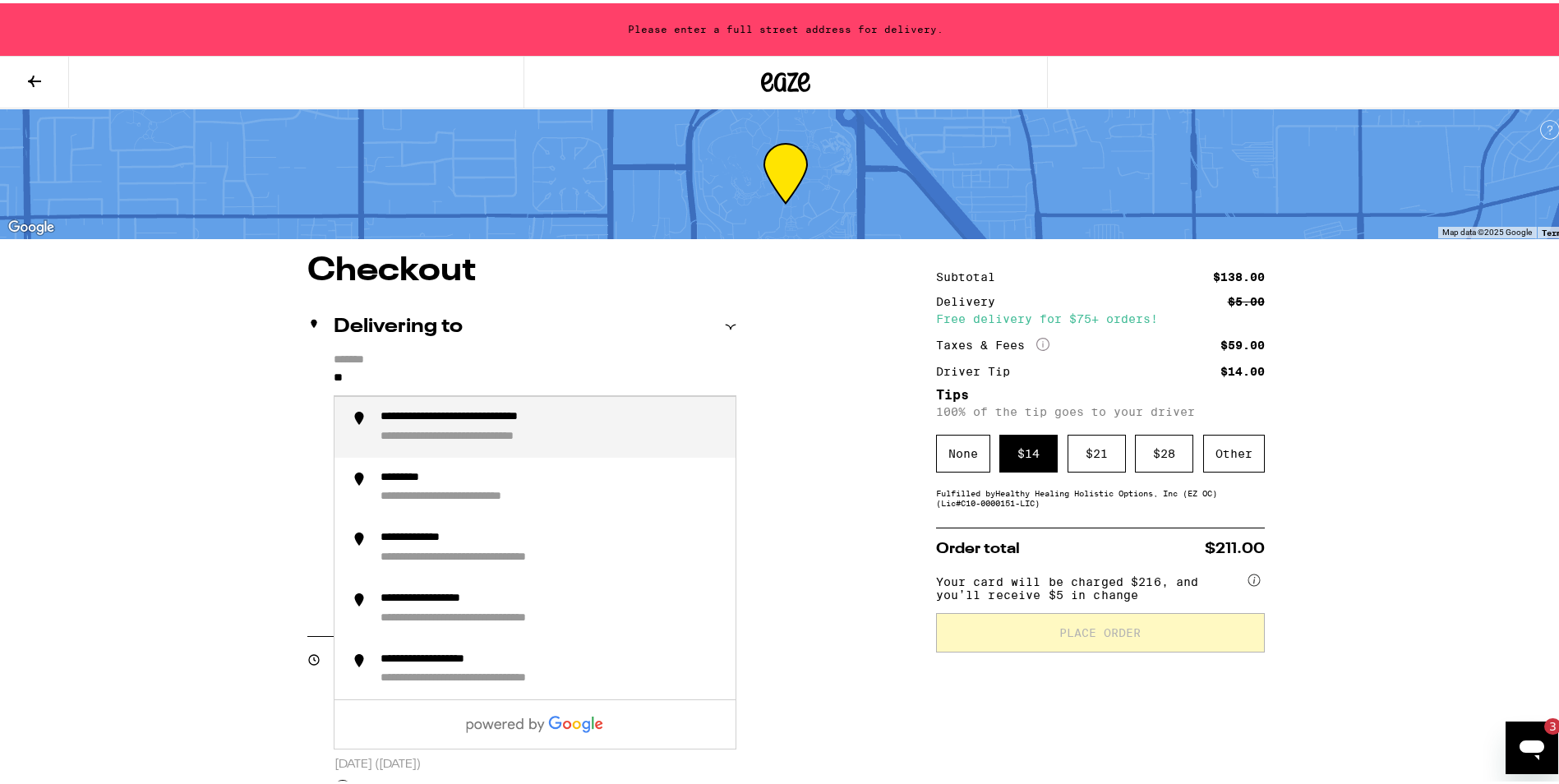
type input "*"
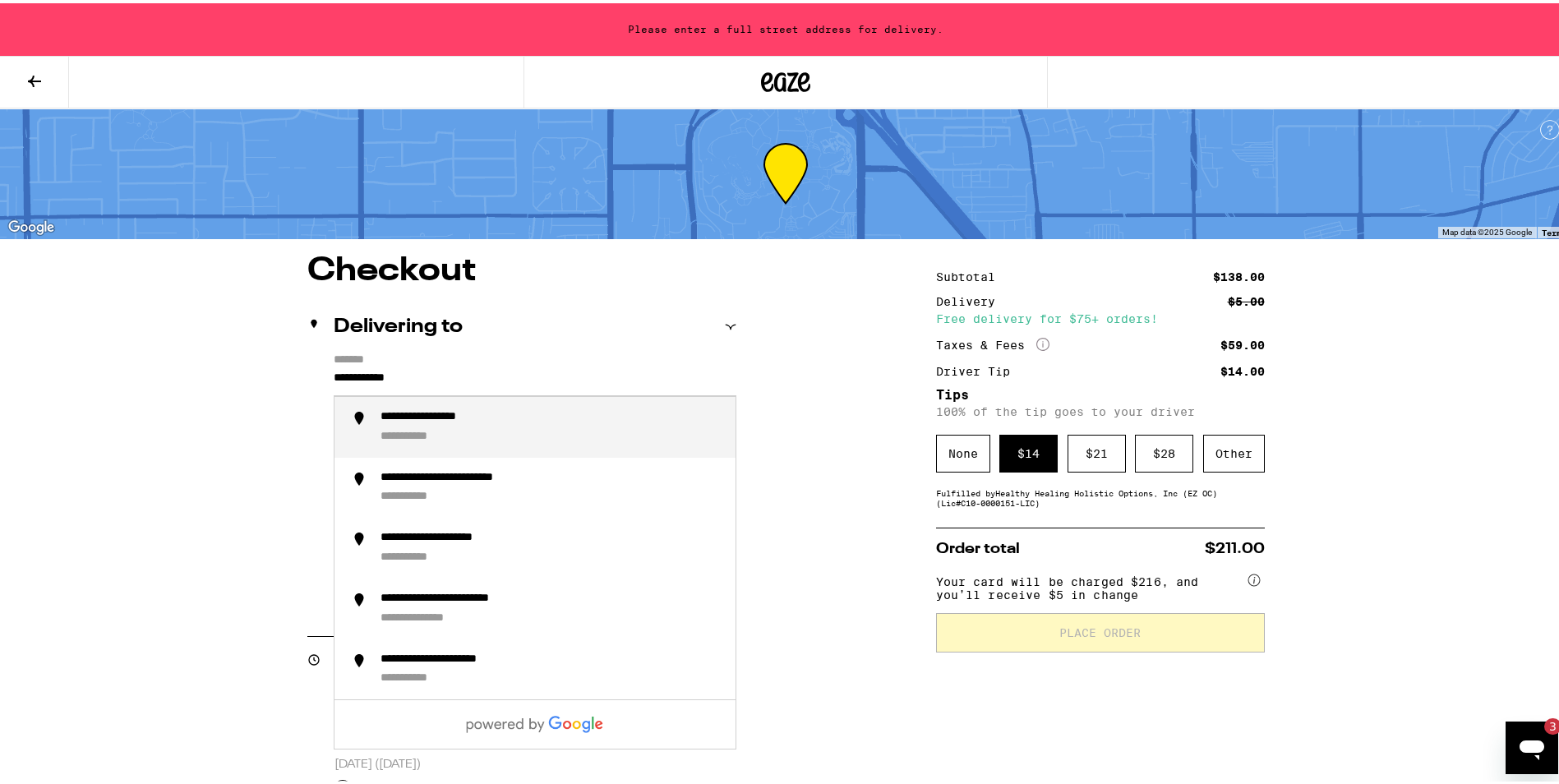
click at [636, 425] on div "**********" at bounding box center [551, 424] width 342 height 34
type input "**********"
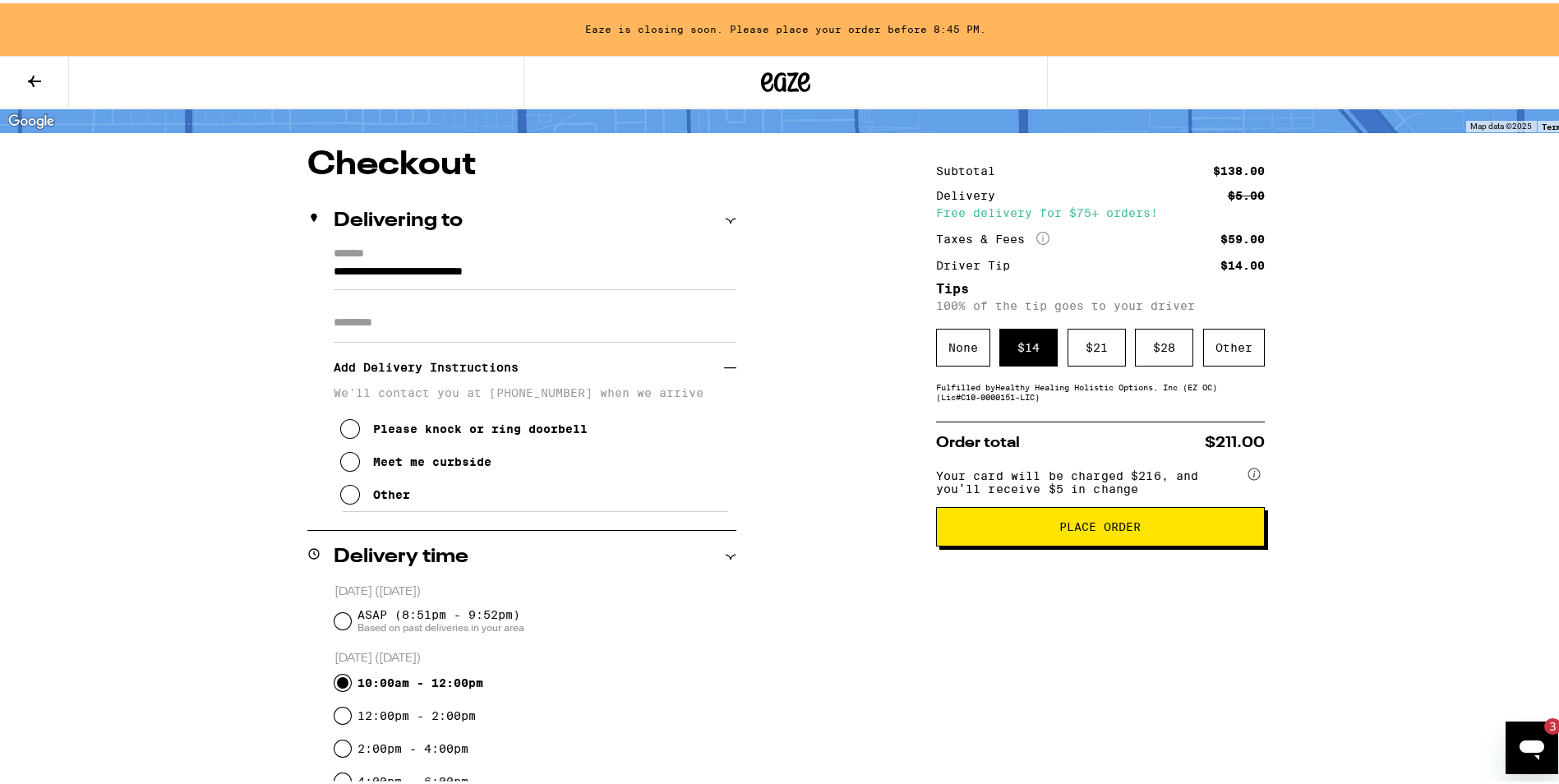
scroll to position [123, 0]
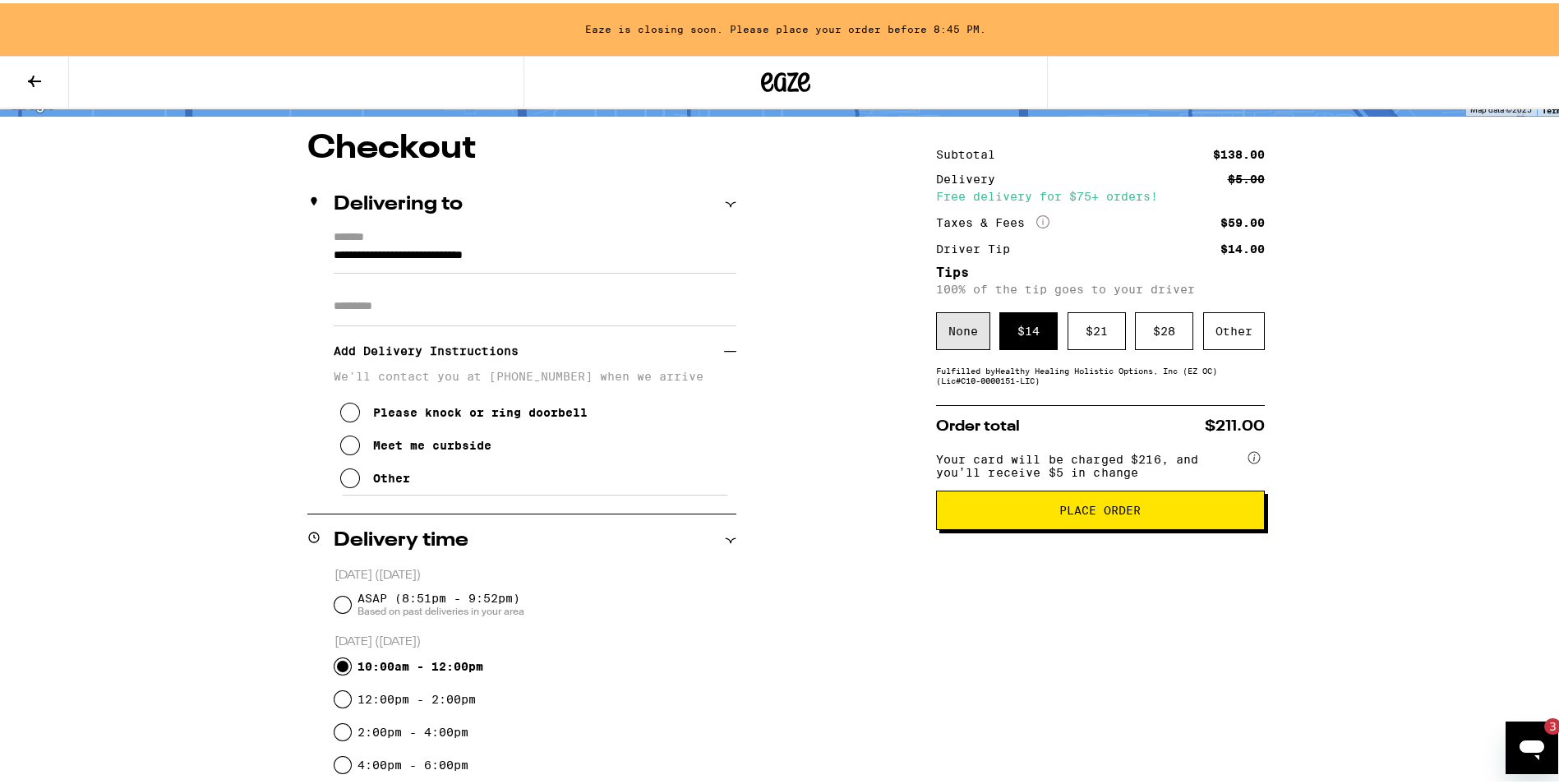
click at [952, 330] on div "None" at bounding box center [963, 328] width 54 height 38
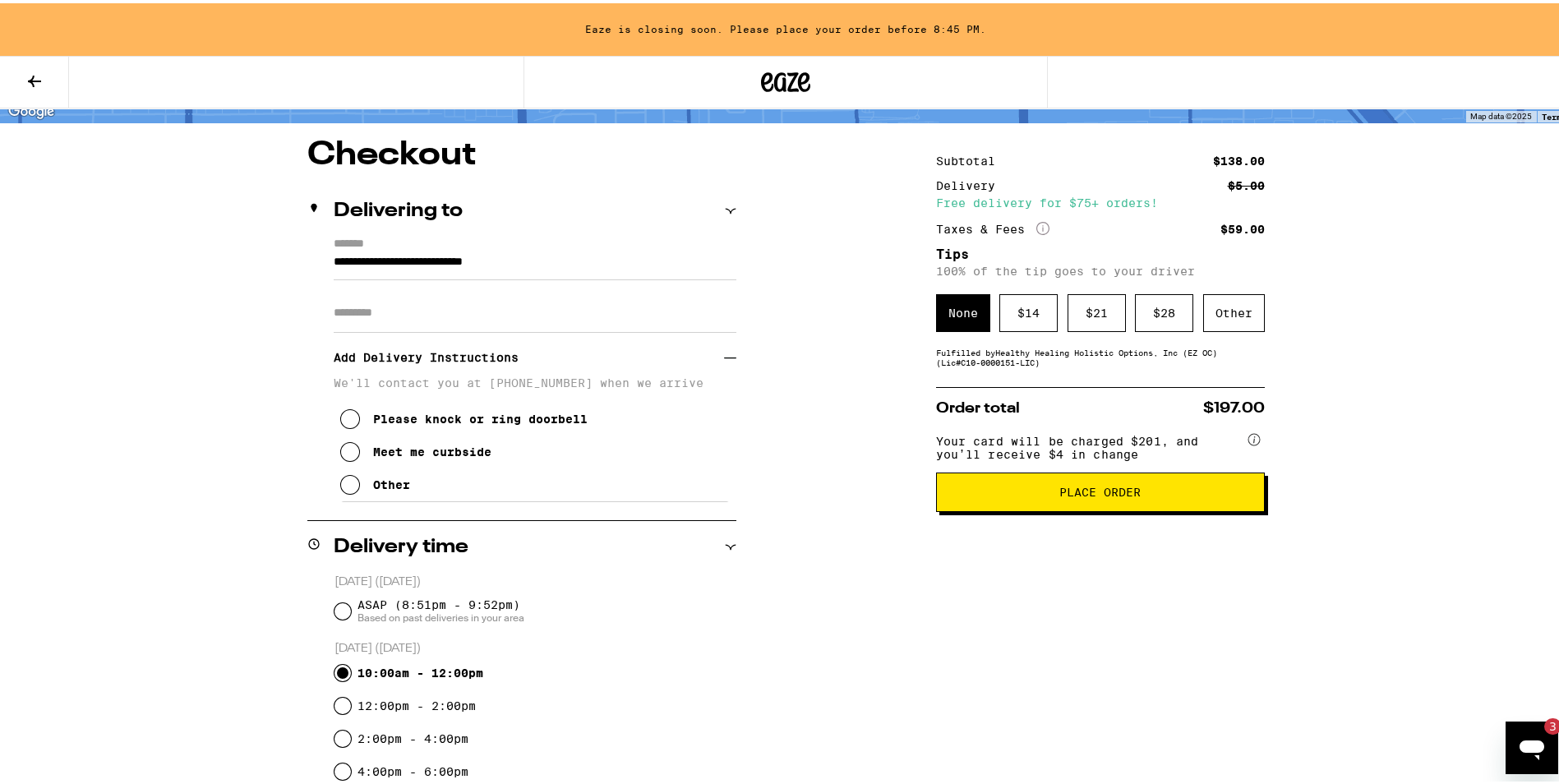
scroll to position [115, 0]
click at [1031, 492] on span "Place Order" at bounding box center [1101, 489] width 301 height 11
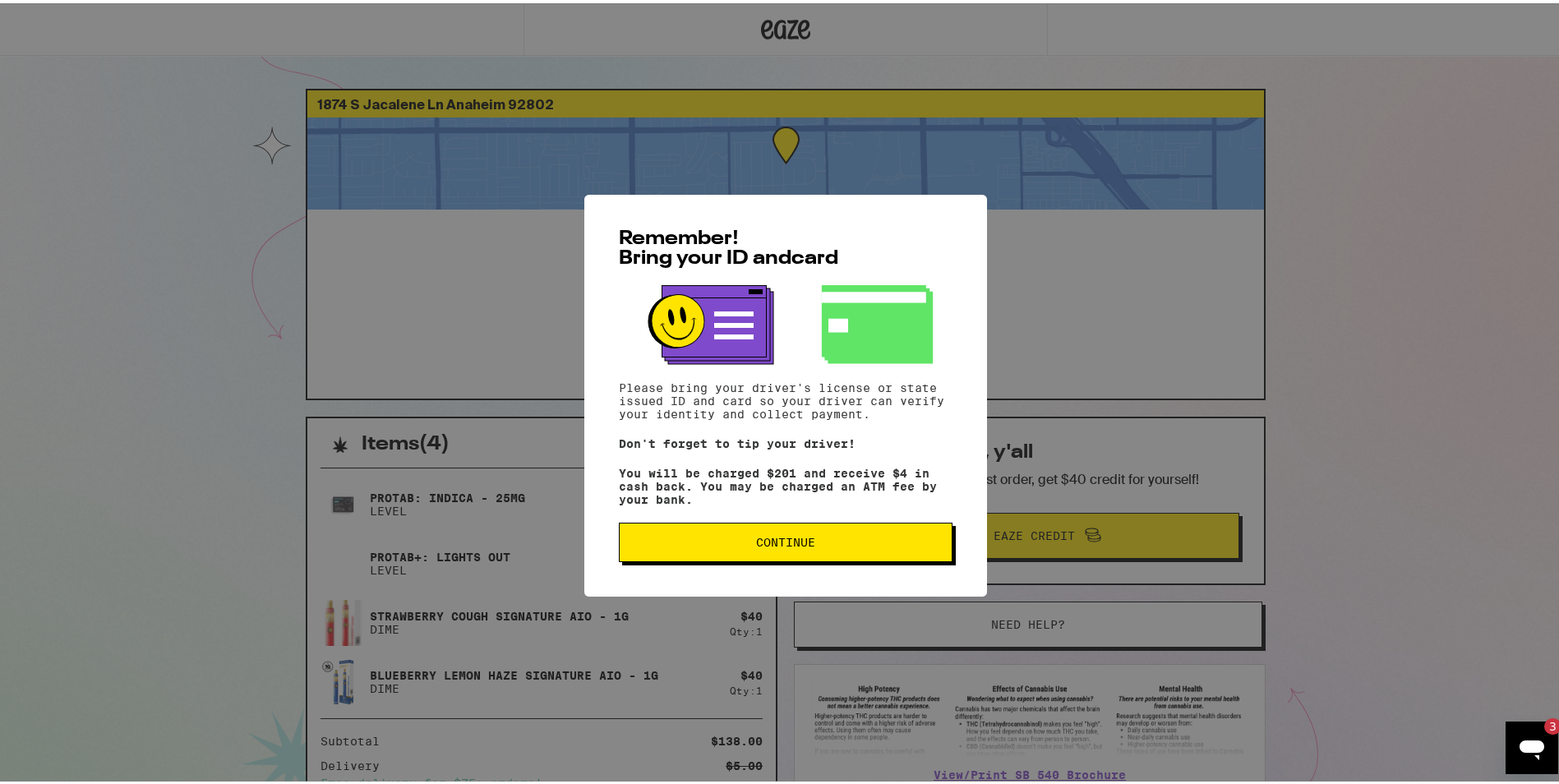
click at [814, 555] on button "Continue" at bounding box center [786, 539] width 334 height 40
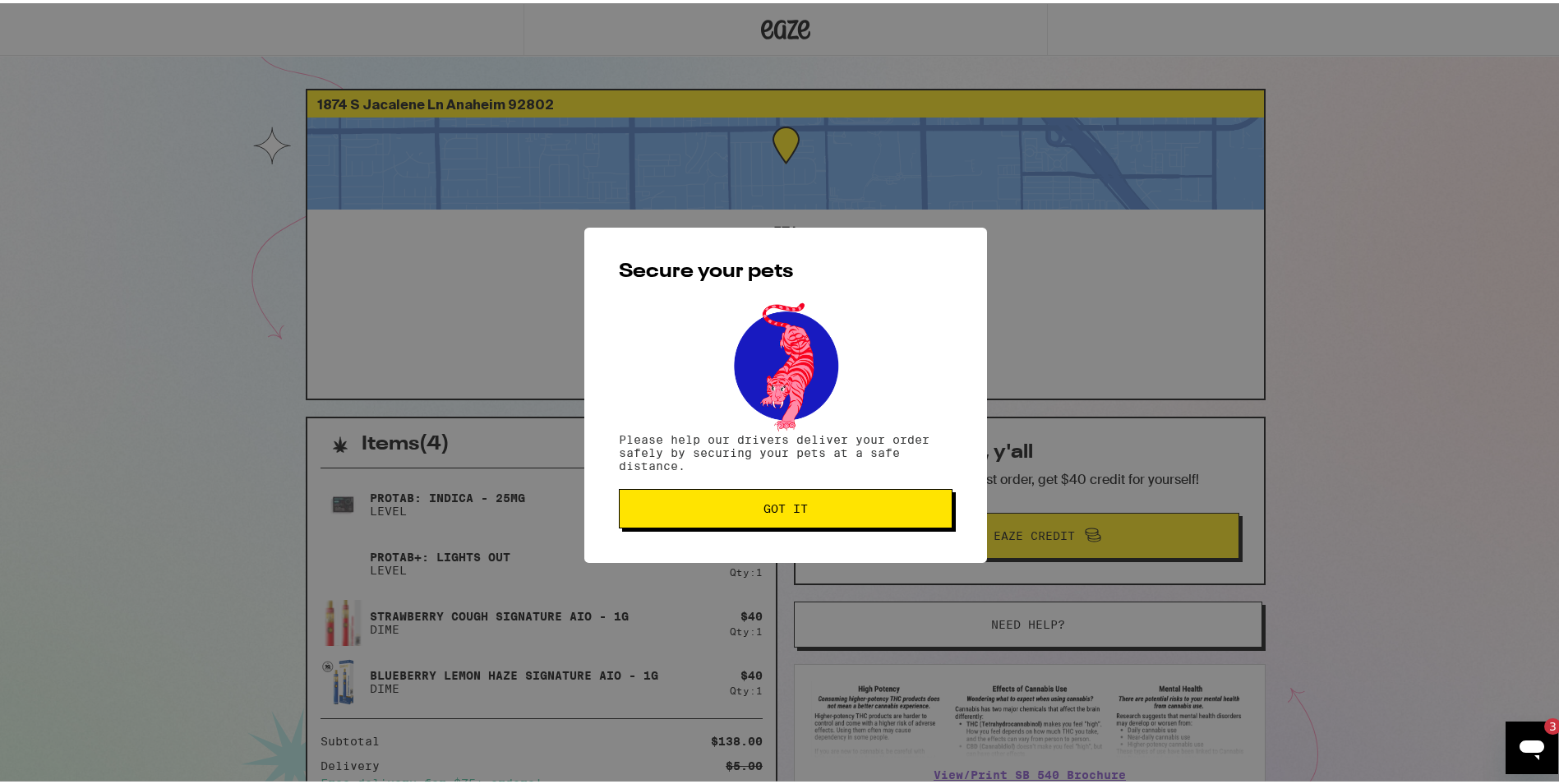
click at [768, 497] on button "Got it" at bounding box center [786, 505] width 334 height 40
